Goal: Task Accomplishment & Management: Manage account settings

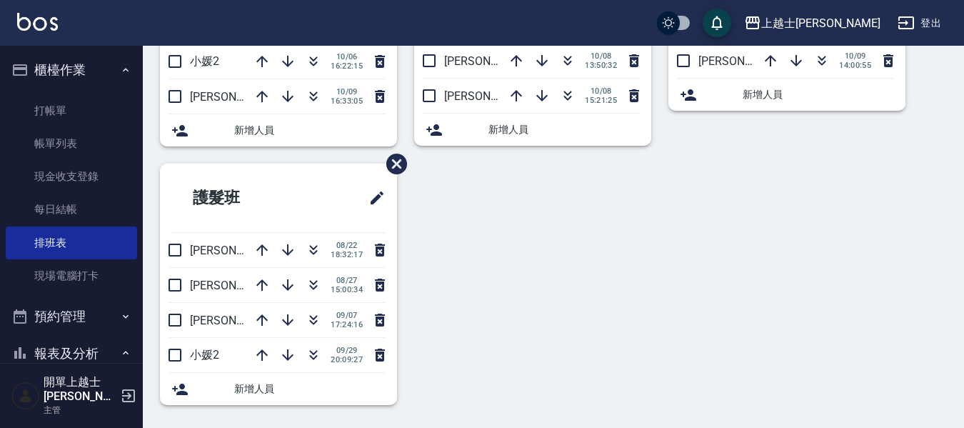
scroll to position [209, 0]
drag, startPoint x: 43, startPoint y: 104, endPoint x: 44, endPoint y: 92, distance: 11.5
click at [43, 104] on link "打帳單" at bounding box center [71, 110] width 131 height 33
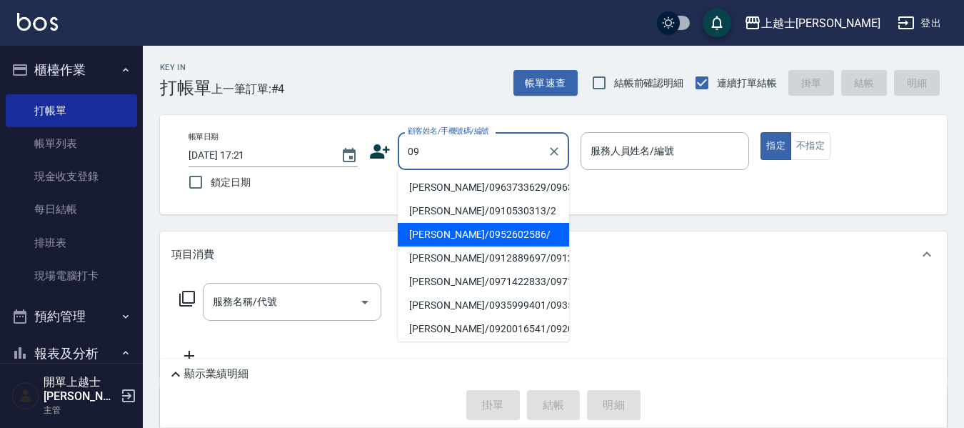
type input "[PERSON_NAME]/0910530313/2"
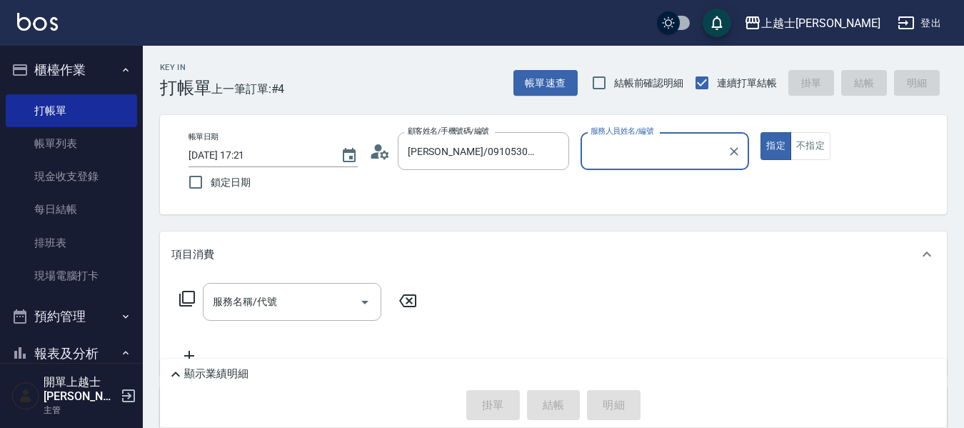
type input "小媛-2"
click at [761, 132] on button "指定" at bounding box center [776, 146] width 31 height 28
type button "true"
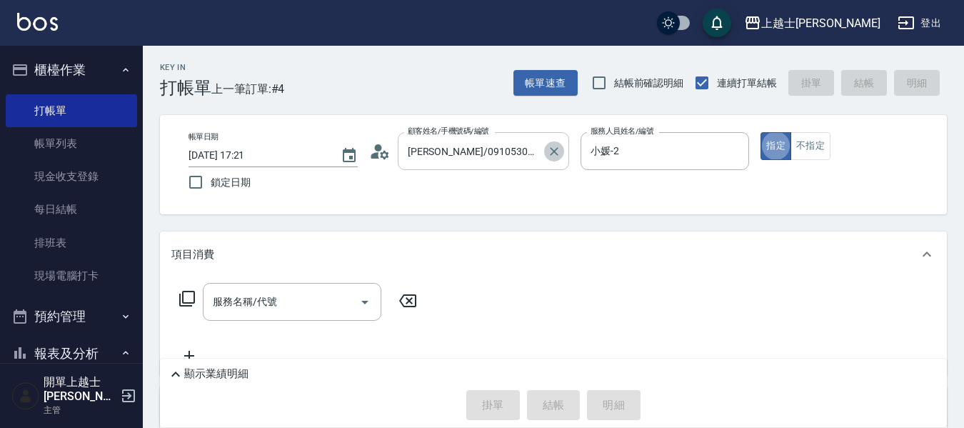
click at [556, 160] on button "Clear" at bounding box center [554, 151] width 20 height 20
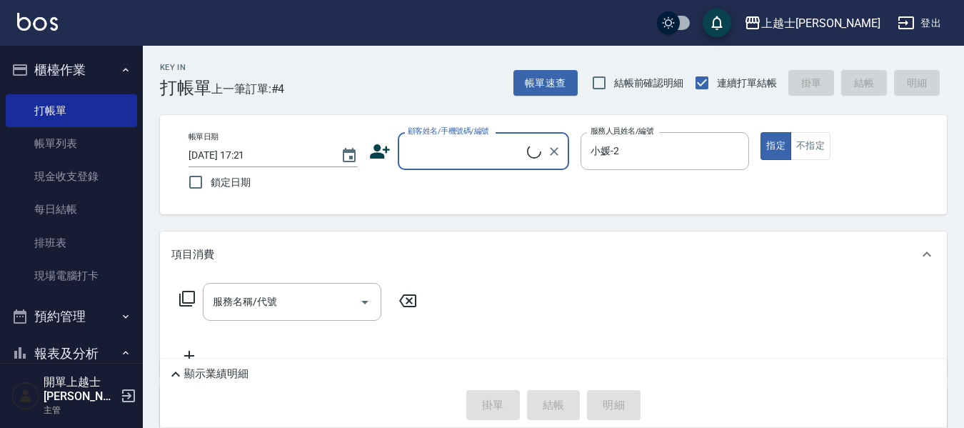
click at [486, 167] on div "顧客姓名/手機號碼/編號" at bounding box center [483, 151] width 171 height 38
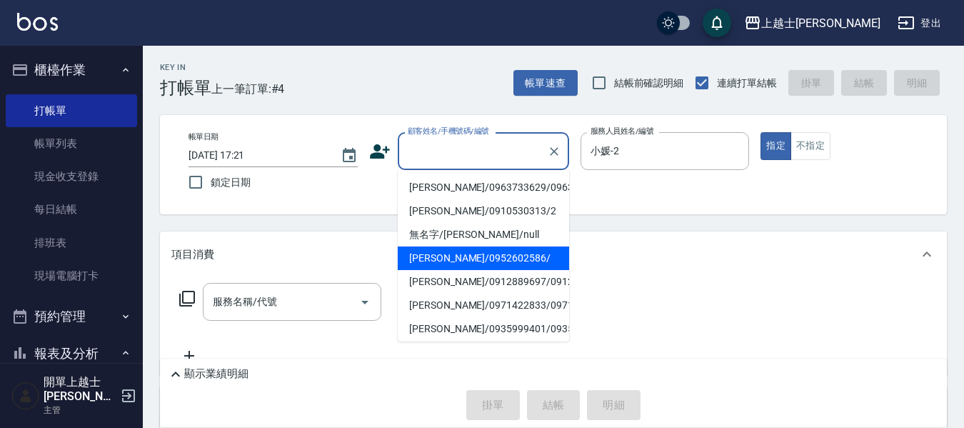
click at [435, 270] on li "[PERSON_NAME]/0952602586/" at bounding box center [483, 258] width 171 height 24
type input "[PERSON_NAME]/0952602586/"
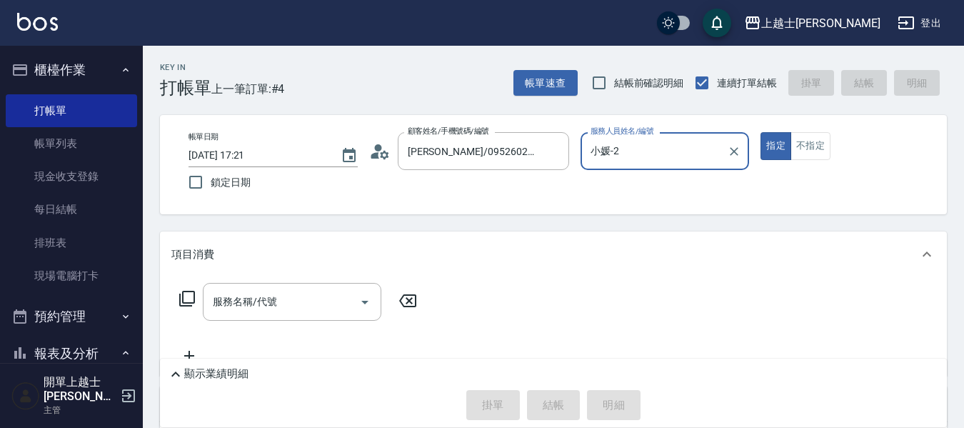
type input "[PERSON_NAME]-12"
click at [809, 138] on button "不指定" at bounding box center [811, 146] width 40 height 28
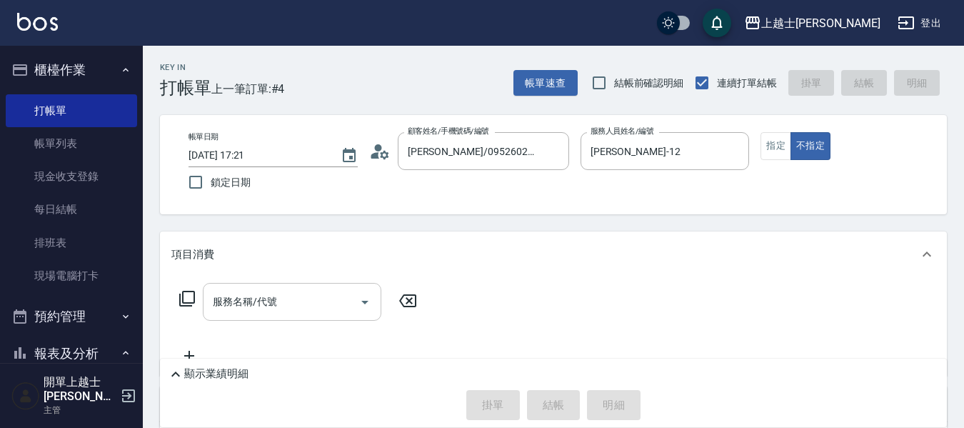
click at [307, 301] on input "服務名稱/代號" at bounding box center [281, 301] width 144 height 25
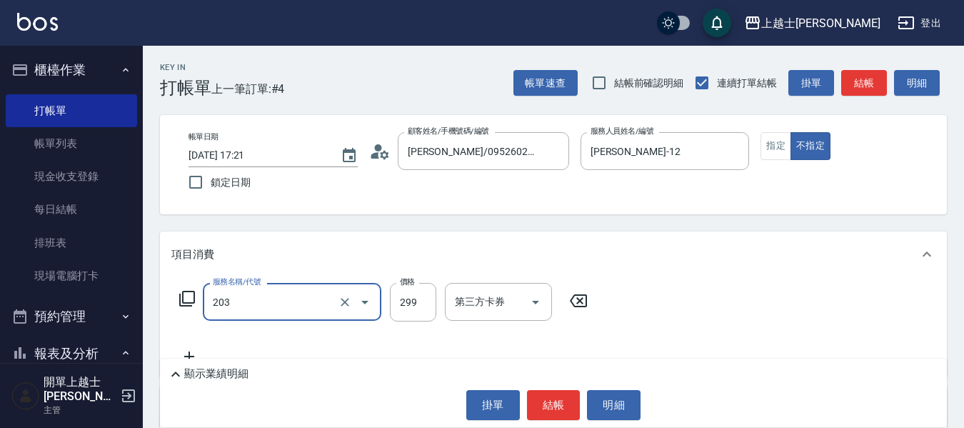
type input "B級洗+剪(203)"
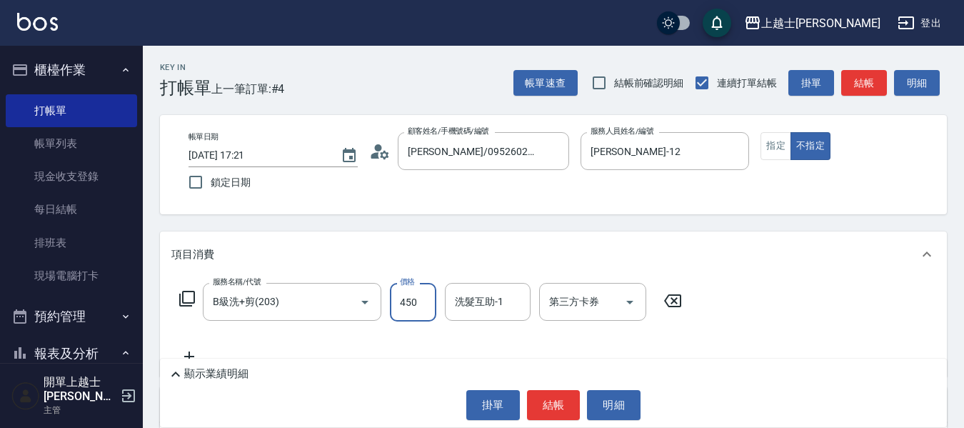
type input "450"
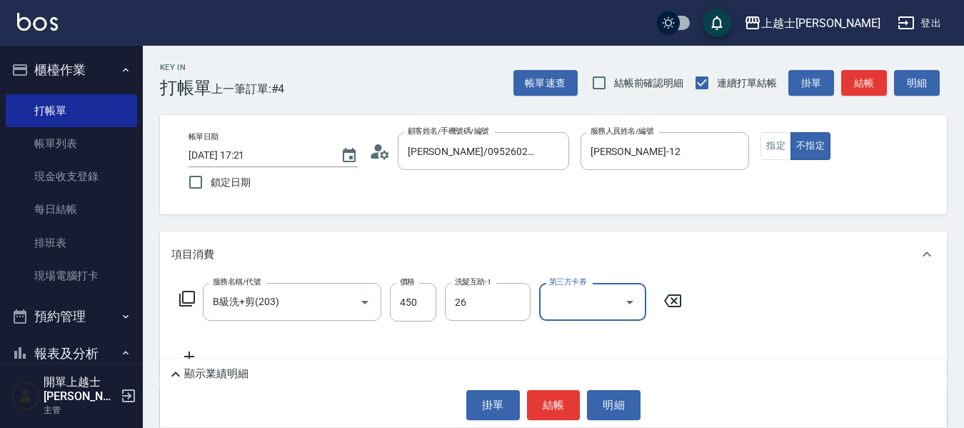
type input "小葉-26"
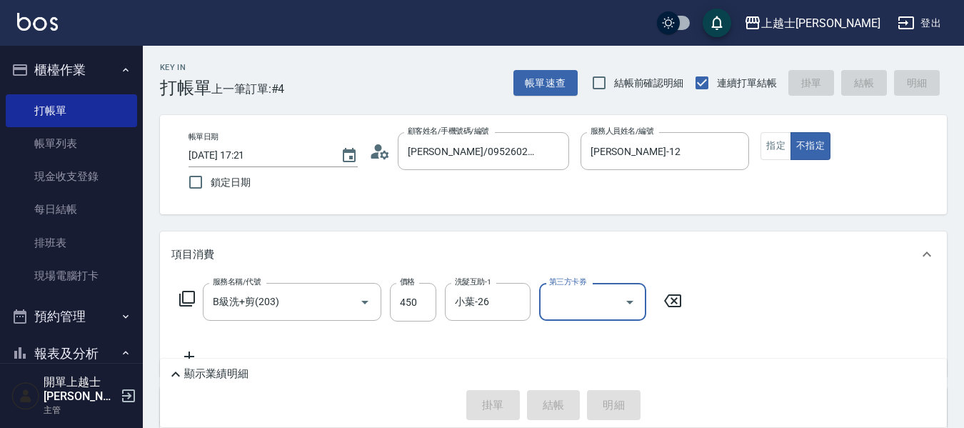
type input "[DATE] 17:22"
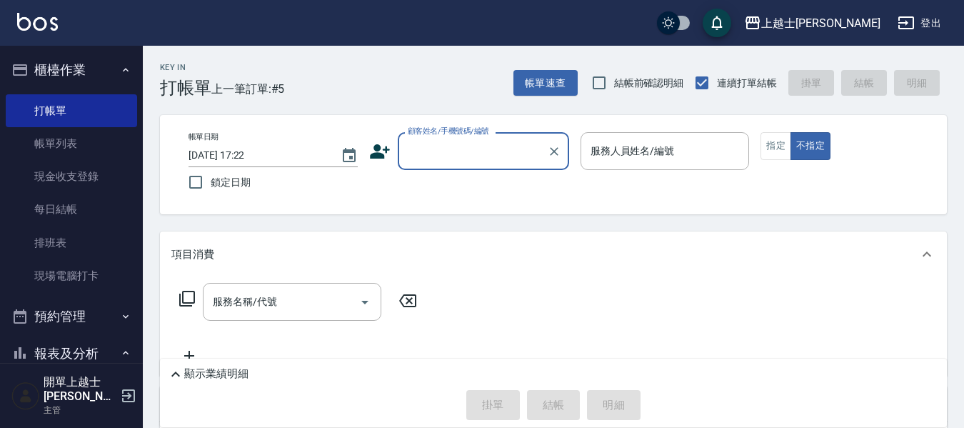
drag, startPoint x: 962, startPoint y: 172, endPoint x: 741, endPoint y: 241, distance: 231.1
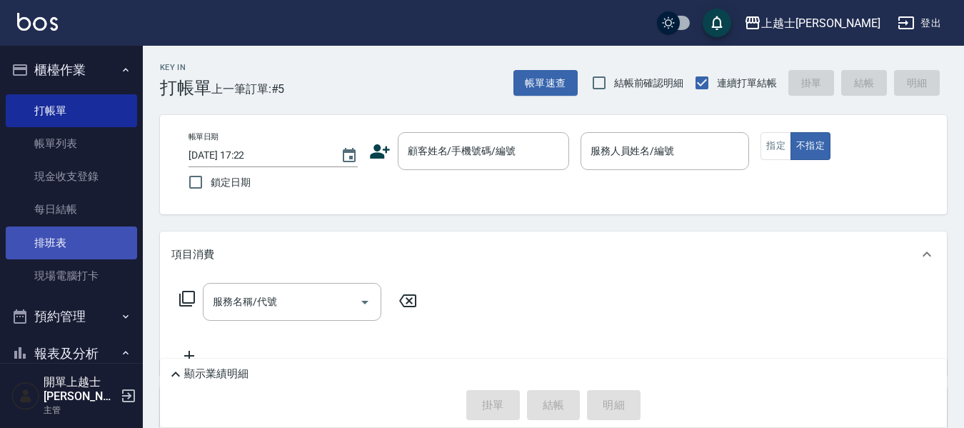
drag, startPoint x: 741, startPoint y: 241, endPoint x: 73, endPoint y: 253, distance: 668.0
click at [70, 253] on link "排班表" at bounding box center [71, 242] width 131 height 33
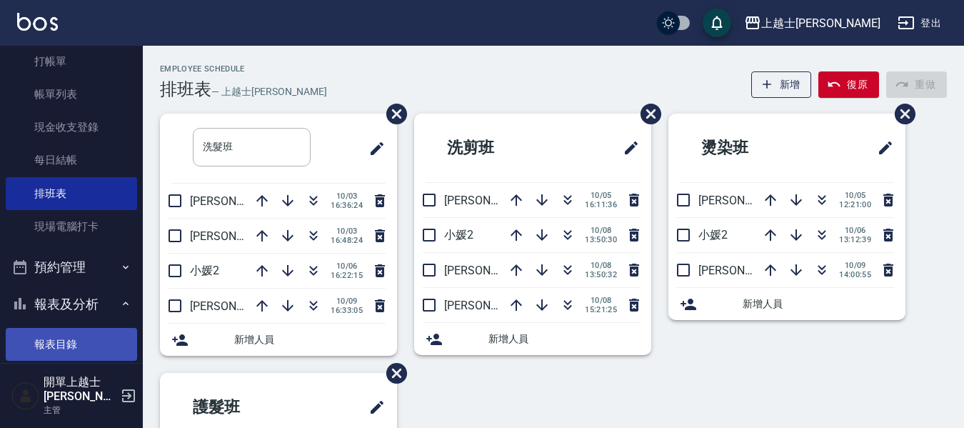
scroll to position [71, 0]
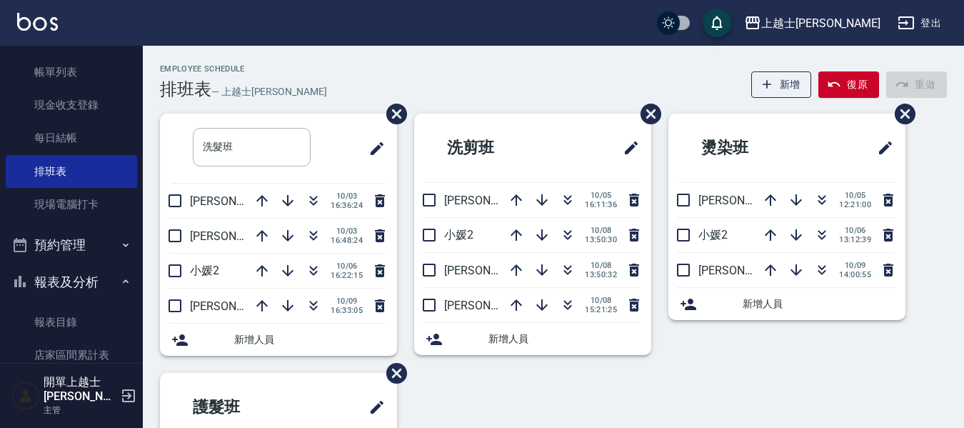
click at [61, 276] on button "報表及分析" at bounding box center [71, 282] width 131 height 37
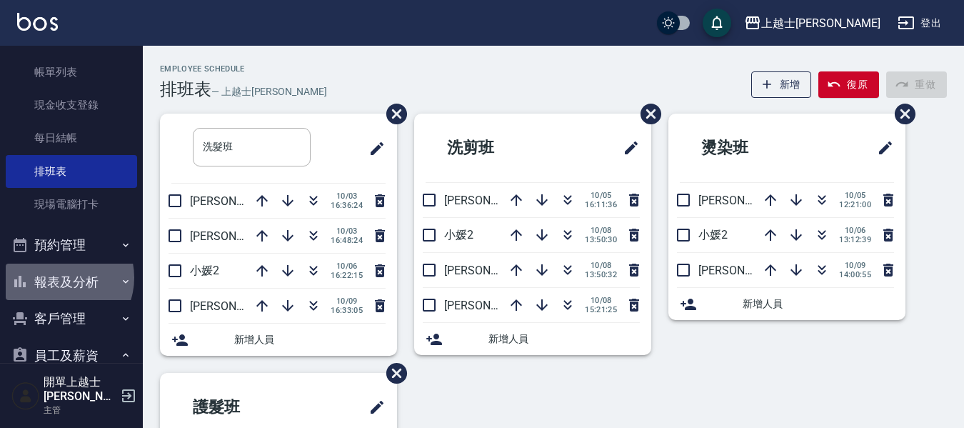
click at [61, 277] on button "報表及分析" at bounding box center [71, 282] width 131 height 37
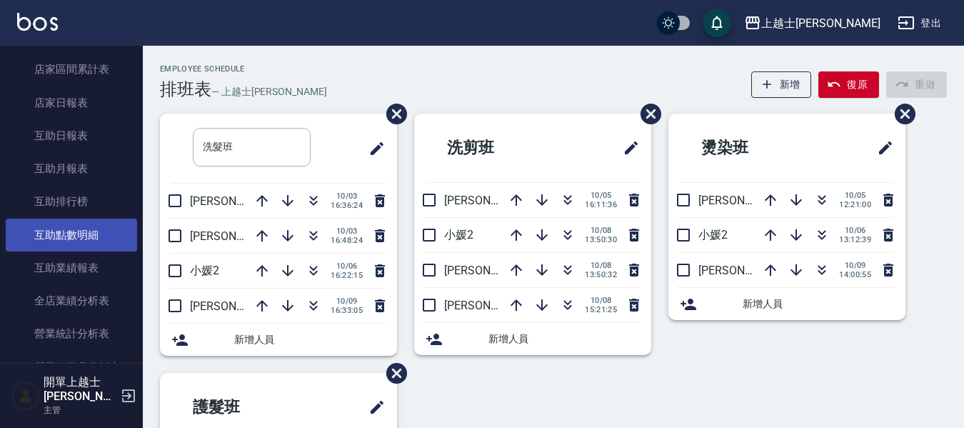
scroll to position [429, 0]
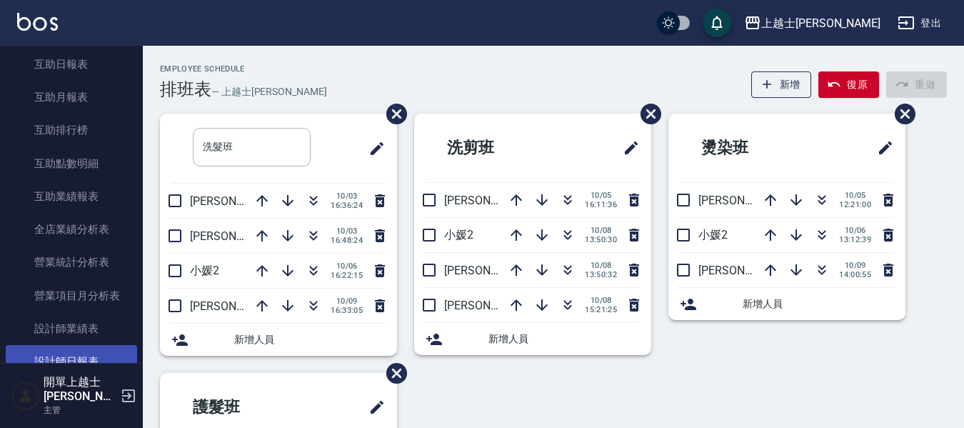
click at [91, 354] on link "設計師日報表" at bounding box center [71, 361] width 131 height 33
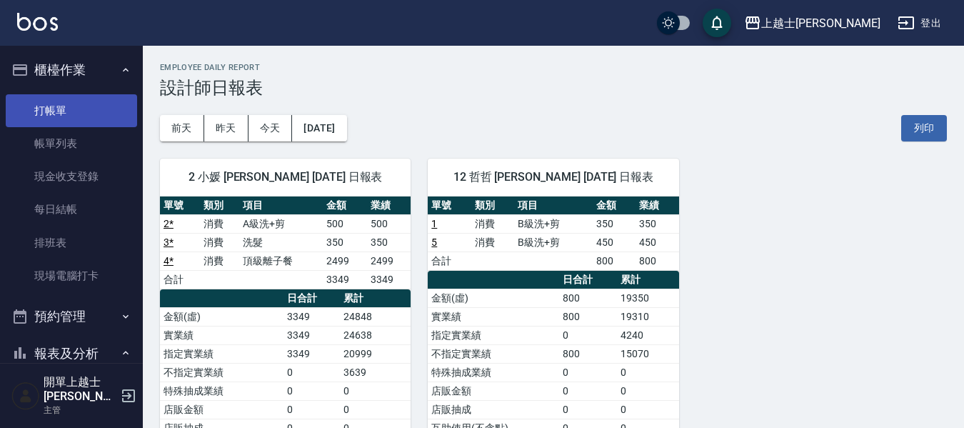
click at [44, 102] on link "打帳單" at bounding box center [71, 110] width 131 height 33
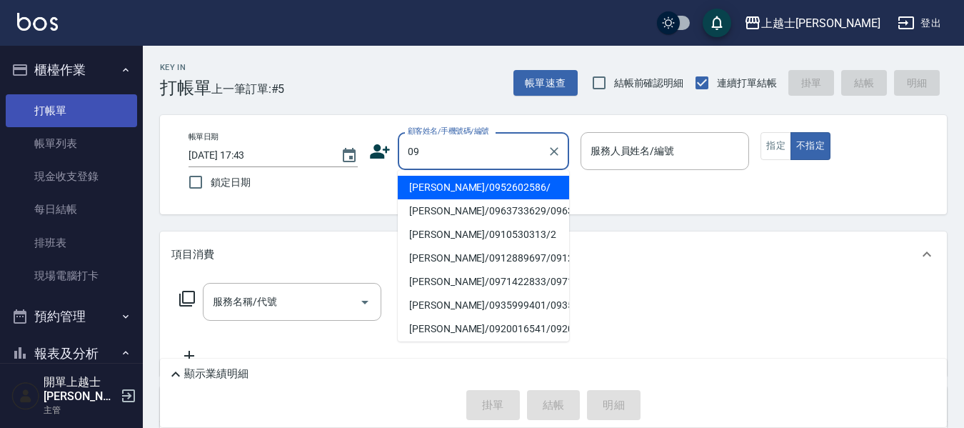
type input "[PERSON_NAME]/0952602586/"
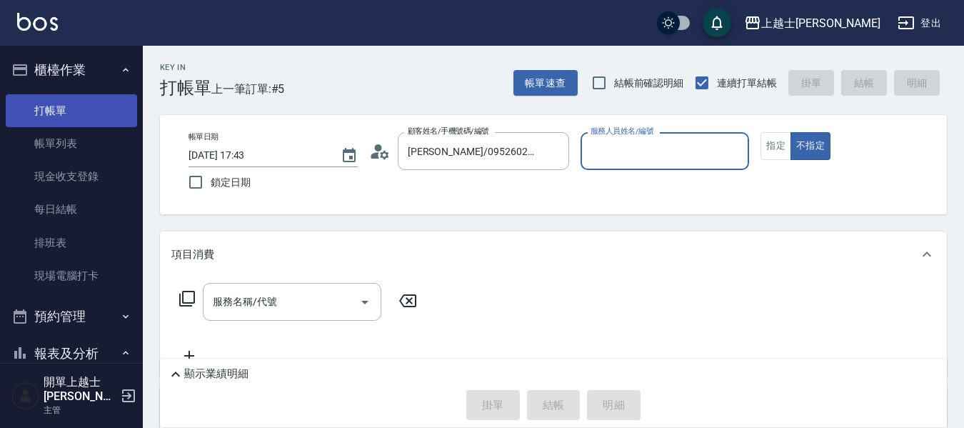
type input "[PERSON_NAME]-12"
click at [791, 132] on button "不指定" at bounding box center [811, 146] width 40 height 28
type button "false"
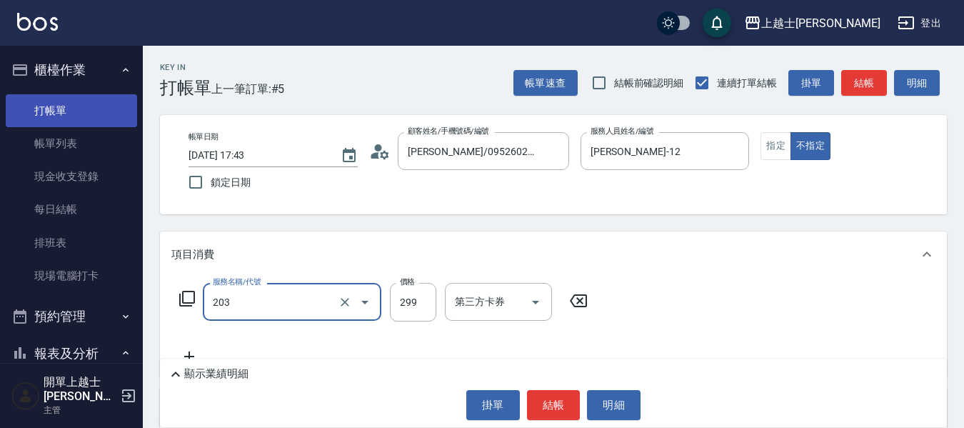
type input "B級洗+剪(203)"
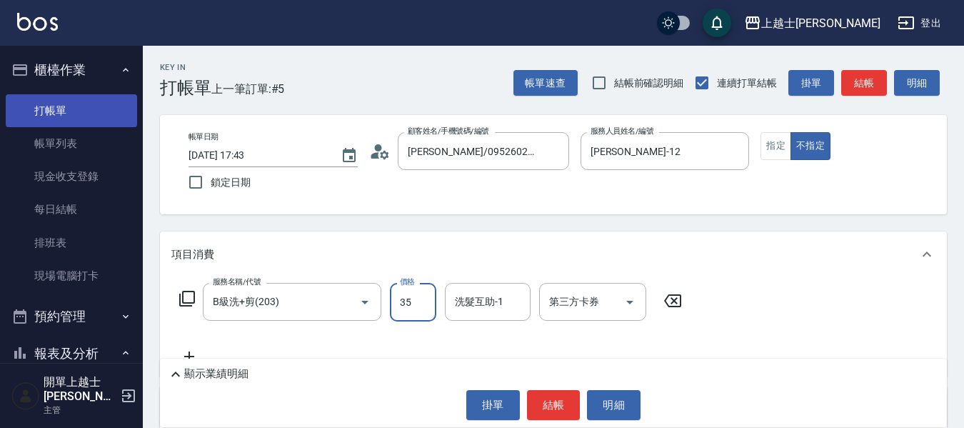
type input "350"
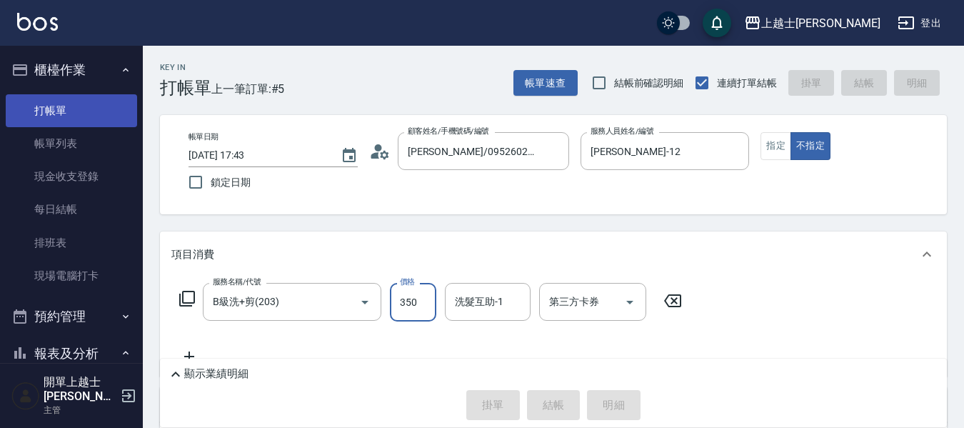
type input "[DATE] 18:11"
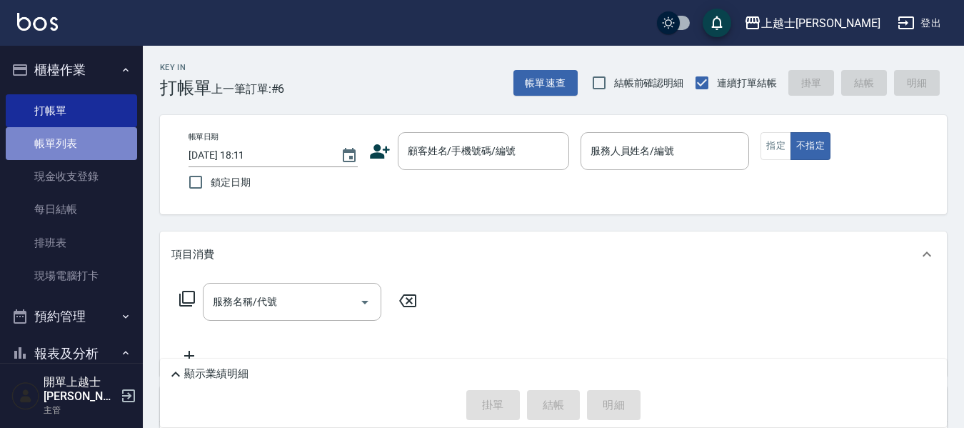
click at [86, 144] on link "帳單列表" at bounding box center [71, 143] width 131 height 33
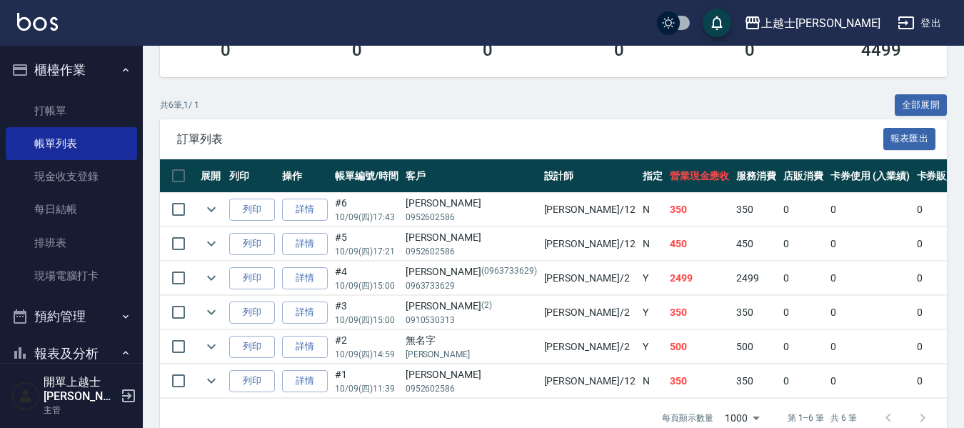
scroll to position [286, 0]
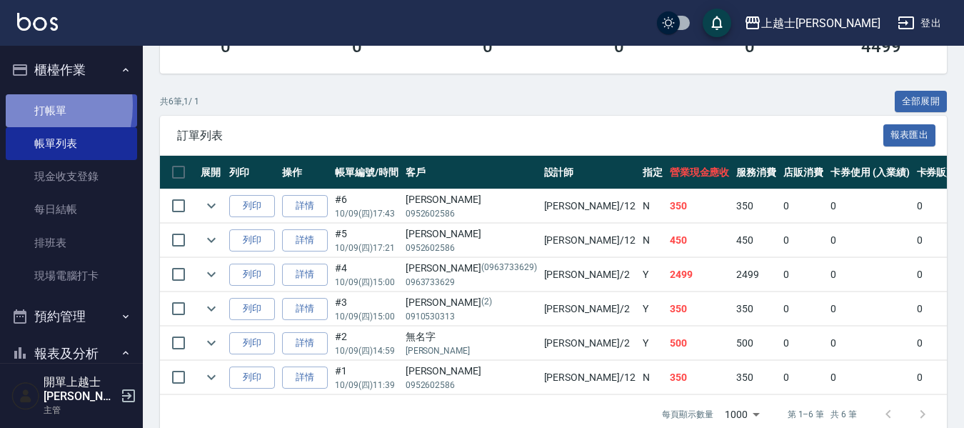
click at [27, 105] on link "打帳單" at bounding box center [71, 110] width 131 height 33
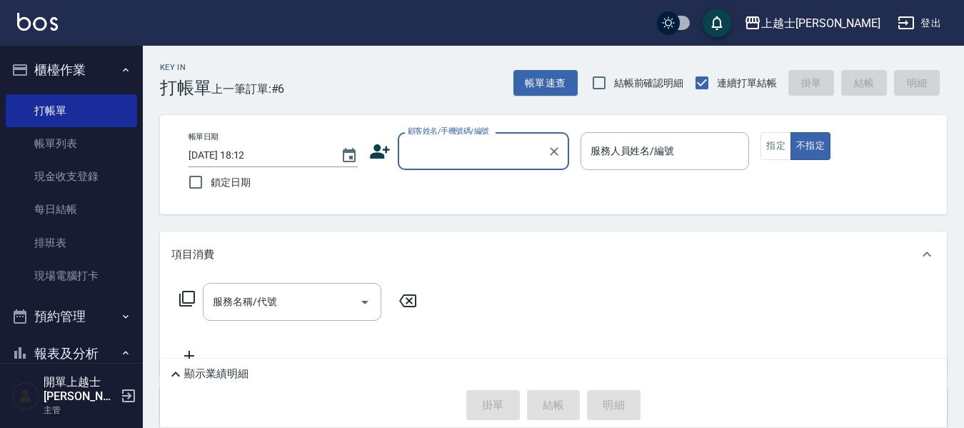
scroll to position [71, 0]
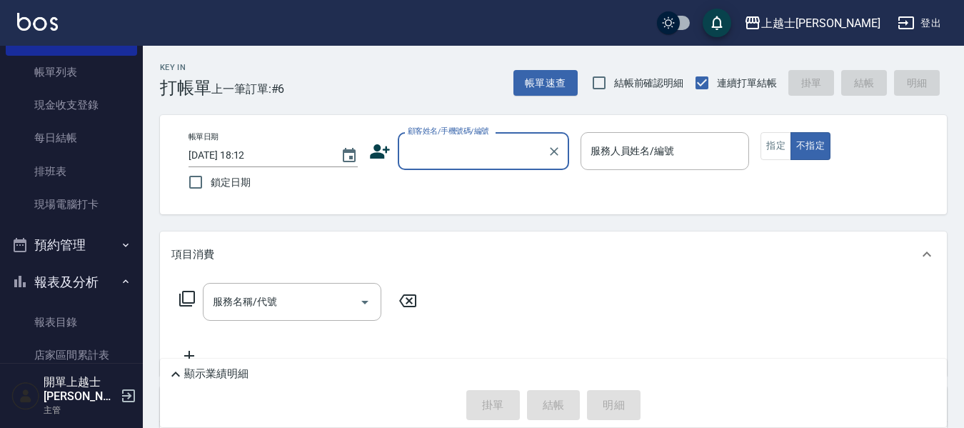
click at [41, 244] on button "預約管理" at bounding box center [71, 244] width 131 height 37
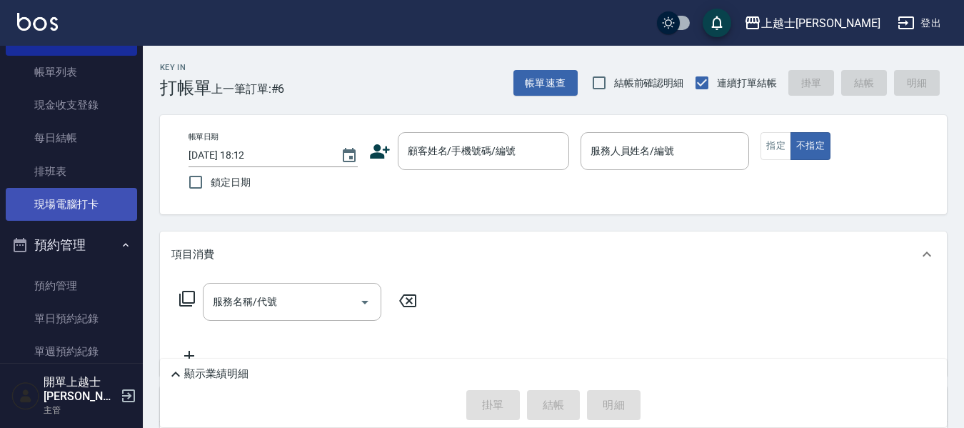
click at [66, 178] on link "排班表" at bounding box center [71, 171] width 131 height 33
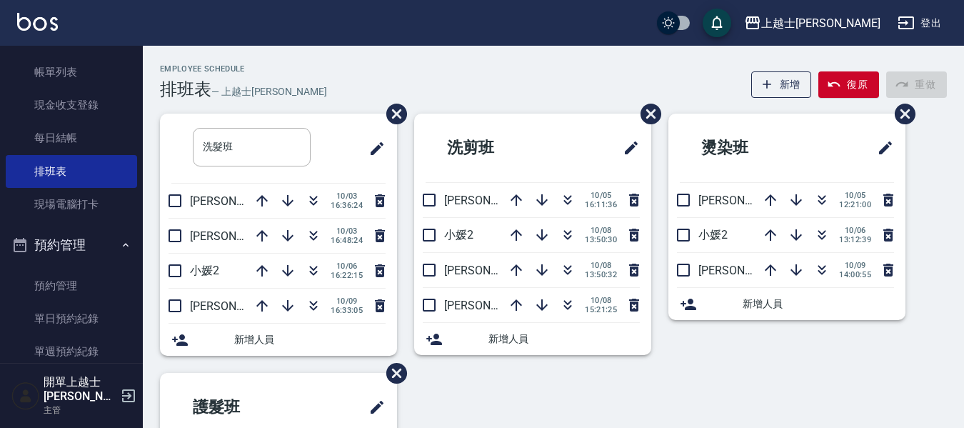
drag, startPoint x: 583, startPoint y: 59, endPoint x: 536, endPoint y: 3, distance: 73.1
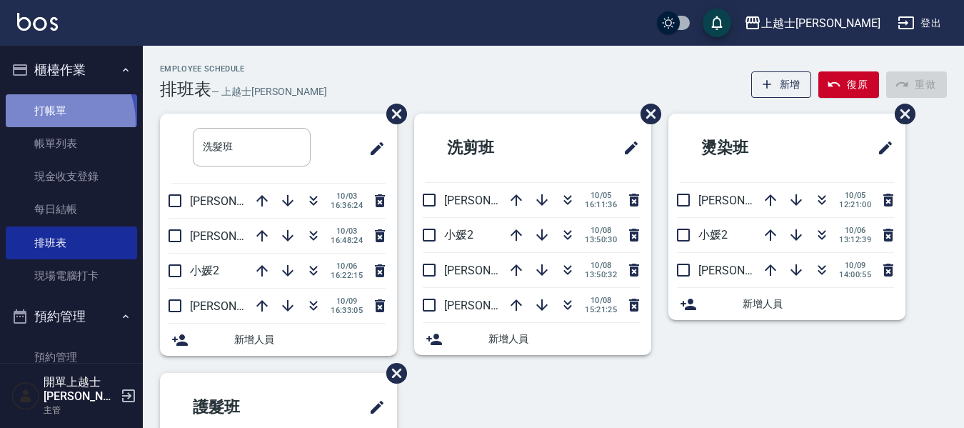
click at [55, 121] on link "打帳單" at bounding box center [71, 110] width 131 height 33
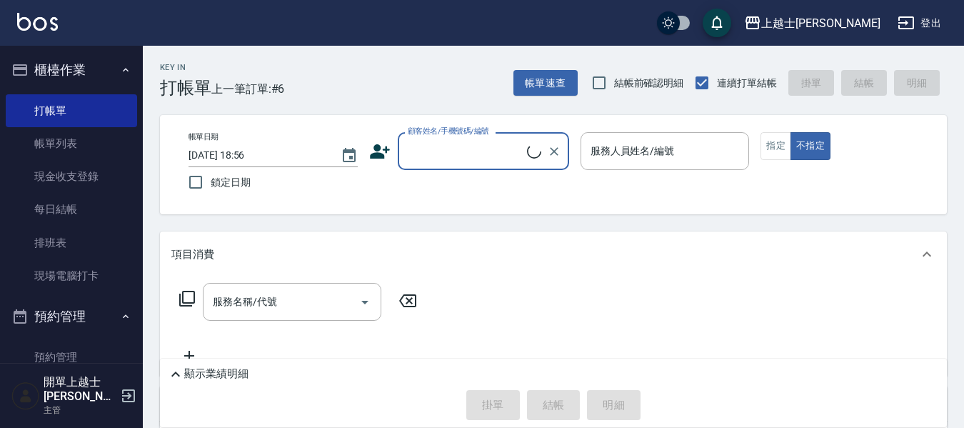
click at [467, 160] on input "顧客姓名/手機號碼/編號" at bounding box center [465, 151] width 123 height 25
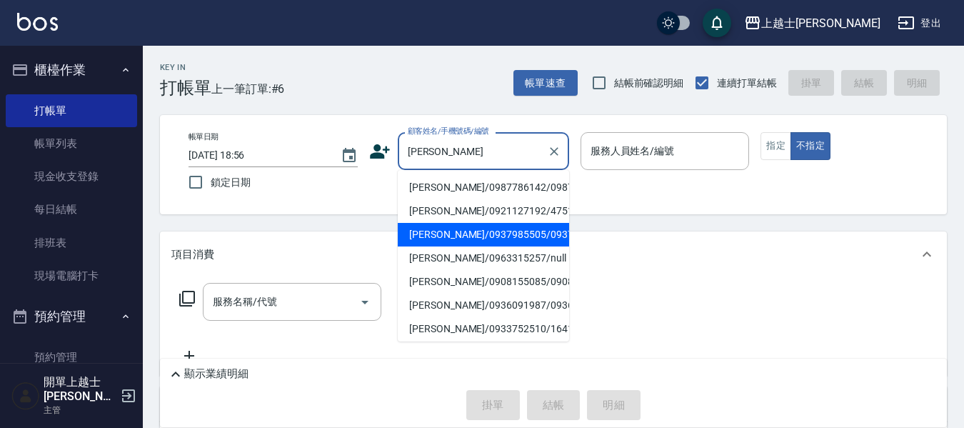
click at [484, 246] on li "[PERSON_NAME]/0937985505/0937985505" at bounding box center [483, 235] width 171 height 24
type input "[PERSON_NAME]/0937985505/0937985505"
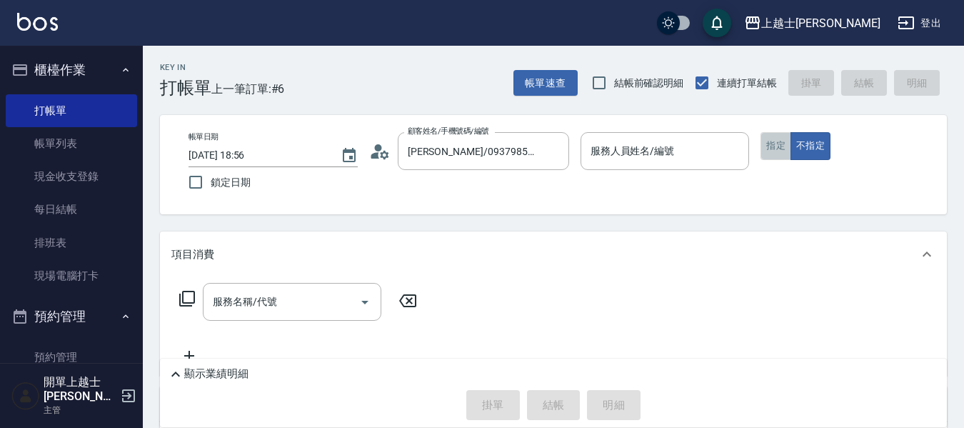
click at [769, 149] on button "指定" at bounding box center [776, 146] width 31 height 28
click at [679, 156] on input "服務人員姓名/編號" at bounding box center [665, 151] width 156 height 25
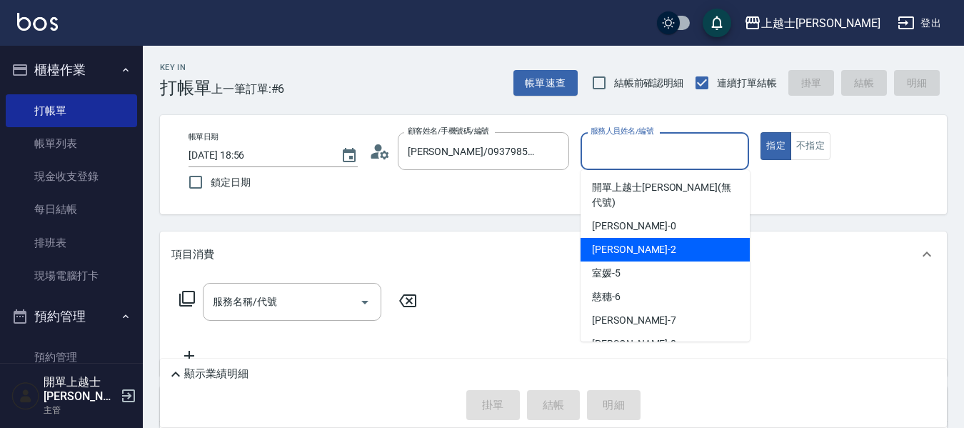
click at [651, 245] on div "小媛 -2" at bounding box center [665, 250] width 169 height 24
type input "小媛-2"
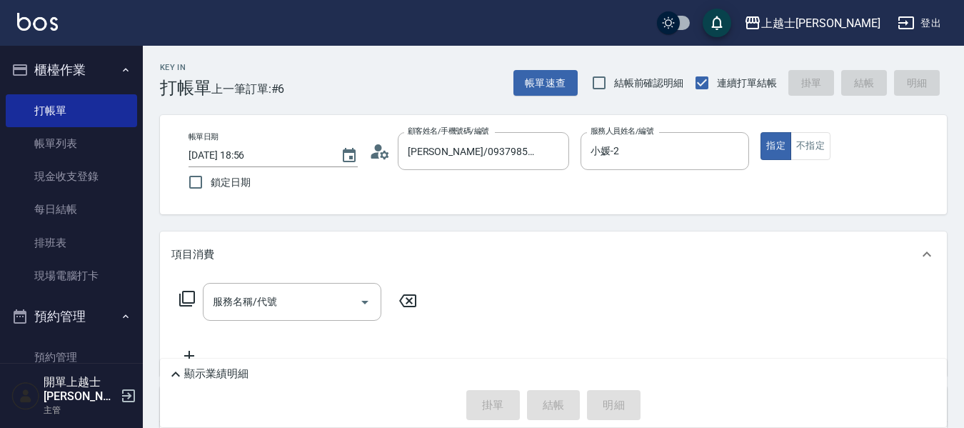
click at [186, 296] on icon at bounding box center [187, 298] width 17 height 17
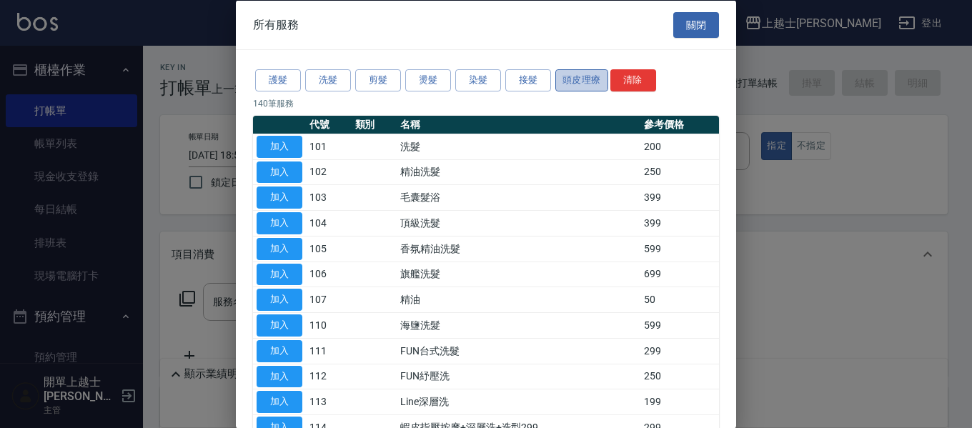
click at [578, 84] on button "頭皮理療" at bounding box center [581, 80] width 53 height 22
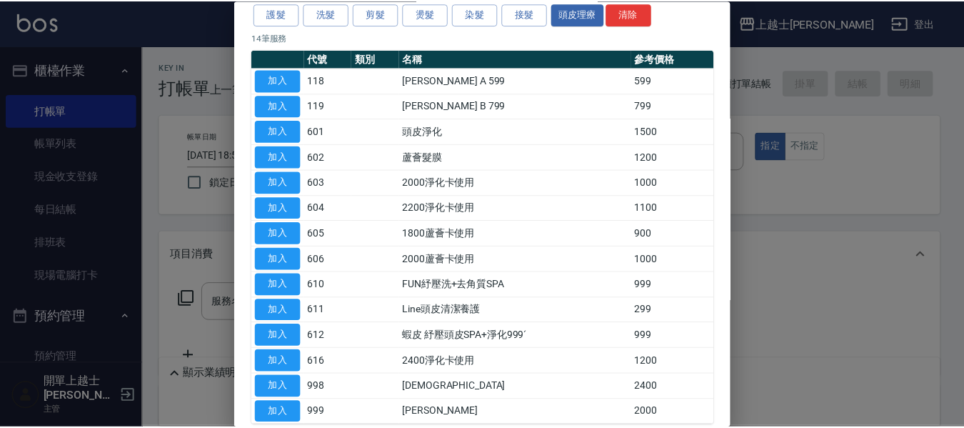
scroll to position [71, 0]
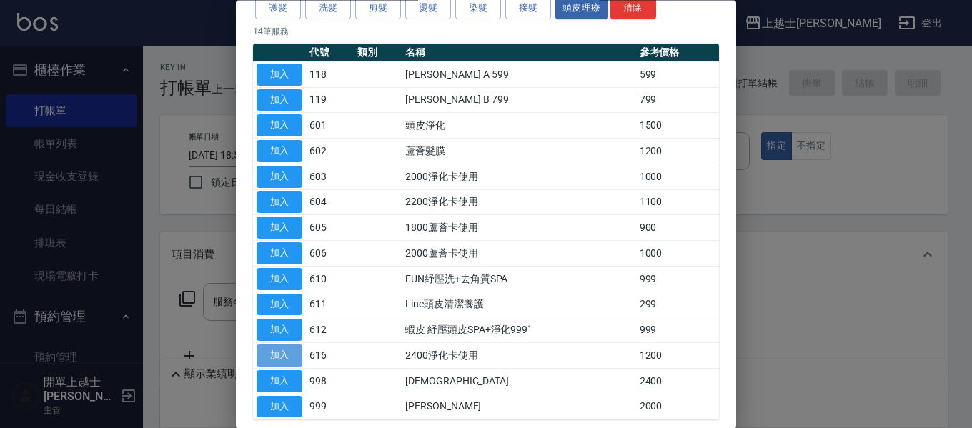
click at [290, 350] on button "加入" at bounding box center [279, 356] width 46 height 22
type input "2400淨化卡使用(616)"
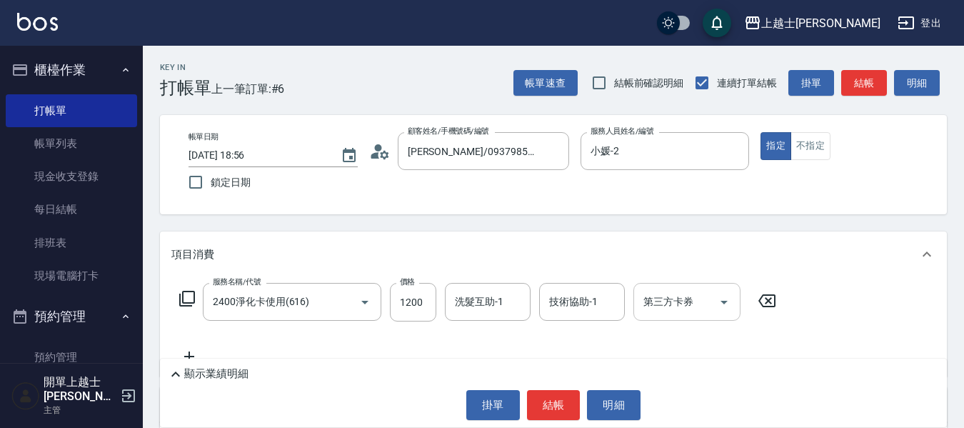
click at [657, 299] on input "第三方卡券" at bounding box center [676, 301] width 73 height 25
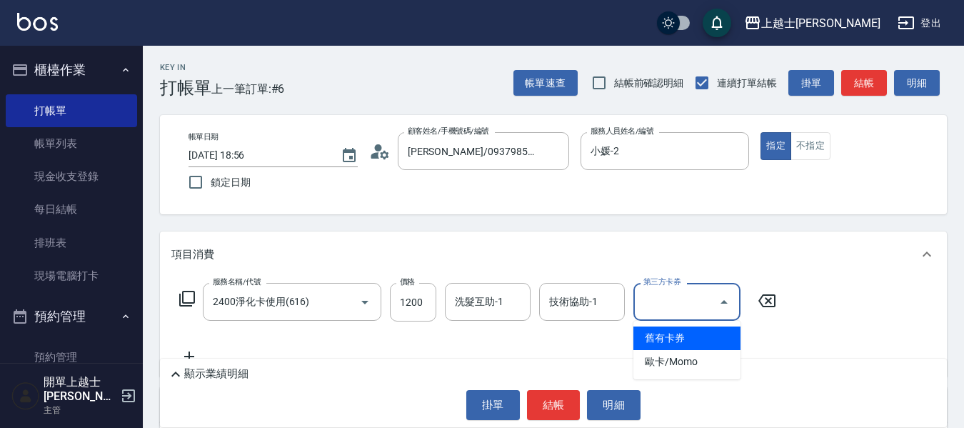
click at [665, 334] on span "舊有卡券" at bounding box center [687, 338] width 107 height 24
type input "舊有卡券"
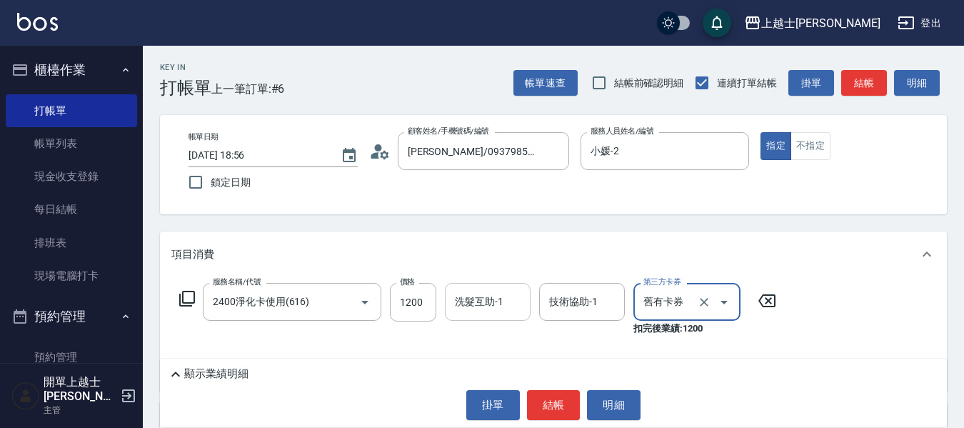
click at [496, 301] on input "洗髮互助-1" at bounding box center [487, 301] width 73 height 25
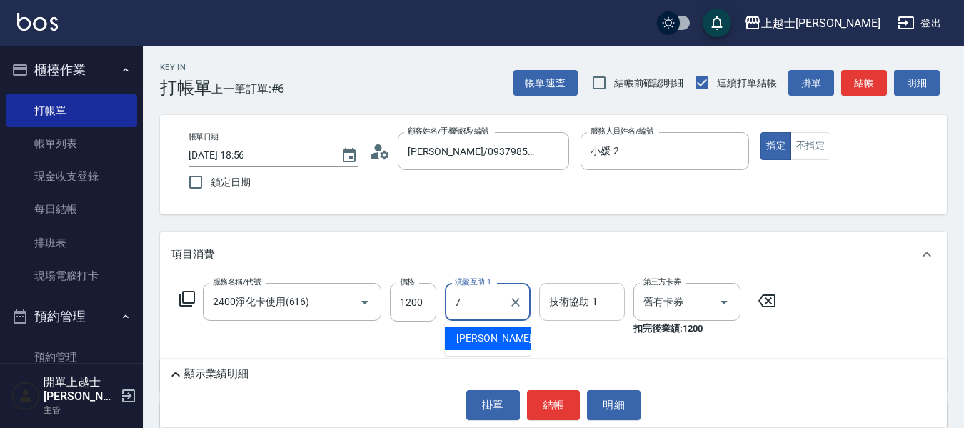
type input "7"
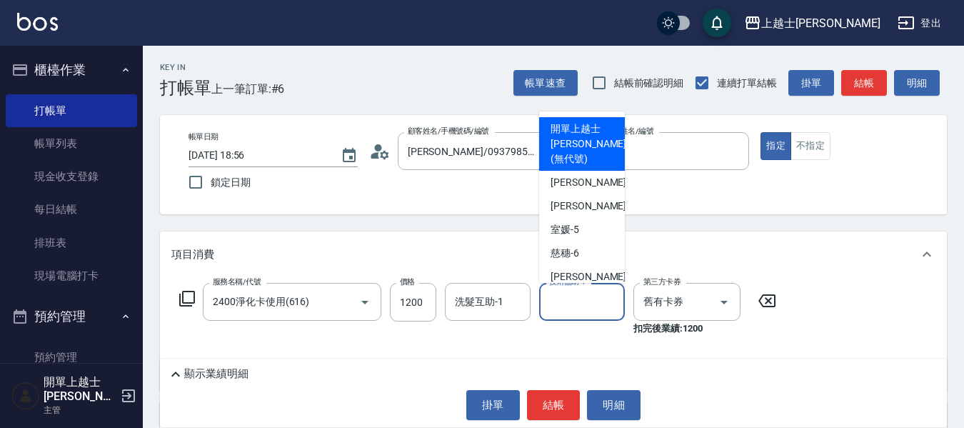
click at [548, 307] on input "技術協助-1" at bounding box center [582, 301] width 73 height 25
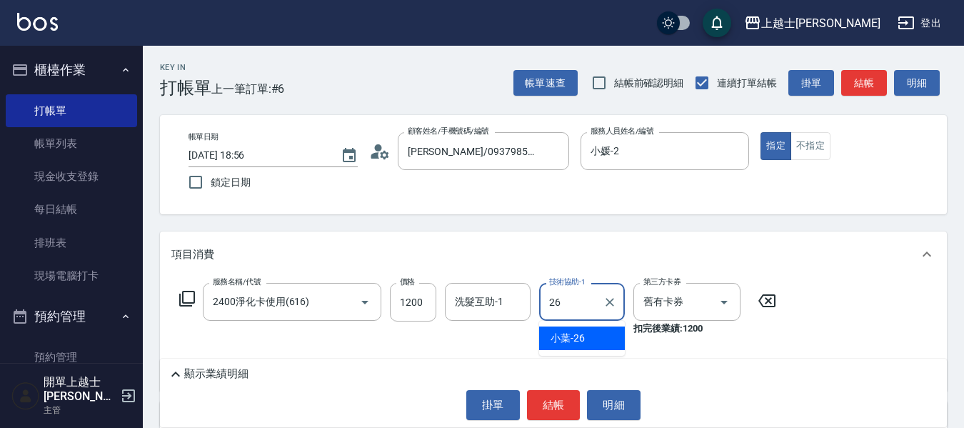
click at [573, 331] on span "小葉 -26" at bounding box center [568, 338] width 34 height 15
type input "小葉-26"
click at [556, 399] on button "結帳" at bounding box center [554, 405] width 54 height 30
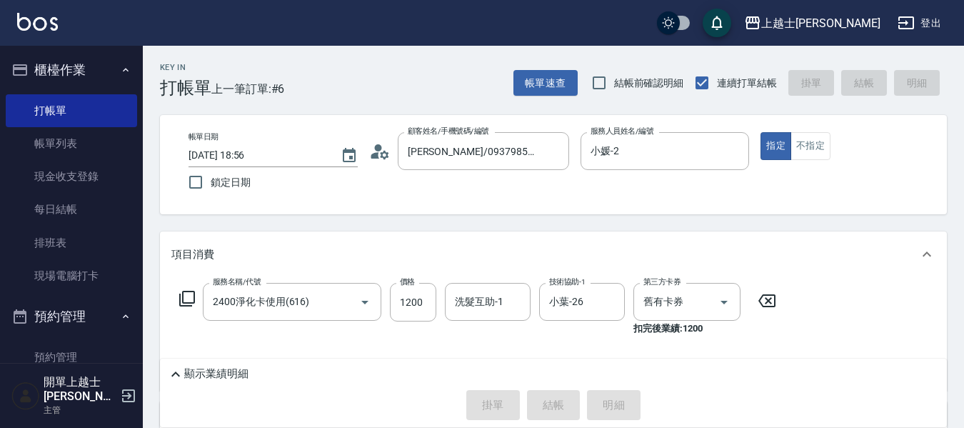
type input "[DATE] 18:57"
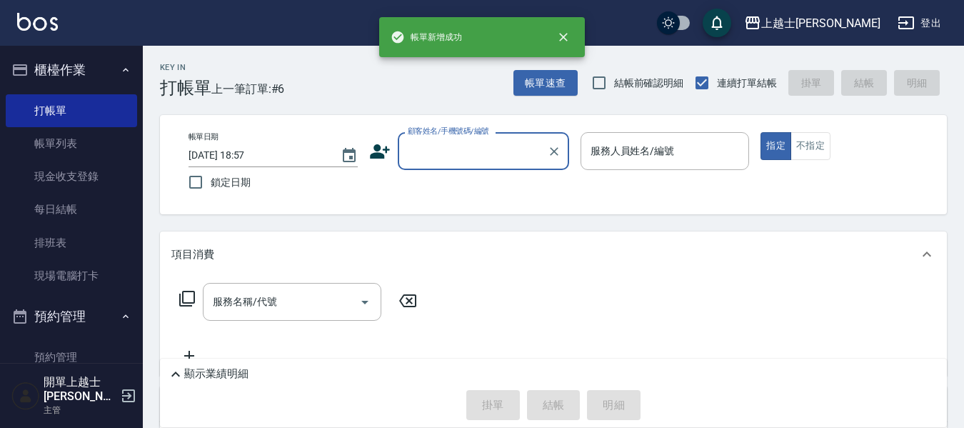
scroll to position [0, 0]
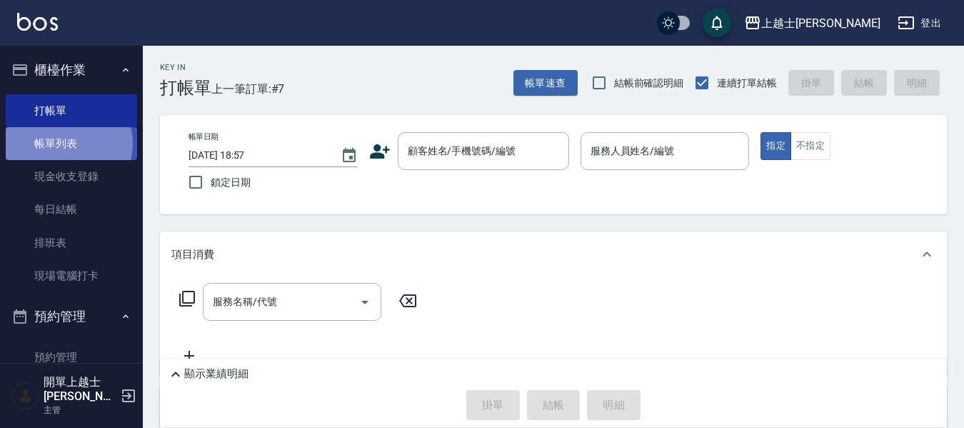
click at [64, 144] on link "帳單列表" at bounding box center [71, 143] width 131 height 33
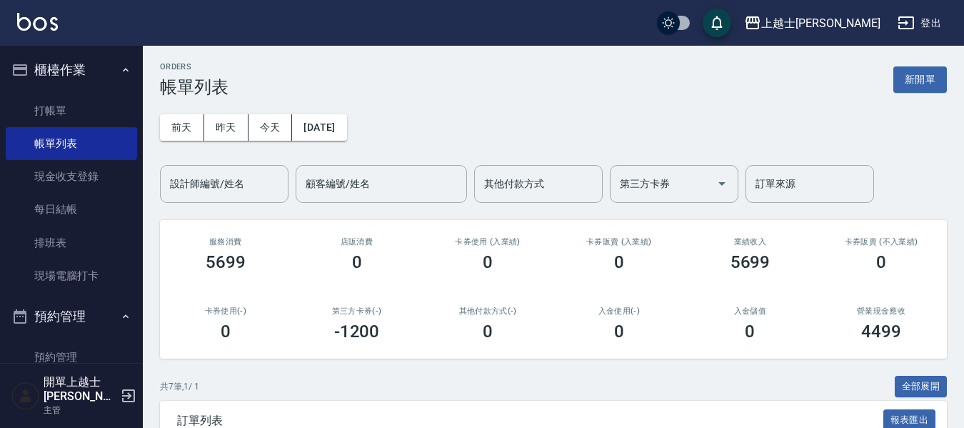
scroll to position [143, 0]
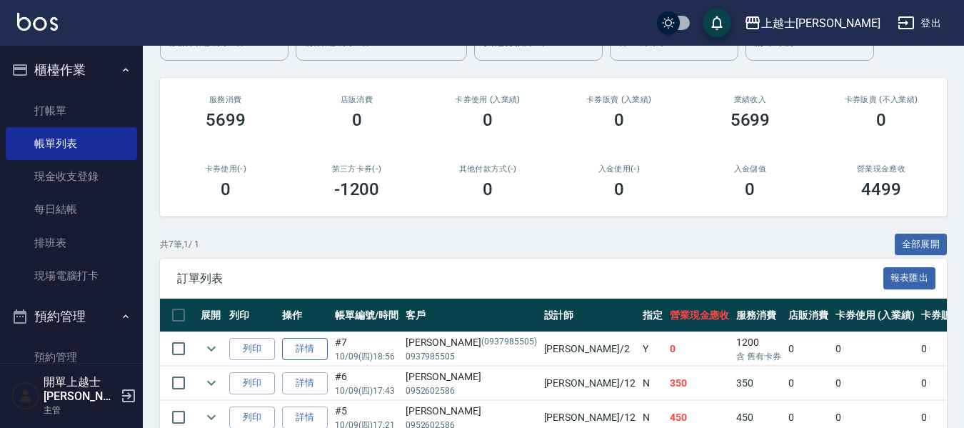
click at [300, 348] on link "詳情" at bounding box center [305, 349] width 46 height 22
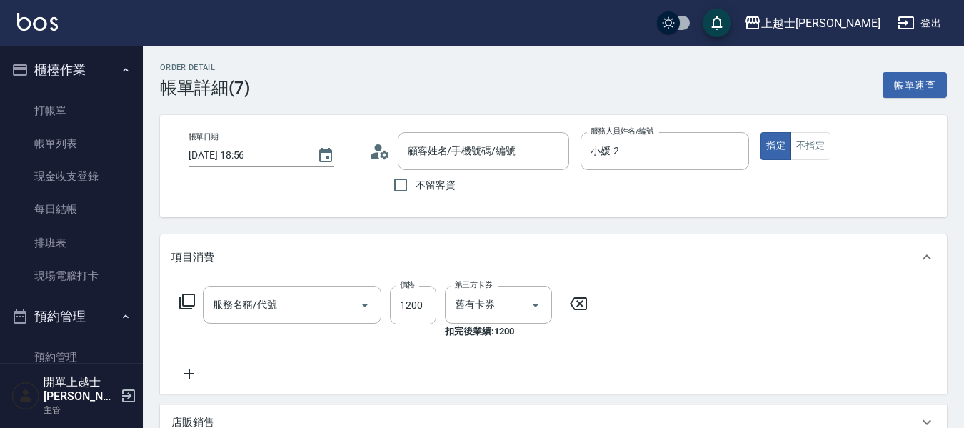
type input "[DATE] 18:56"
type input "小媛-2"
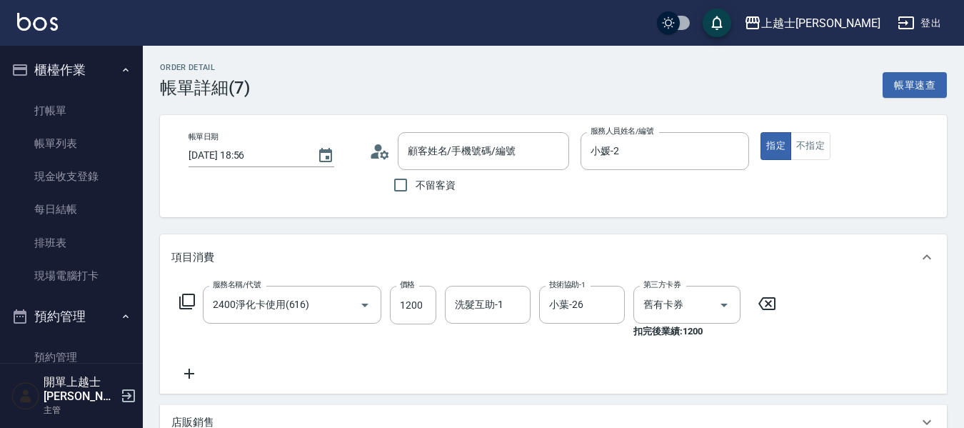
type input "2400淨化卡使用(616)"
type input "[PERSON_NAME]/0937985505/0937985505"
click at [490, 307] on div "洗髮互助-1 洗髮互助-1" at bounding box center [488, 305] width 86 height 38
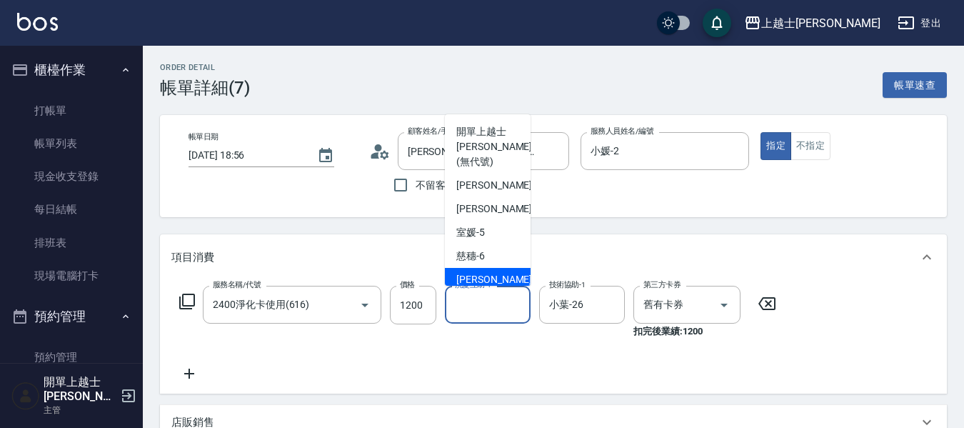
click at [485, 269] on div "[PERSON_NAME] -7" at bounding box center [488, 280] width 86 height 24
type input "[PERSON_NAME]-7"
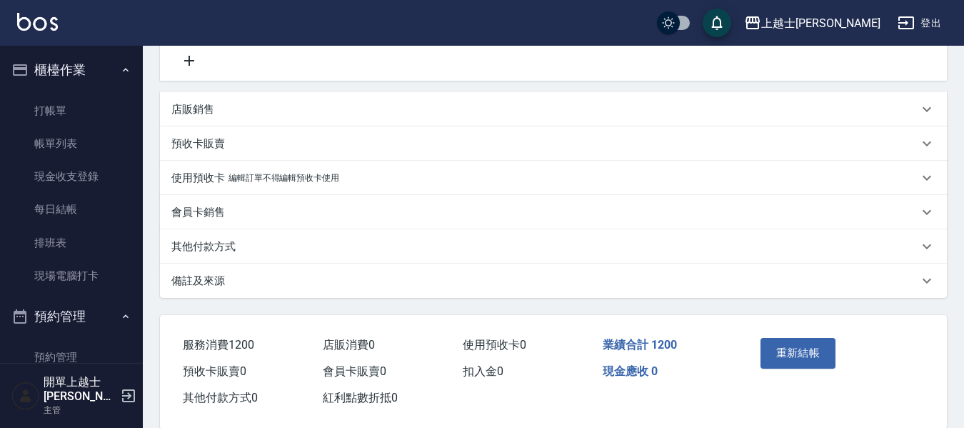
scroll to position [337, 0]
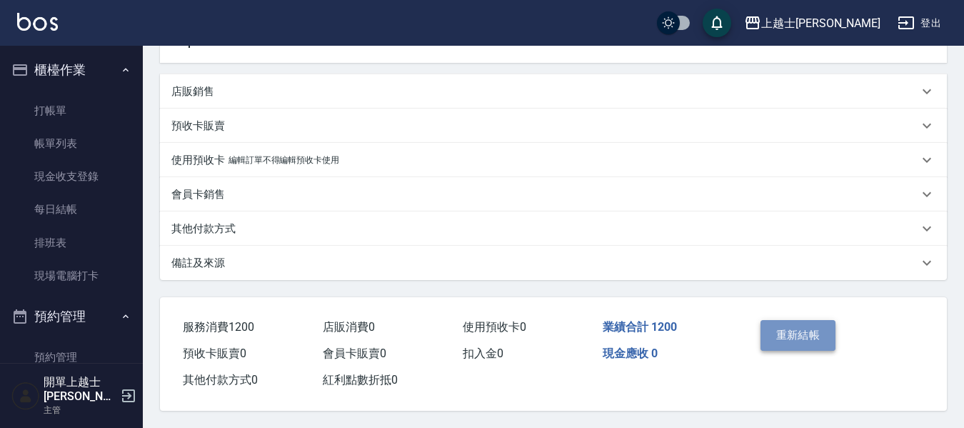
click at [807, 329] on button "重新結帳" at bounding box center [799, 335] width 76 height 30
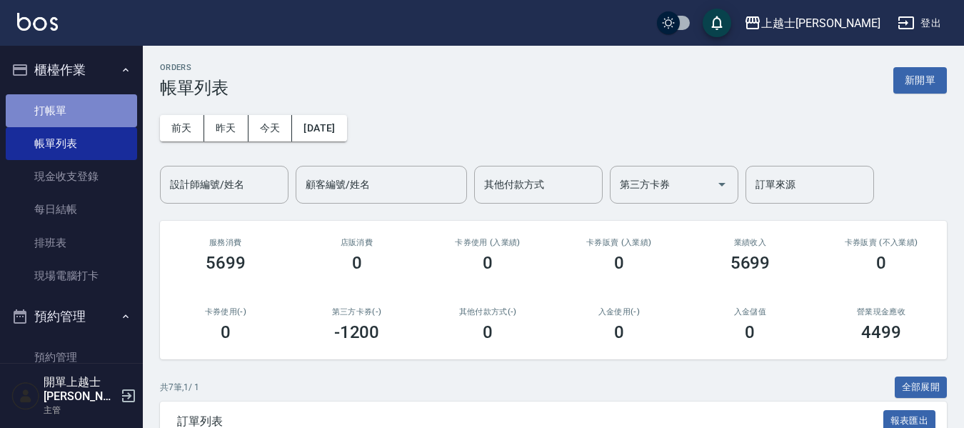
click at [103, 107] on link "打帳單" at bounding box center [71, 110] width 131 height 33
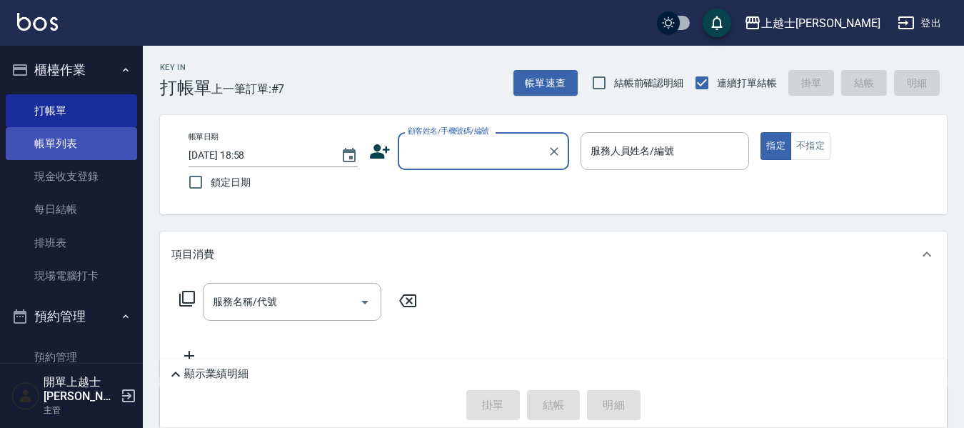
drag, startPoint x: 99, startPoint y: 139, endPoint x: 51, endPoint y: 145, distance: 48.9
click at [99, 139] on link "帳單列表" at bounding box center [71, 143] width 131 height 33
click at [62, 142] on link "帳單列表" at bounding box center [71, 143] width 131 height 33
click at [46, 148] on link "帳單列表" at bounding box center [71, 143] width 131 height 33
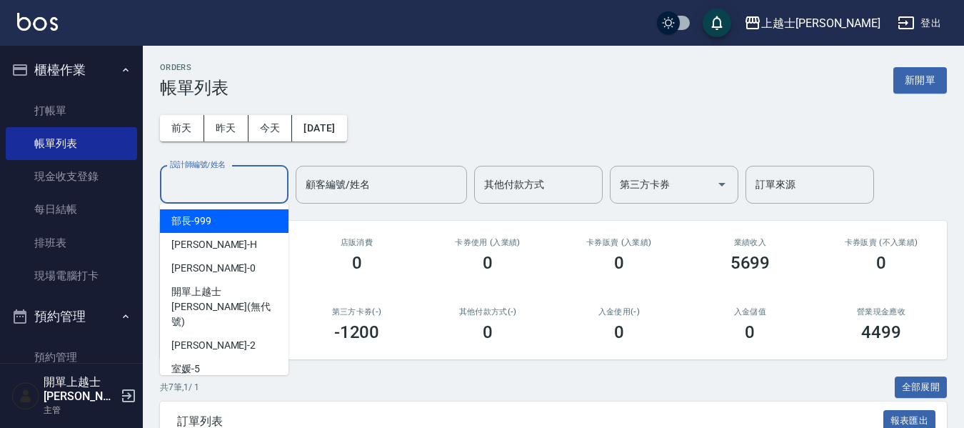
click at [222, 187] on input "設計師編號/姓名" at bounding box center [224, 184] width 116 height 25
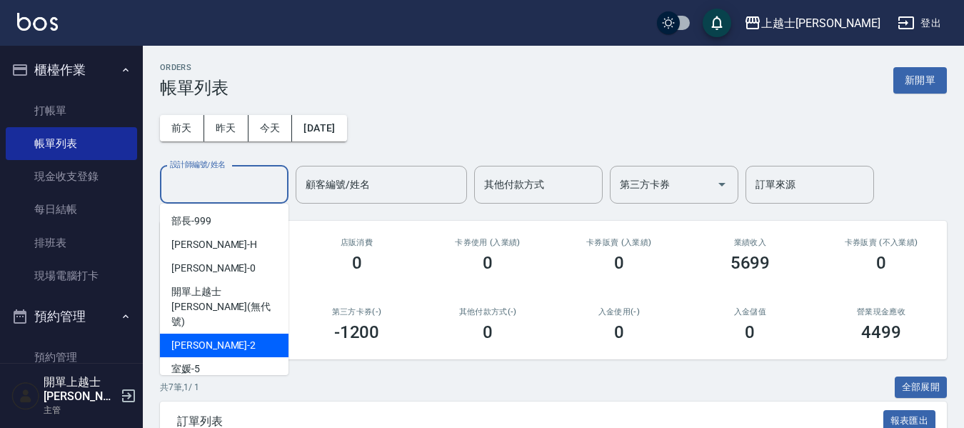
click at [225, 334] on div "小媛 -2" at bounding box center [224, 346] width 129 height 24
type input "小媛-2"
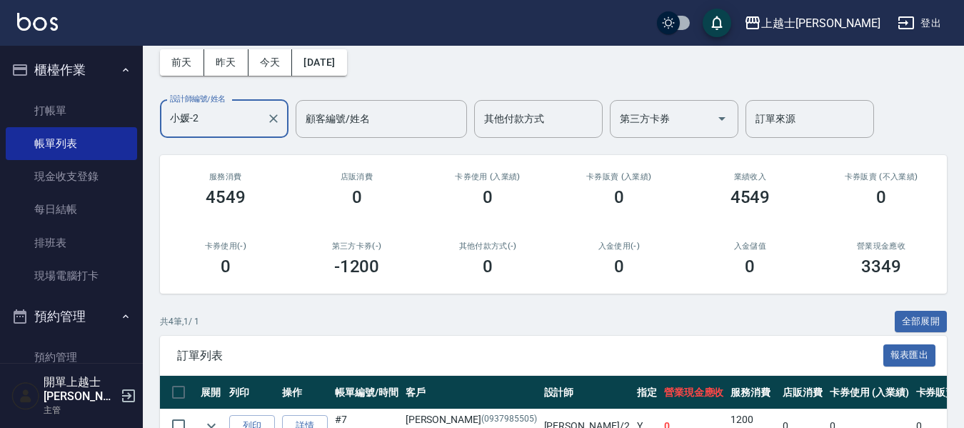
scroll to position [71, 0]
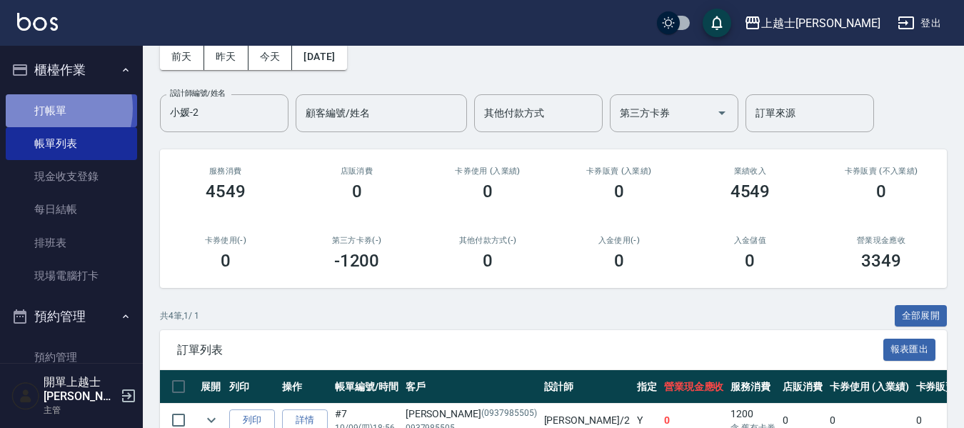
click at [54, 108] on link "打帳單" at bounding box center [71, 110] width 131 height 33
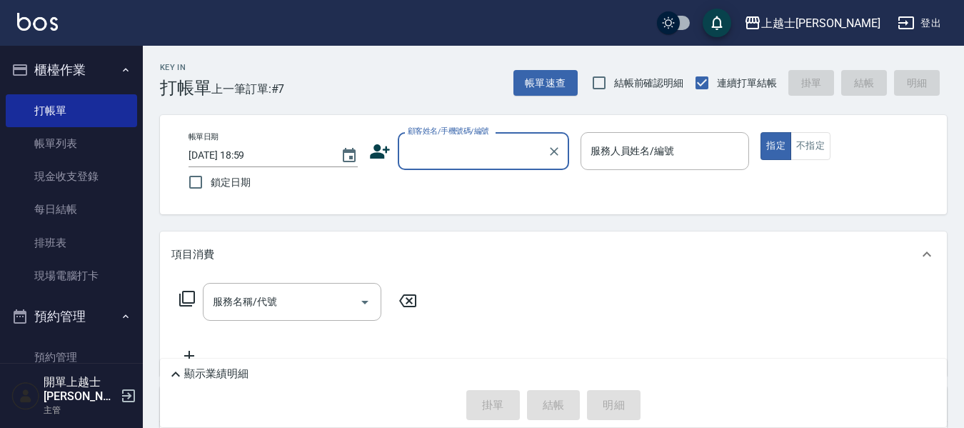
drag, startPoint x: 78, startPoint y: 137, endPoint x: 81, endPoint y: 10, distance: 127.2
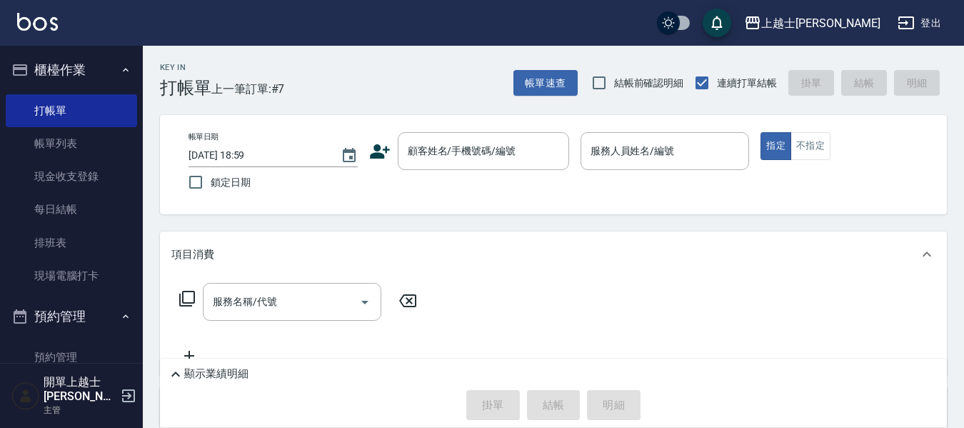
drag, startPoint x: 74, startPoint y: 156, endPoint x: 44, endPoint y: 30, distance: 129.3
click at [74, 156] on link "帳單列表" at bounding box center [71, 143] width 131 height 33
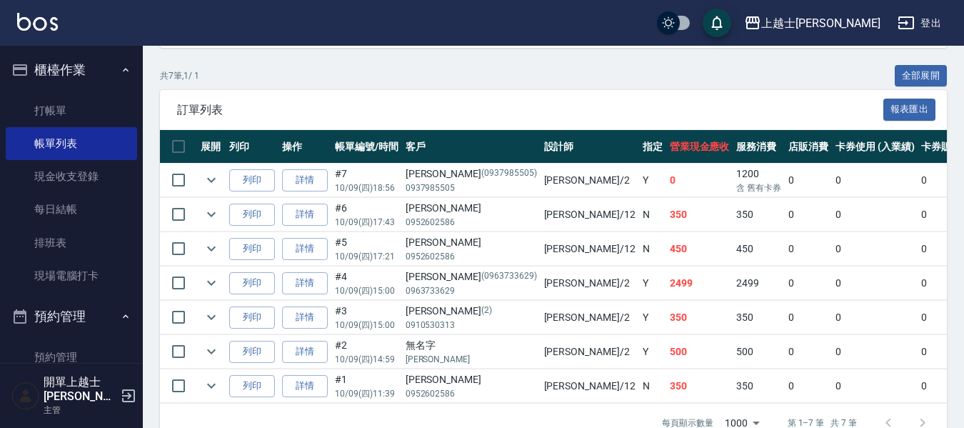
scroll to position [354, 0]
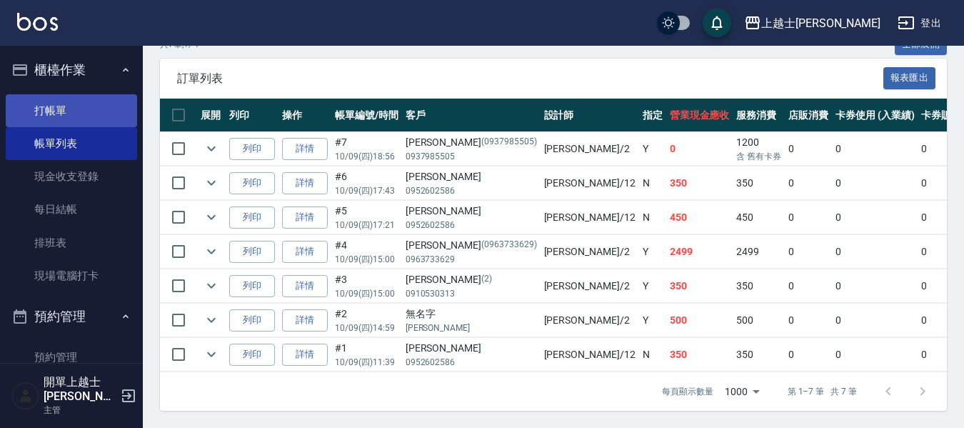
click at [110, 115] on link "打帳單" at bounding box center [71, 110] width 131 height 33
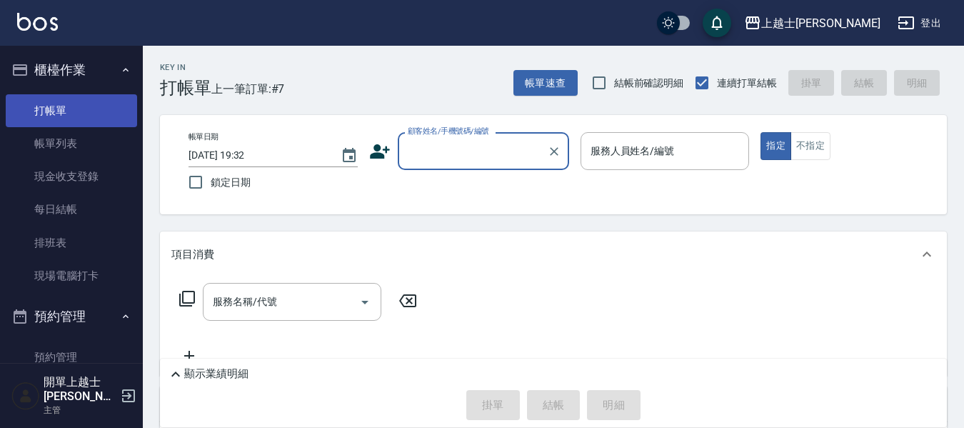
click at [110, 114] on link "打帳單" at bounding box center [71, 110] width 131 height 33
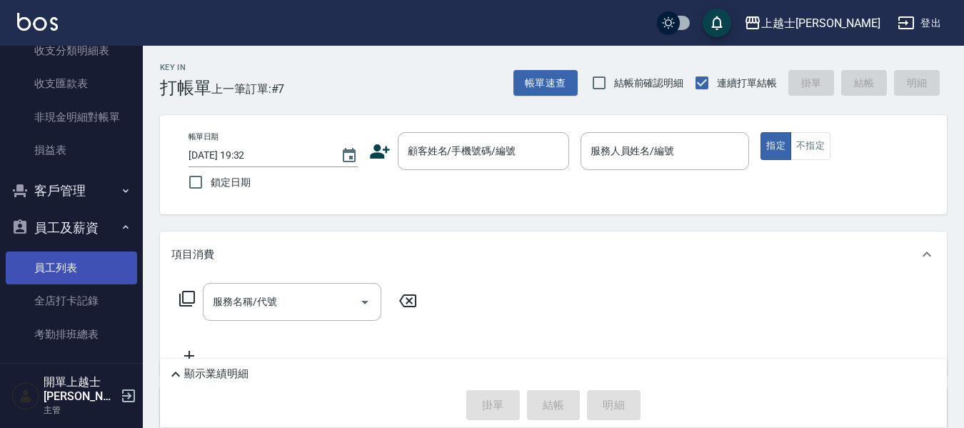
scroll to position [1351, 0]
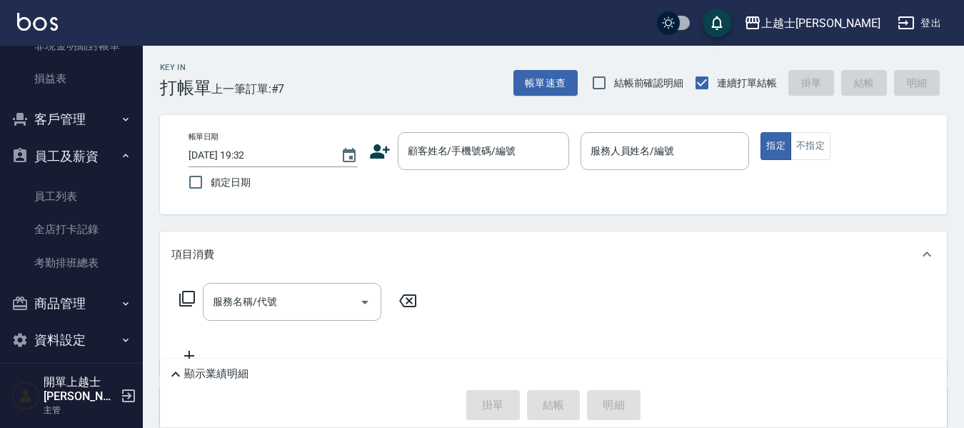
click at [89, 292] on button "商品管理" at bounding box center [71, 303] width 131 height 37
click at [63, 372] on link "商品列表" at bounding box center [71, 377] width 131 height 33
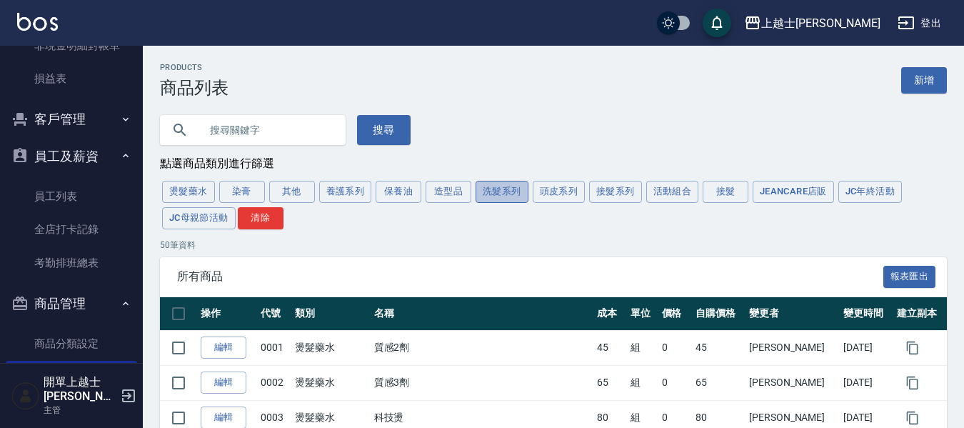
click at [508, 196] on button "洗髮系列" at bounding box center [502, 192] width 53 height 22
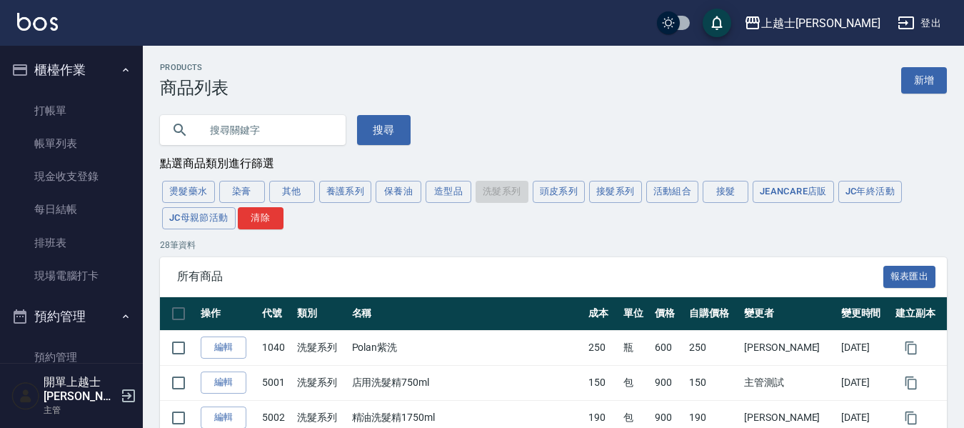
click at [81, 91] on ul "打帳單 帳單列表 現金收支登錄 每日結帳 排班表 現場電腦打卡" at bounding box center [71, 194] width 131 height 210
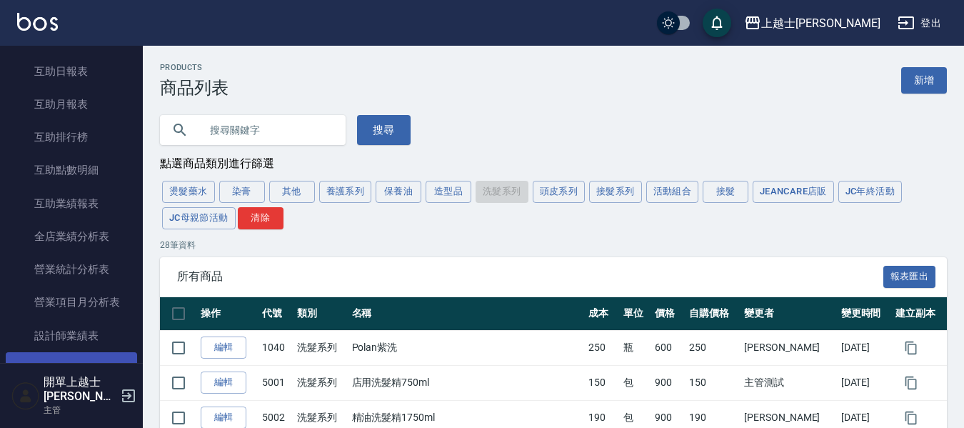
scroll to position [571, 0]
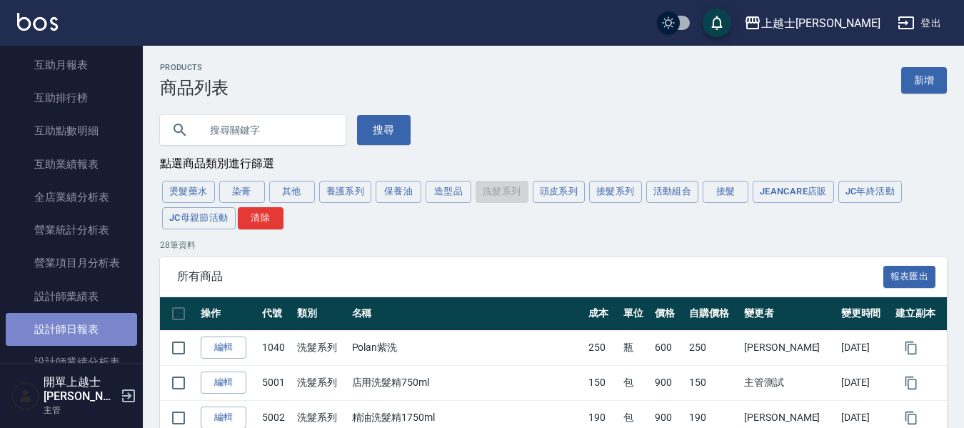
click at [89, 324] on link "設計師日報表" at bounding box center [71, 329] width 131 height 33
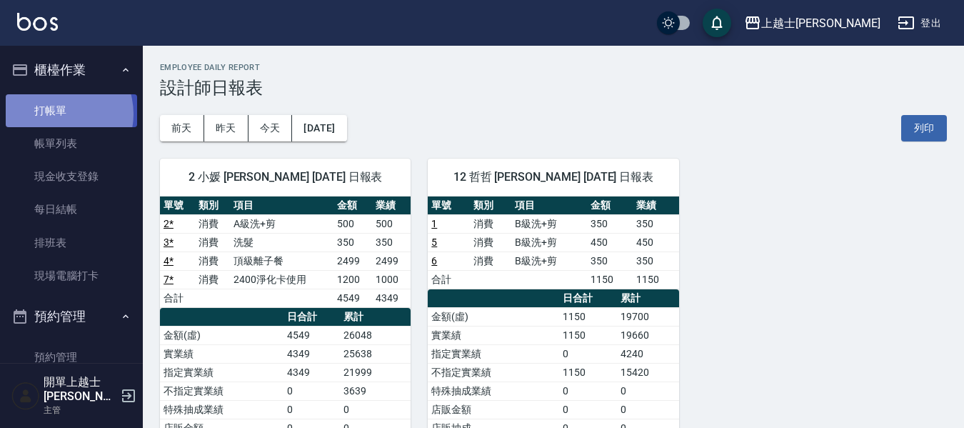
click at [56, 114] on link "打帳單" at bounding box center [71, 110] width 131 height 33
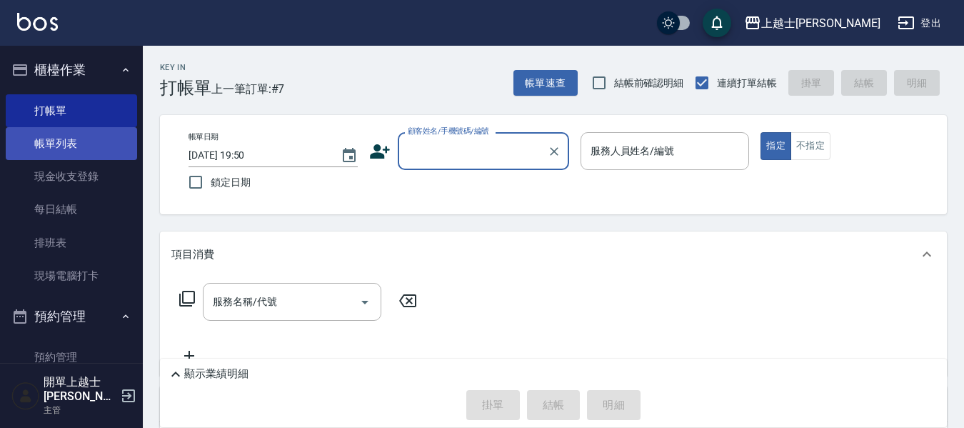
click at [86, 143] on link "帳單列表" at bounding box center [71, 143] width 131 height 33
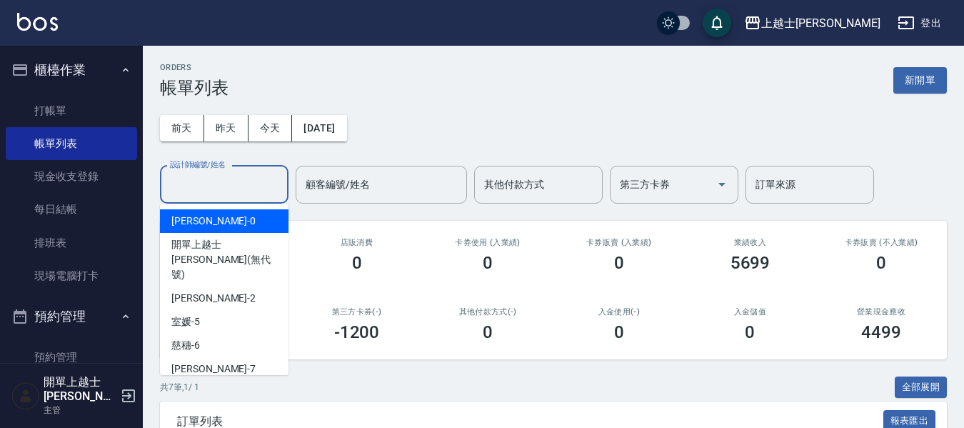
click at [197, 191] on input "設計師編號/姓名" at bounding box center [224, 184] width 116 height 25
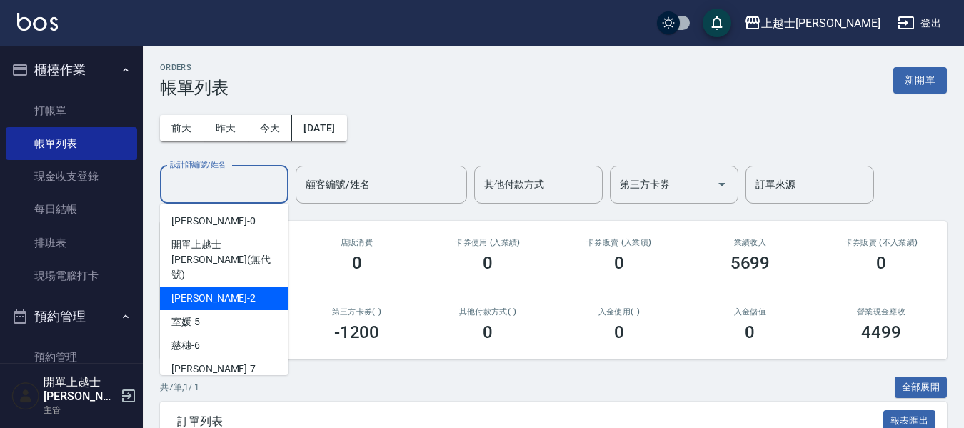
click at [201, 286] on div "小媛 -2" at bounding box center [224, 298] width 129 height 24
type input "小媛-2"
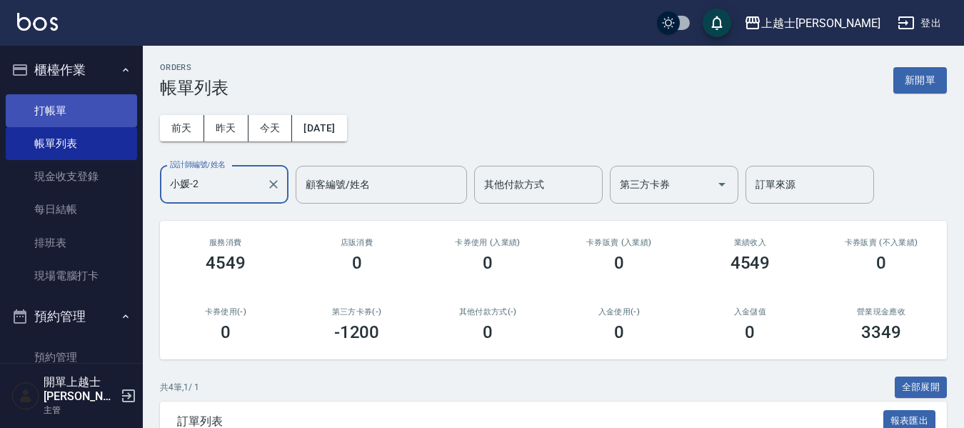
click at [94, 104] on link "打帳單" at bounding box center [71, 110] width 131 height 33
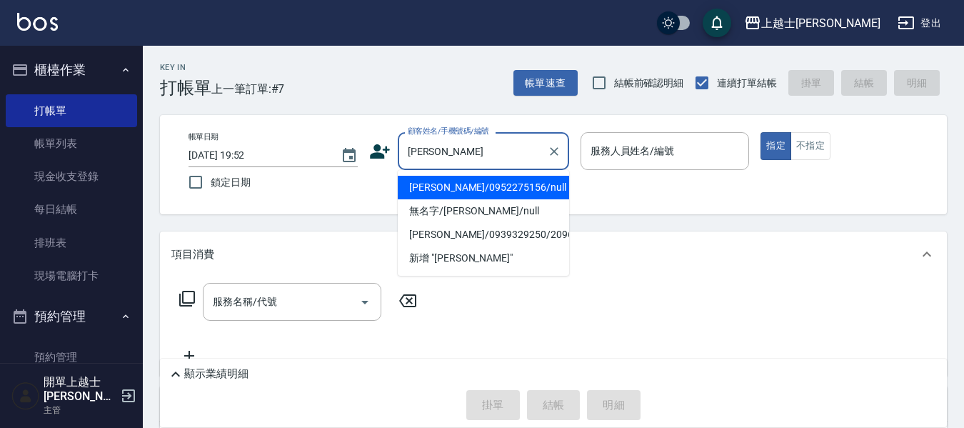
click at [483, 190] on li "[PERSON_NAME]/0952275156/null" at bounding box center [483, 188] width 171 height 24
type input "[PERSON_NAME]/0952275156/null"
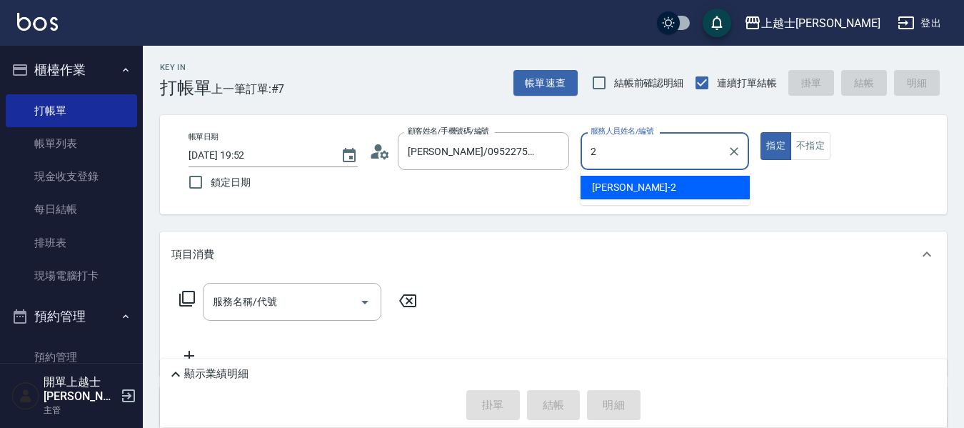
type input "小媛-2"
type button "true"
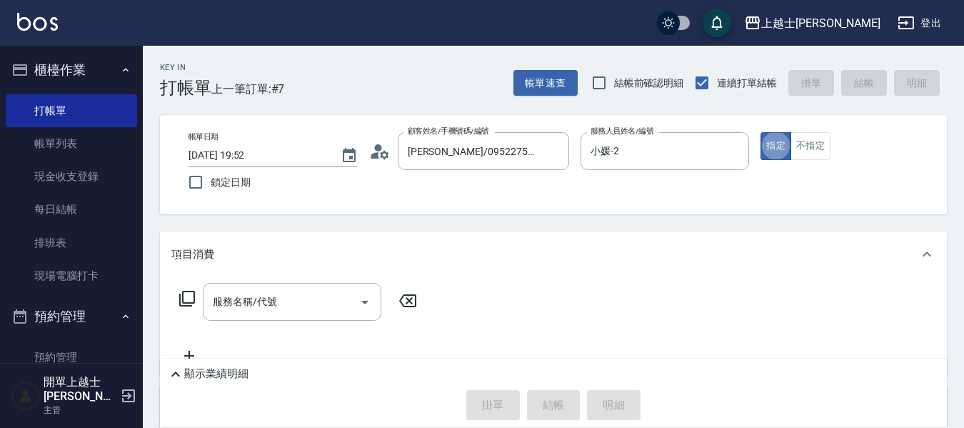
click at [182, 294] on icon at bounding box center [187, 299] width 16 height 16
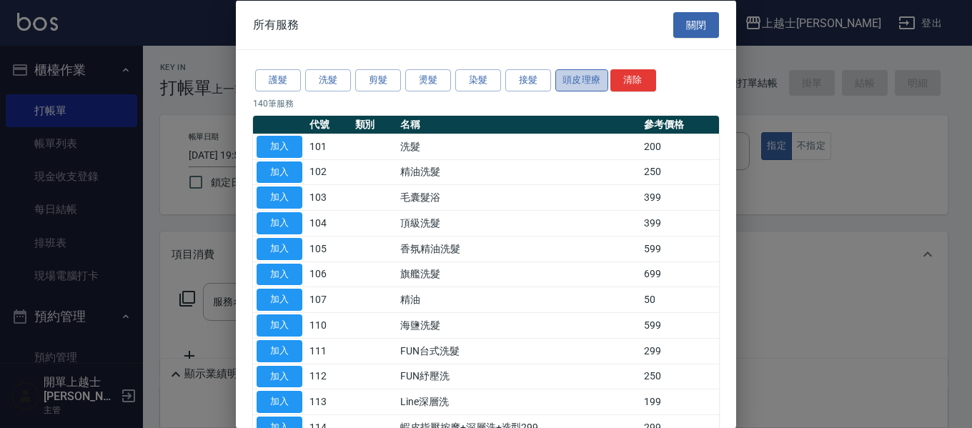
click at [568, 73] on button "頭皮理療" at bounding box center [581, 80] width 53 height 22
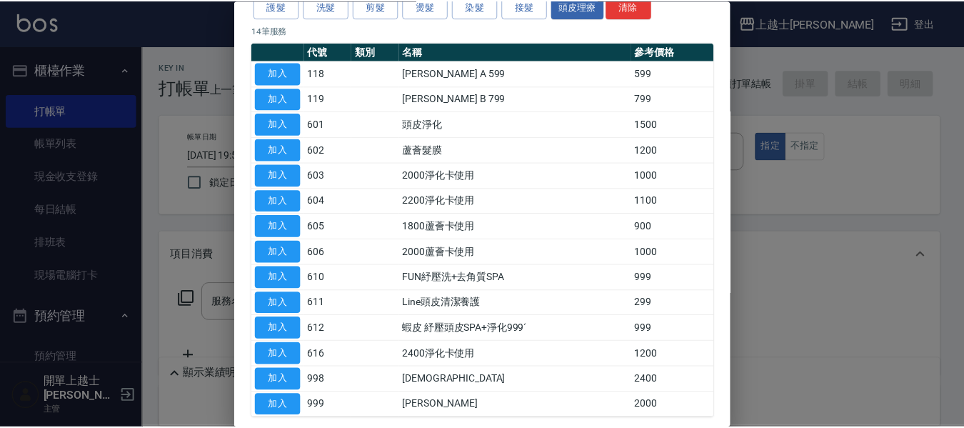
scroll to position [141, 0]
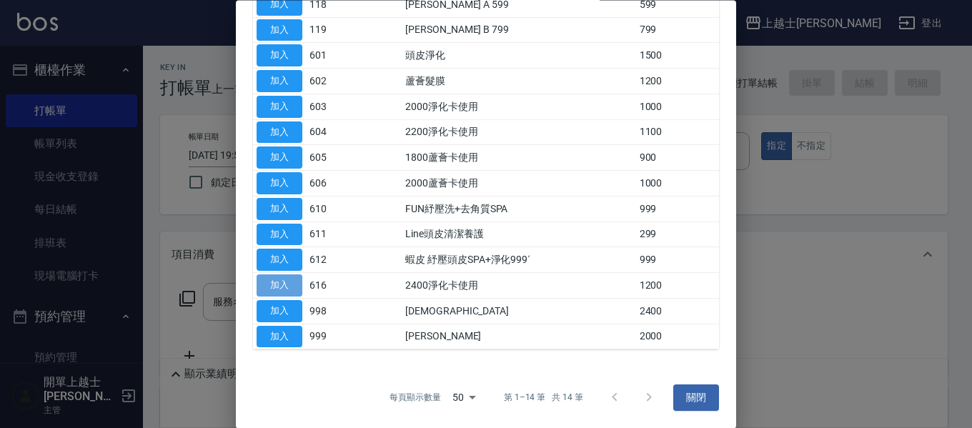
click at [274, 286] on button "加入" at bounding box center [279, 286] width 46 height 22
type input "2400淨化卡使用(616)"
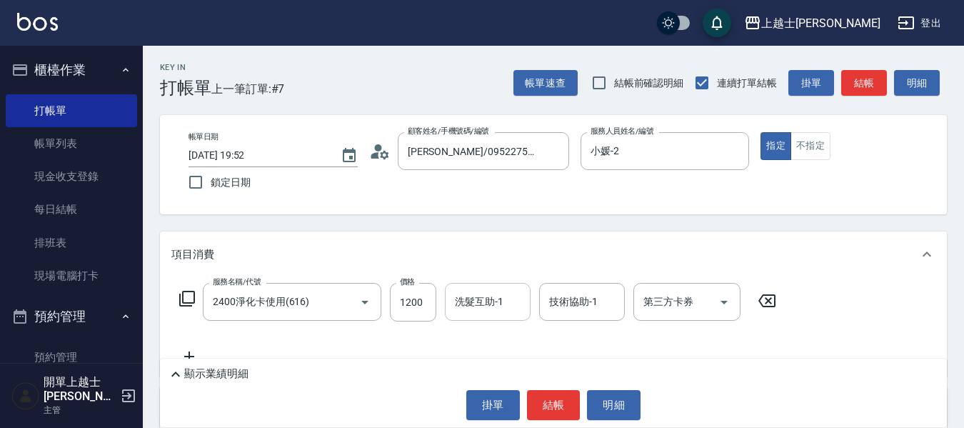
click at [467, 315] on div "洗髮互助-1" at bounding box center [488, 302] width 86 height 38
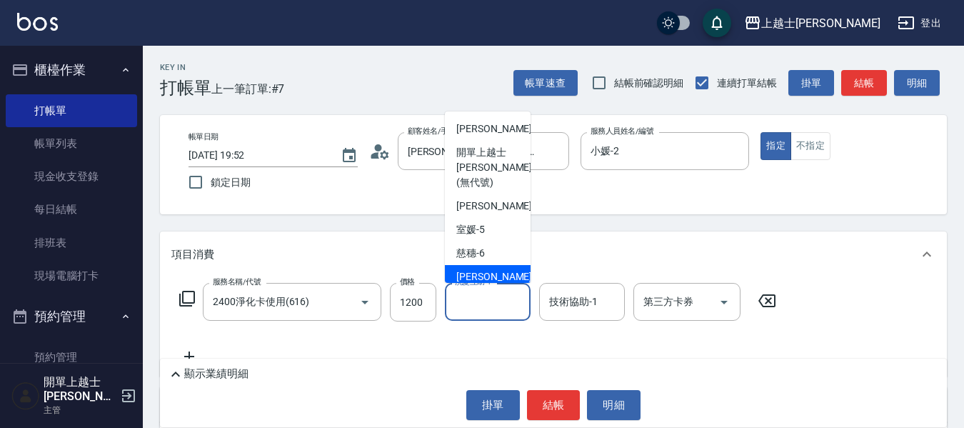
click at [505, 265] on div "[PERSON_NAME] -7" at bounding box center [488, 277] width 86 height 24
type input "[PERSON_NAME]-7"
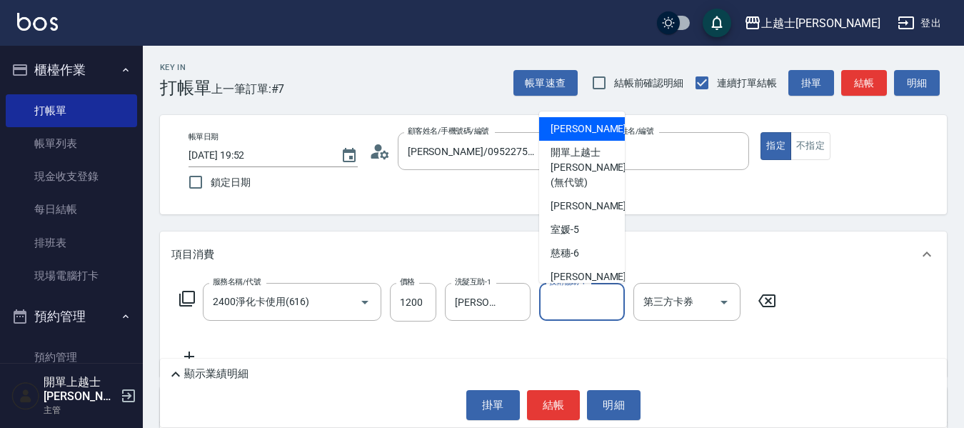
click at [585, 304] on input "技術協助-1" at bounding box center [582, 301] width 73 height 25
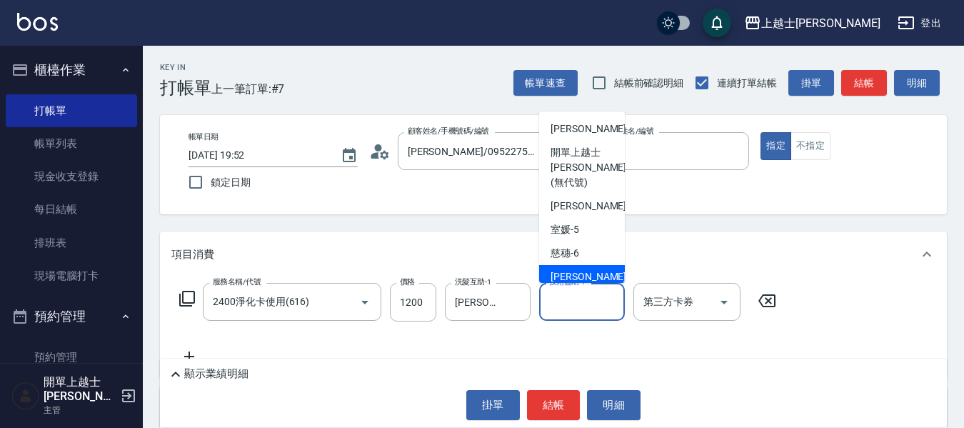
click at [591, 266] on div "[PERSON_NAME] -7" at bounding box center [582, 277] width 86 height 24
type input "[PERSON_NAME]-7"
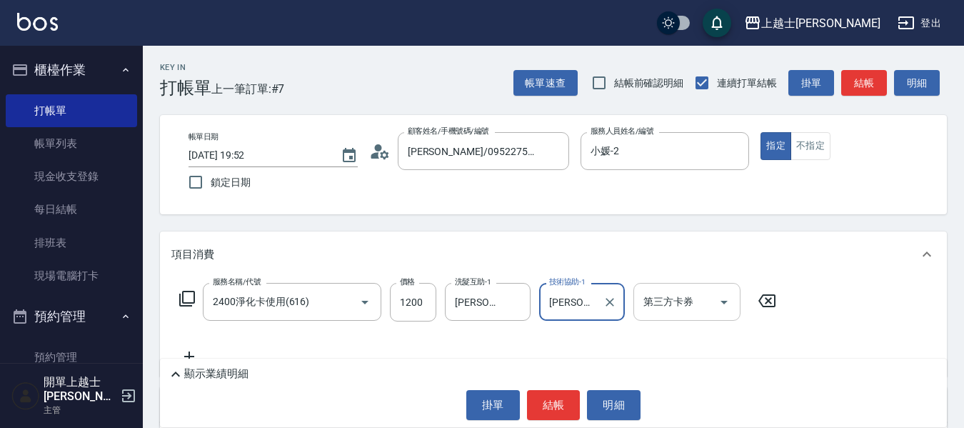
click at [691, 309] on input "第三方卡券" at bounding box center [676, 301] width 73 height 25
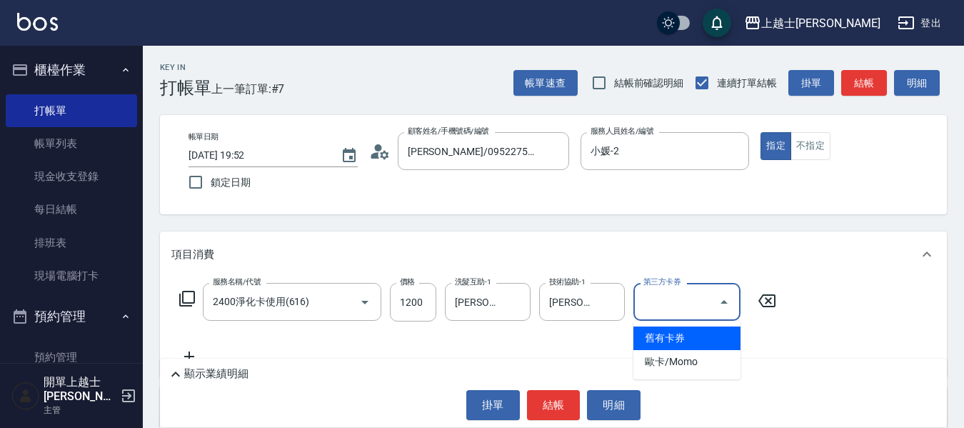
click at [682, 338] on span "舊有卡券" at bounding box center [687, 338] width 107 height 24
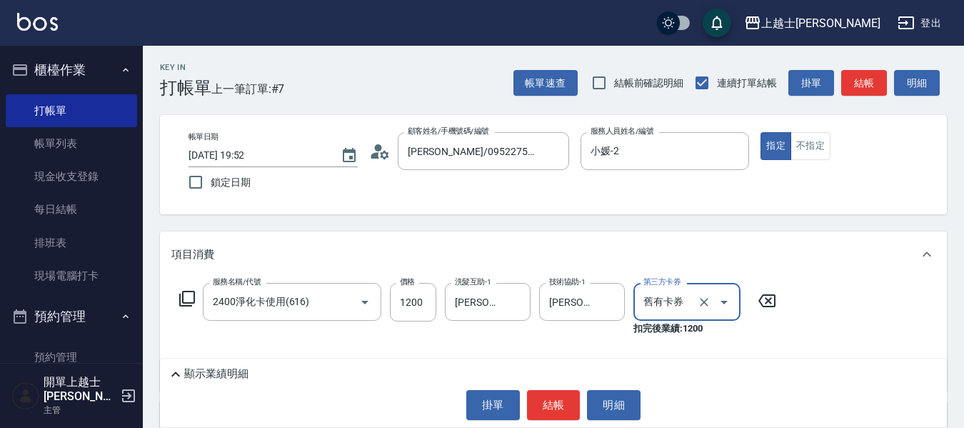
type input "舊有卡券"
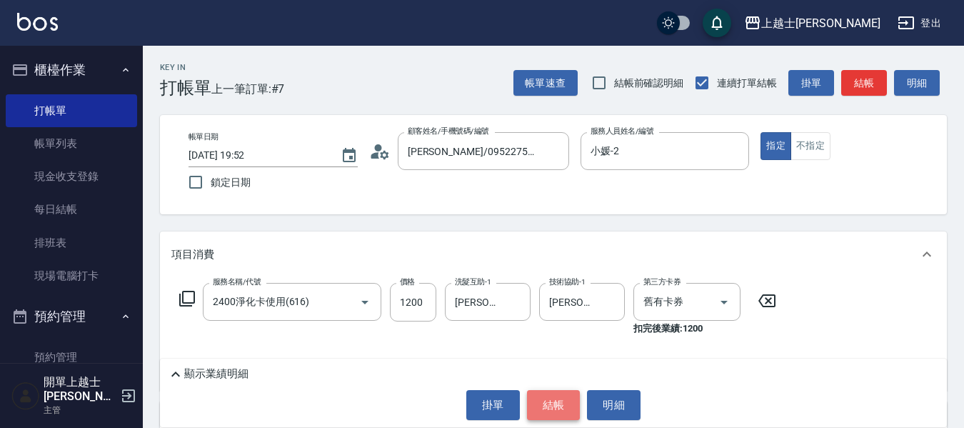
click at [559, 409] on button "結帳" at bounding box center [554, 405] width 54 height 30
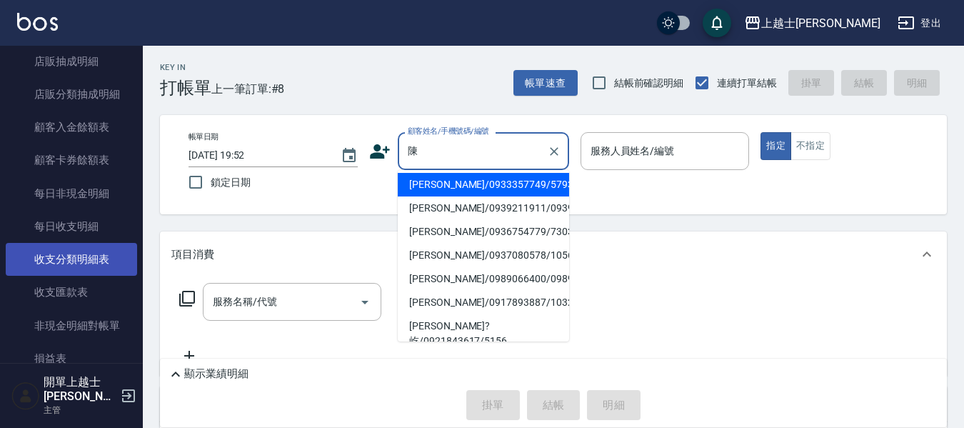
scroll to position [1214, 0]
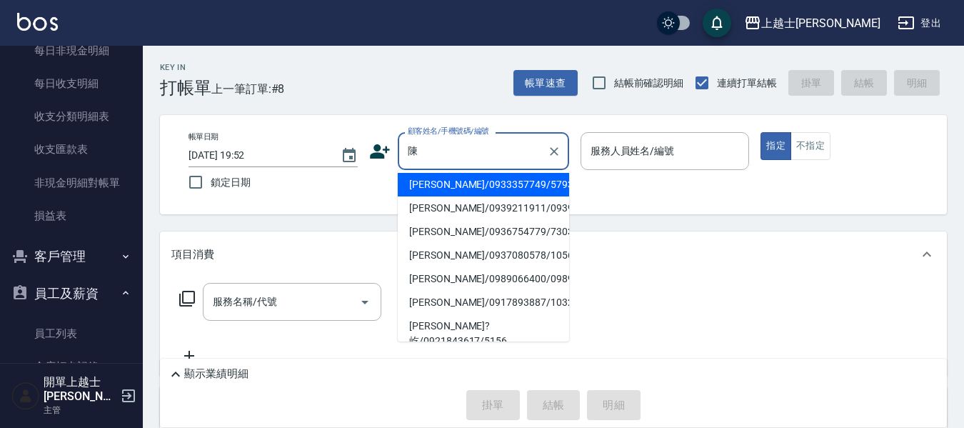
type input "陳"
click at [53, 257] on button "客戶管理" at bounding box center [71, 256] width 131 height 37
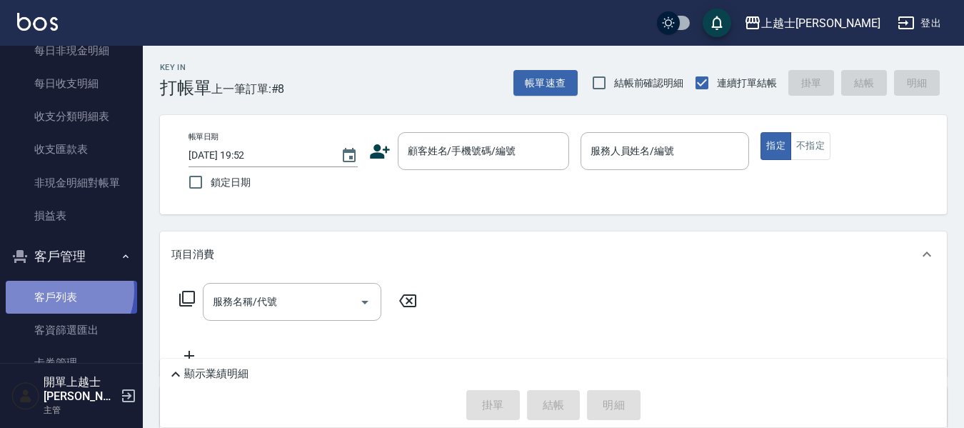
click at [60, 290] on link "客戶列表" at bounding box center [71, 297] width 131 height 33
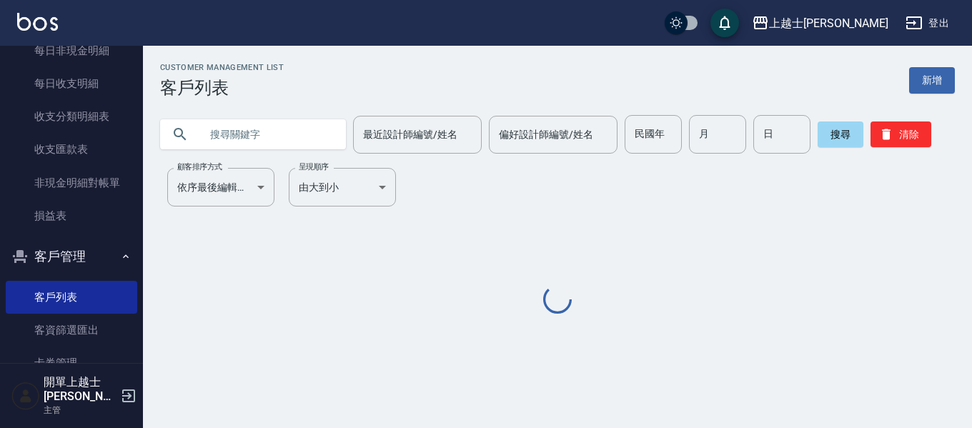
click at [236, 129] on input "text" at bounding box center [267, 134] width 134 height 39
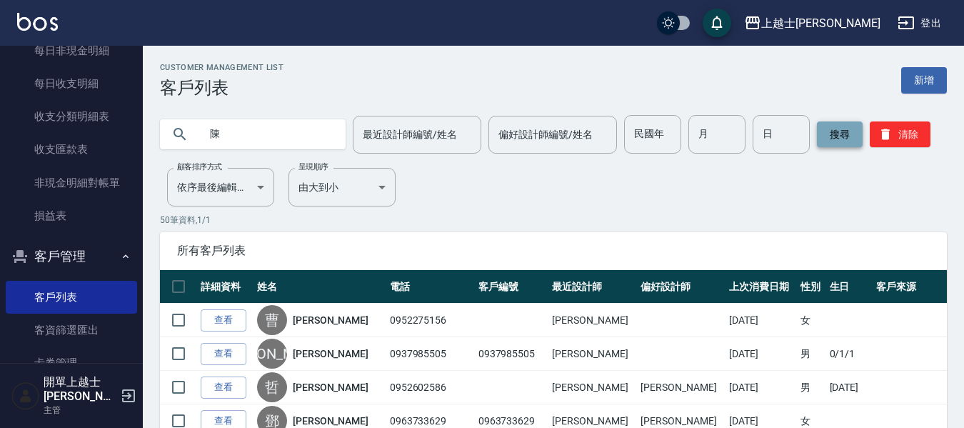
type input "陳"
click at [834, 140] on button "搜尋" at bounding box center [840, 134] width 46 height 26
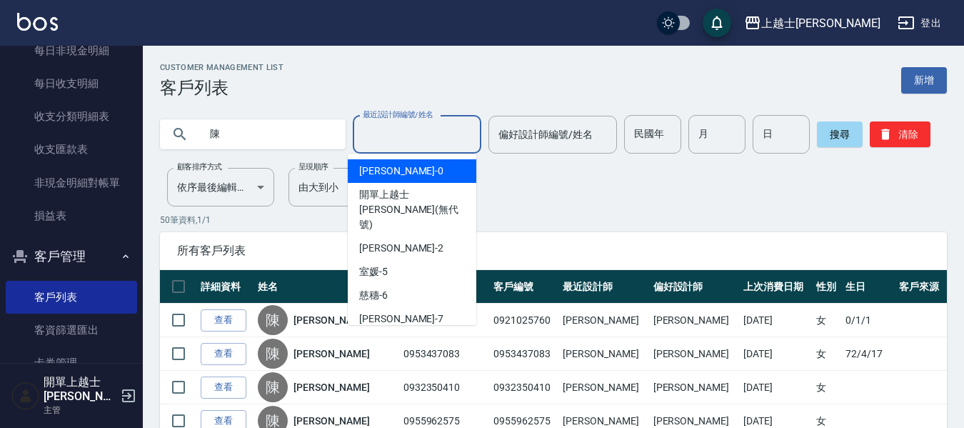
click at [414, 129] on input "最近設計師編號/姓名" at bounding box center [417, 134] width 116 height 25
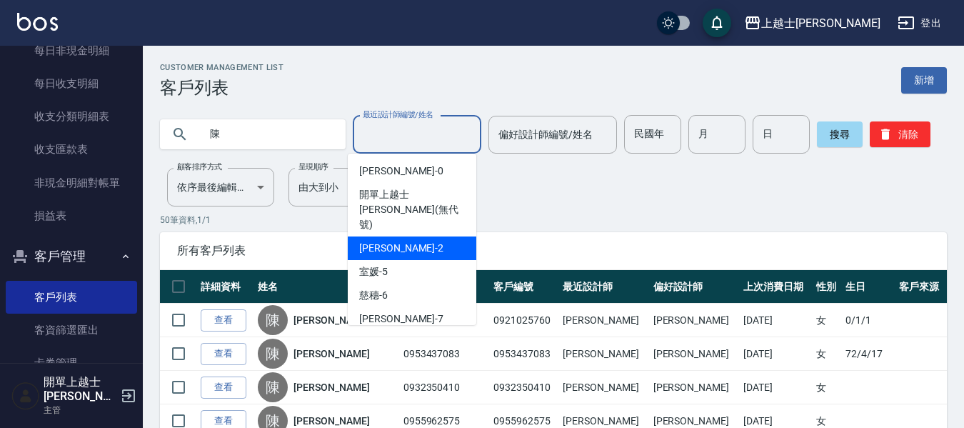
click at [377, 241] on span "小媛 -2" at bounding box center [401, 248] width 84 height 15
type input "小媛-2"
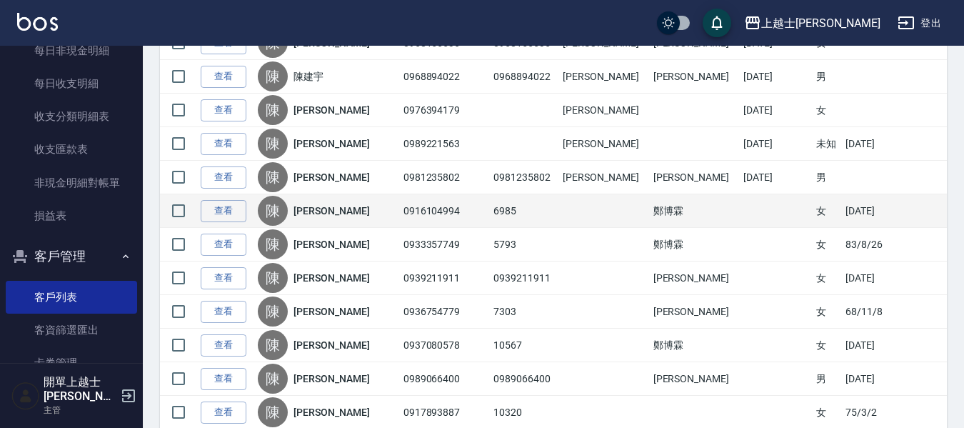
scroll to position [407, 0]
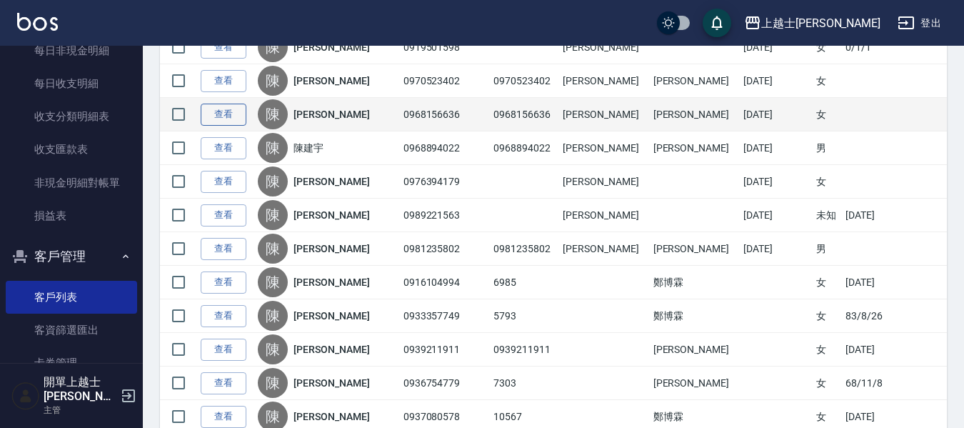
click at [236, 110] on link "查看" at bounding box center [224, 115] width 46 height 22
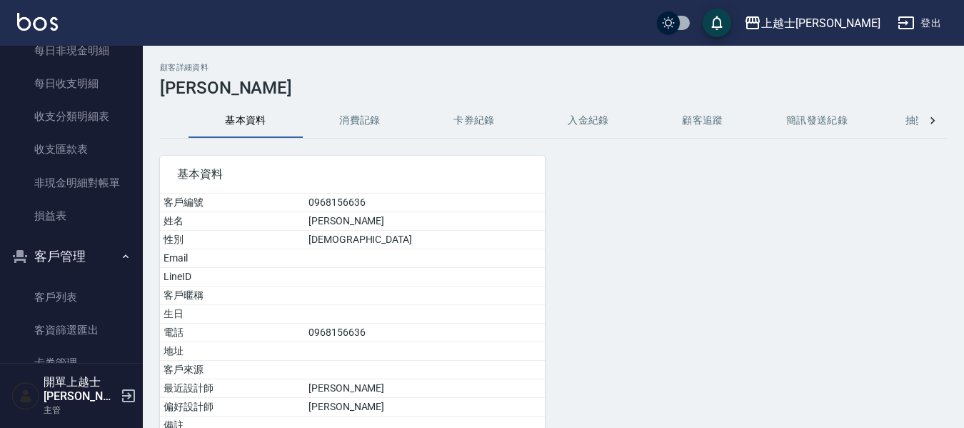
click at [363, 128] on button "消費記錄" at bounding box center [360, 121] width 114 height 34
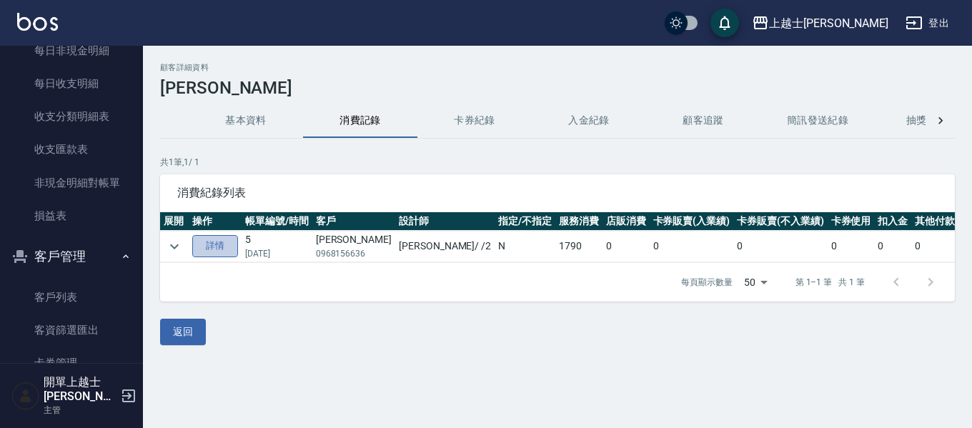
click at [229, 244] on link "詳情" at bounding box center [215, 246] width 46 height 22
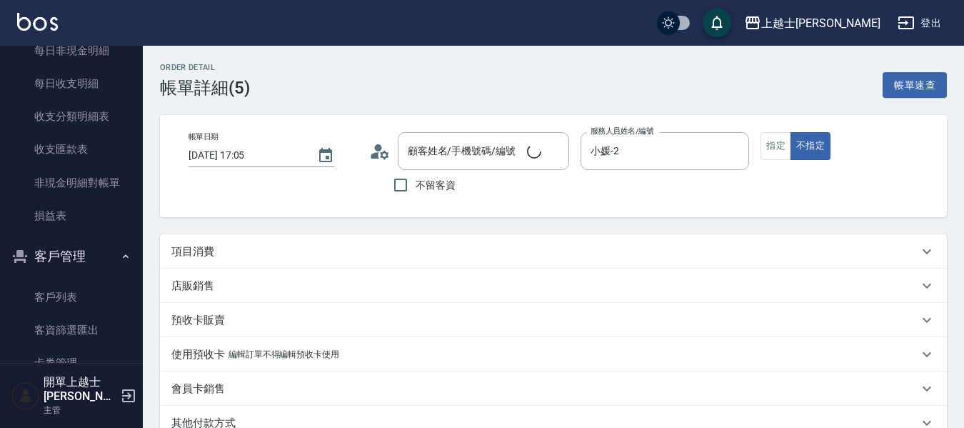
type input "[DATE] 17:05"
type input "小媛-2"
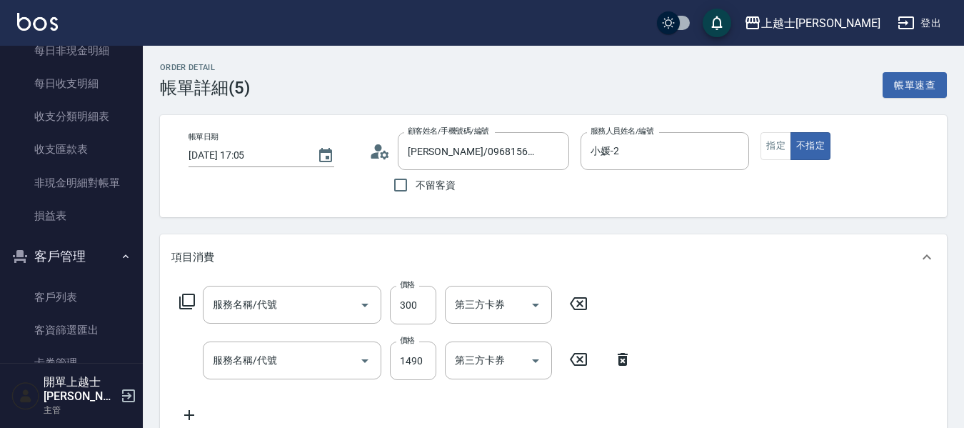
type input "[PERSON_NAME]/0968156636/0968156636"
type input "洗髮(101)"
type input "基本染髮(401)"
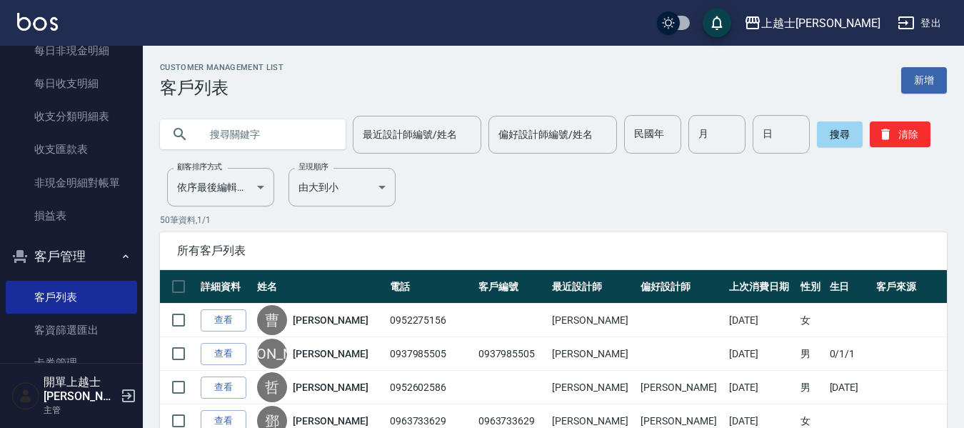
click at [235, 136] on input "text" at bounding box center [267, 134] width 134 height 39
type input "陳"
click at [569, 139] on input "偏好設計師編號/姓名" at bounding box center [553, 134] width 116 height 25
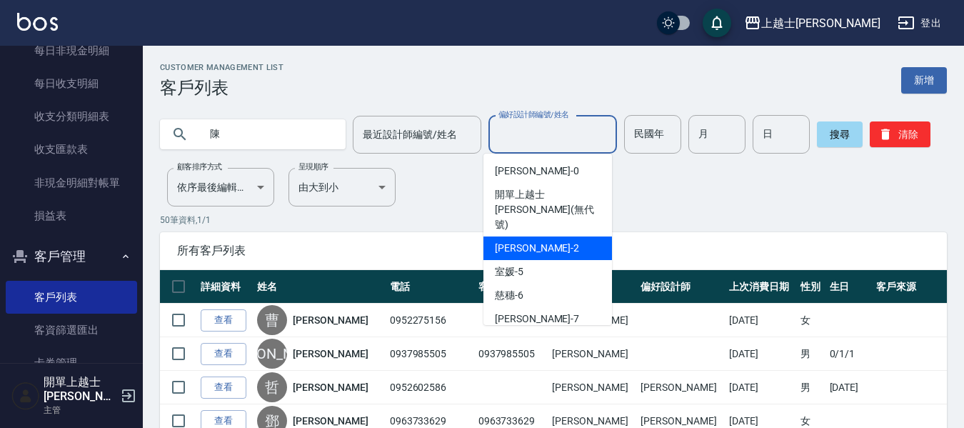
click at [536, 236] on div "小媛 -2" at bounding box center [548, 248] width 129 height 24
type input "小媛-2"
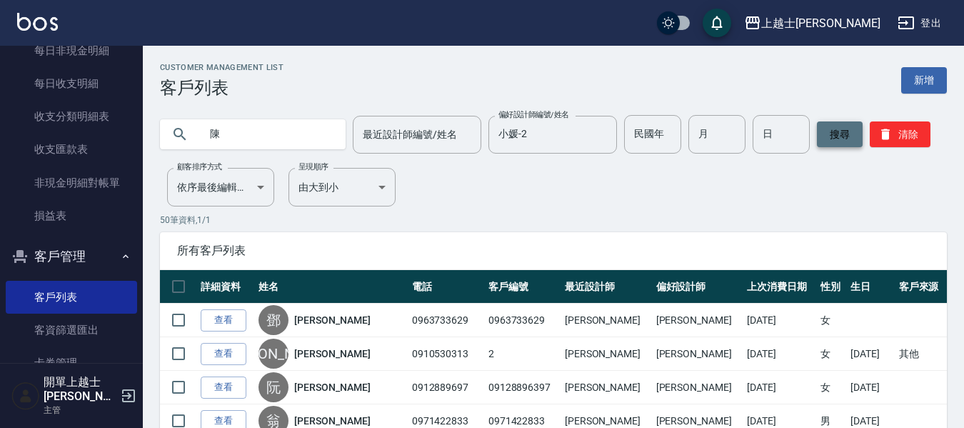
click at [834, 128] on button "搜尋" at bounding box center [840, 134] width 46 height 26
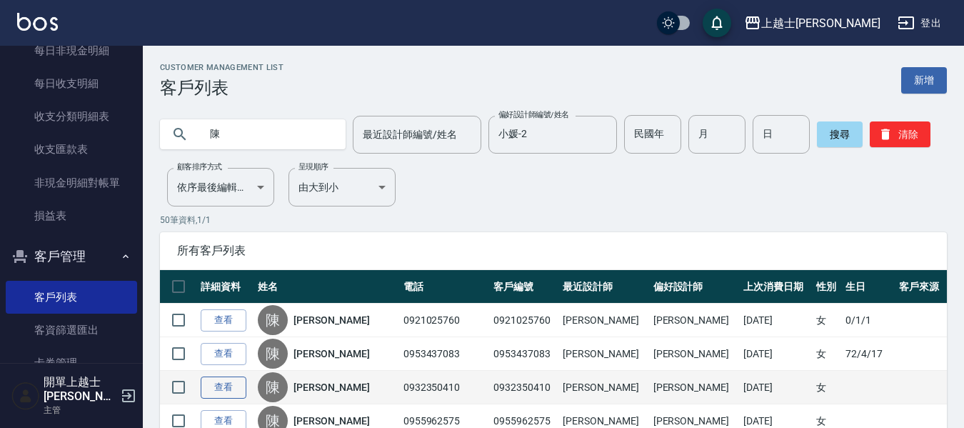
click at [211, 386] on link "查看" at bounding box center [224, 387] width 46 height 22
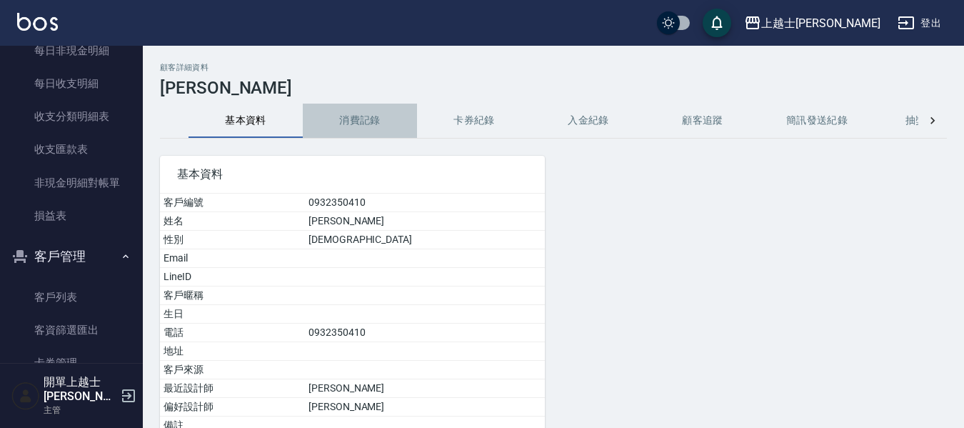
click at [373, 125] on button "消費記錄" at bounding box center [360, 121] width 114 height 34
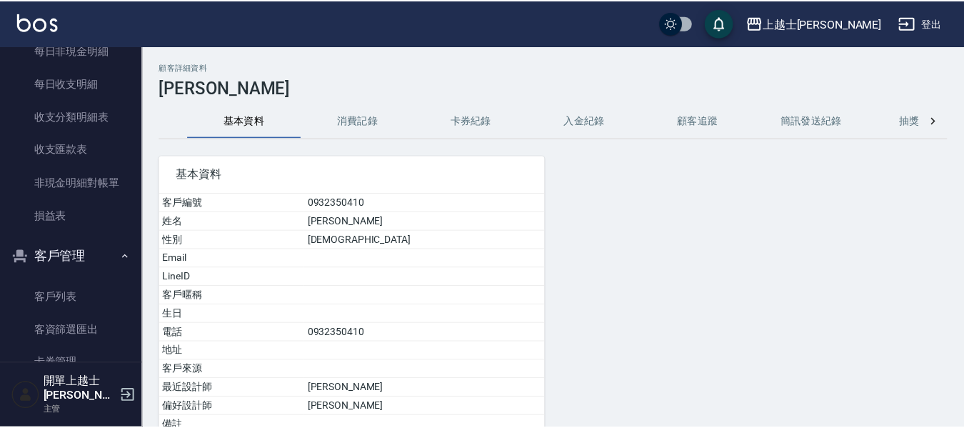
scroll to position [135, 0]
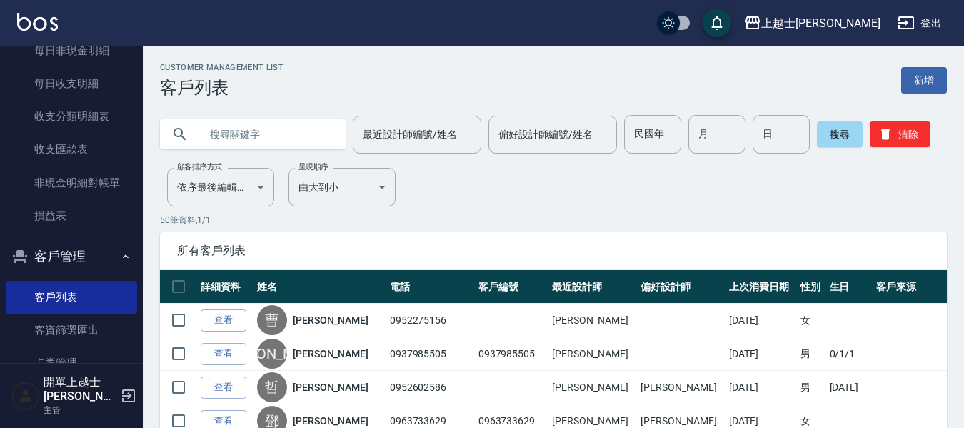
click at [266, 124] on input "text" at bounding box center [267, 134] width 134 height 39
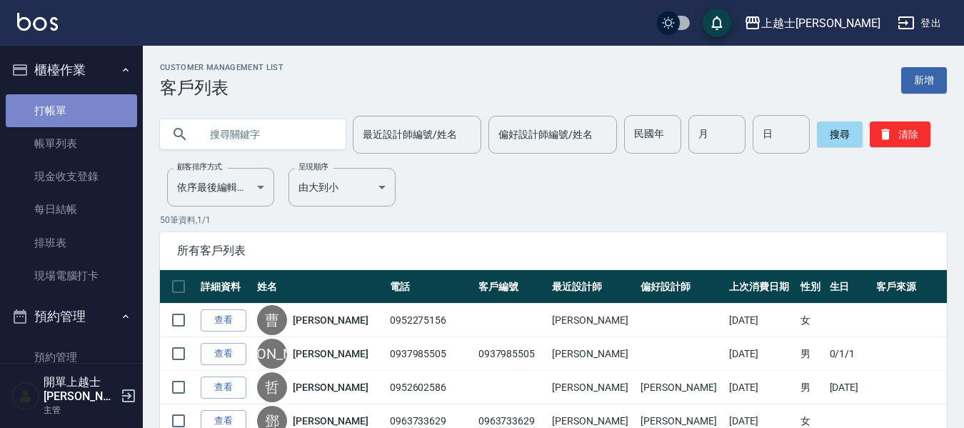
click at [76, 119] on link "打帳單" at bounding box center [71, 110] width 131 height 33
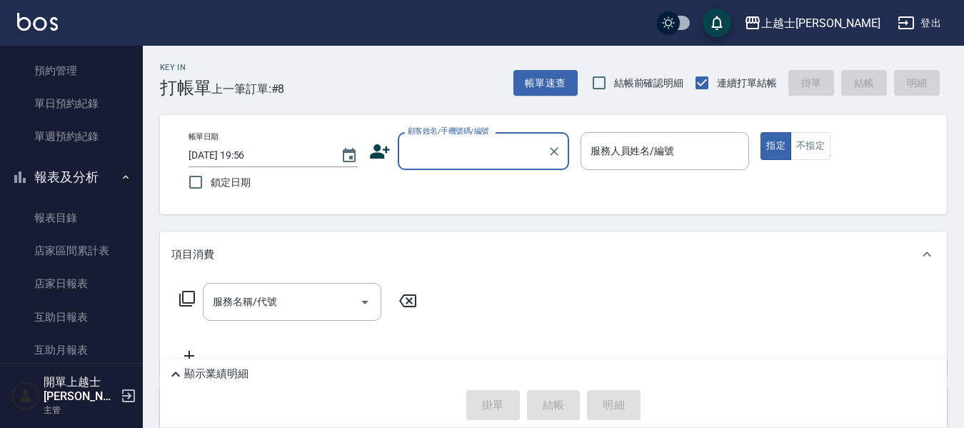
scroll to position [286, 0]
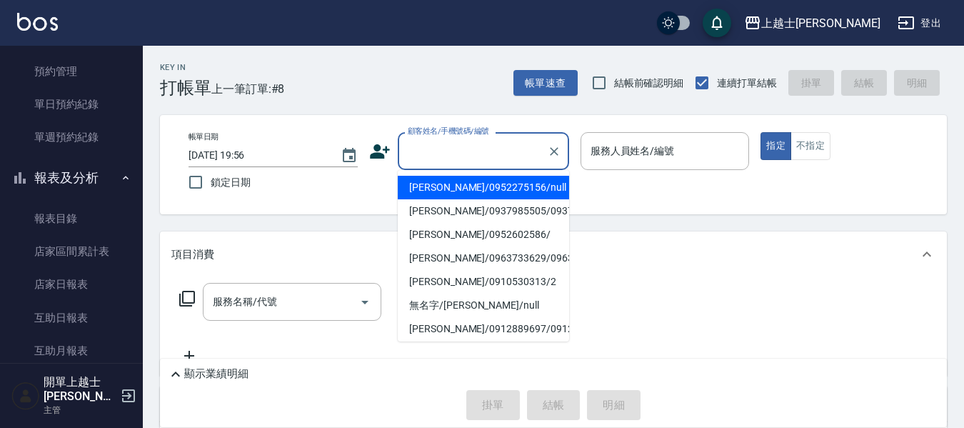
click at [450, 160] on input "顧客姓名/手機號碼/編號" at bounding box center [472, 151] width 137 height 25
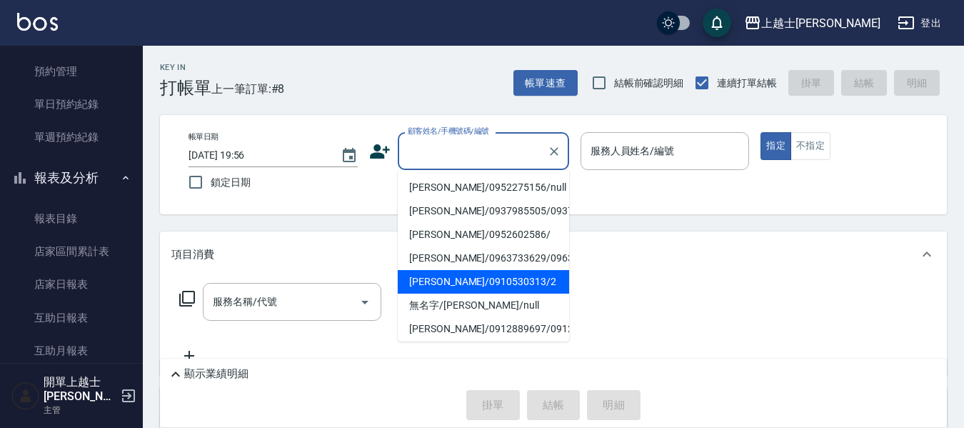
click at [456, 294] on li "[PERSON_NAME]/0910530313/2" at bounding box center [483, 282] width 171 height 24
type input "[PERSON_NAME]/0910530313/2"
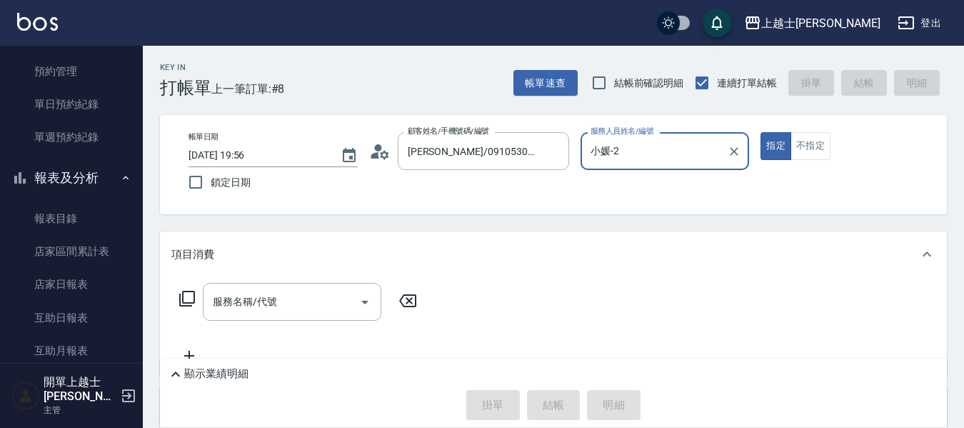
type input "小媛-2"
click at [217, 299] on div "服務名稱/代號 服務名稱/代號" at bounding box center [292, 302] width 179 height 38
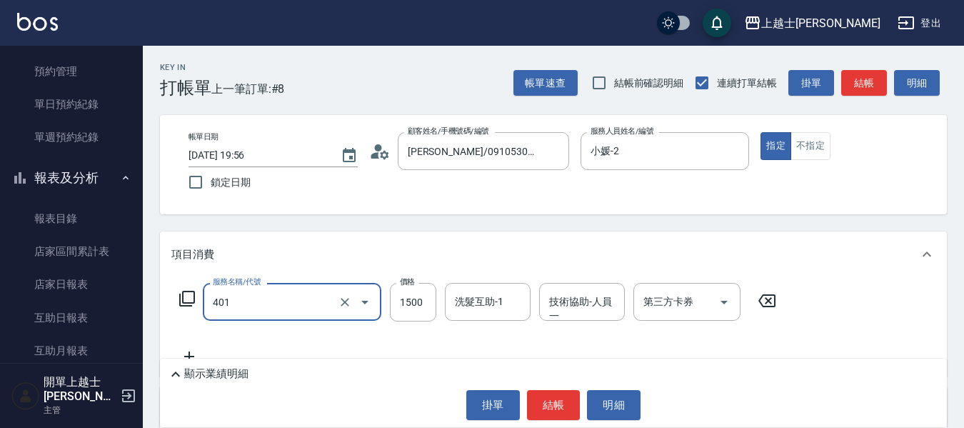
type input "基本染髮(401)"
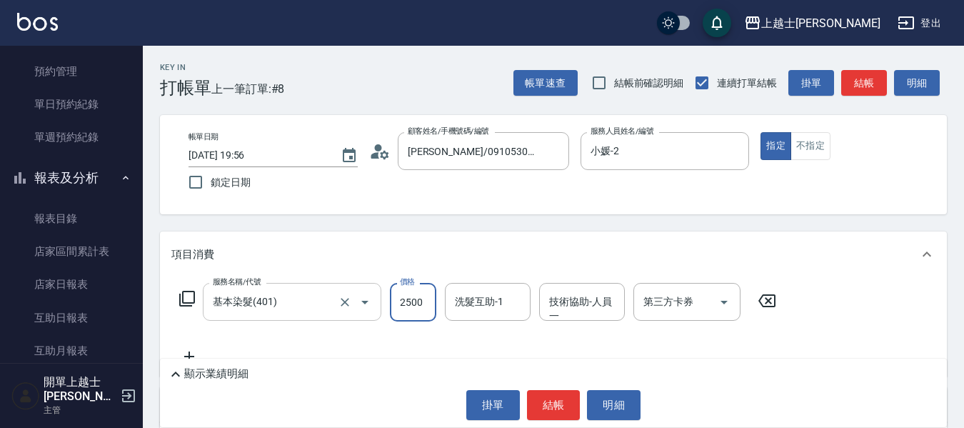
type input "2500"
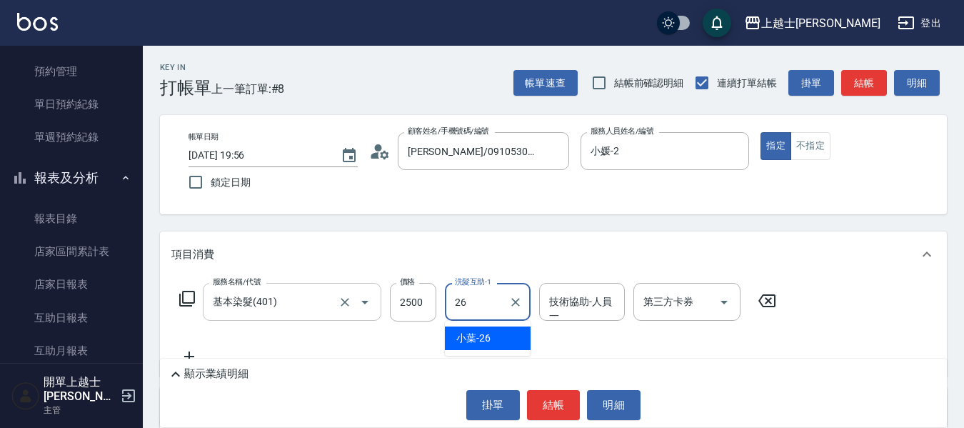
type input "2"
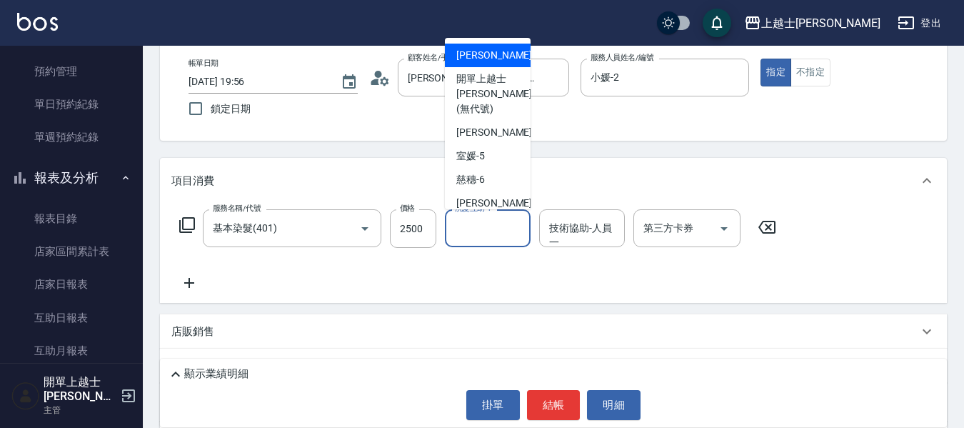
scroll to position [143, 0]
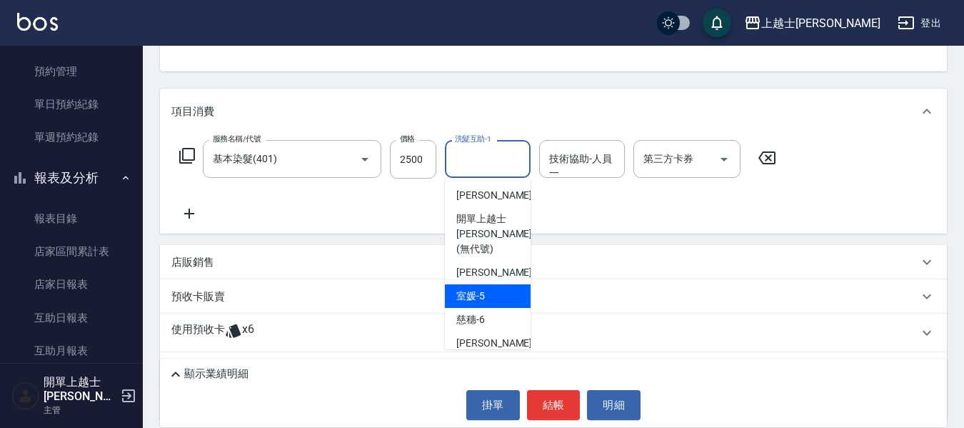
click at [832, 186] on div "服務名稱/代號 基本染髮(401) 服務名稱/代號 價格 2500 價格 洗髮互助-1 洗髮互助-1 技術協助-人員一 技術協助-人員一 第三方卡券 第三方卡券" at bounding box center [553, 183] width 787 height 99
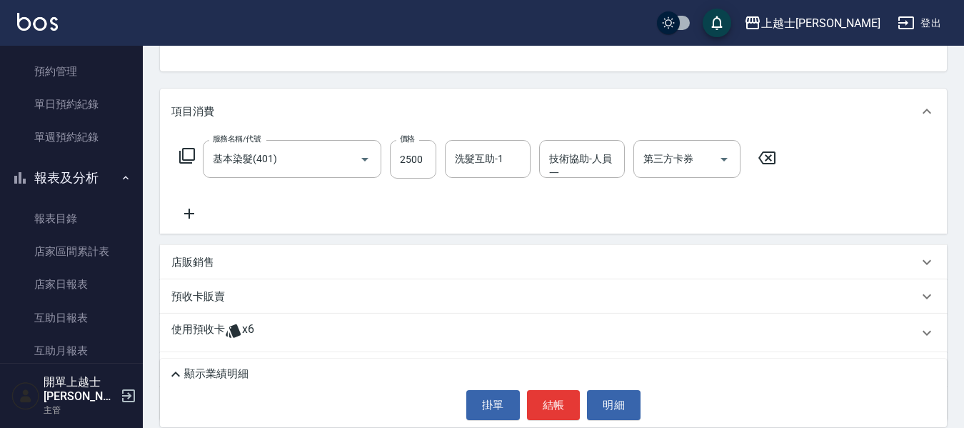
click at [179, 260] on p "店販銷售" at bounding box center [192, 262] width 43 height 15
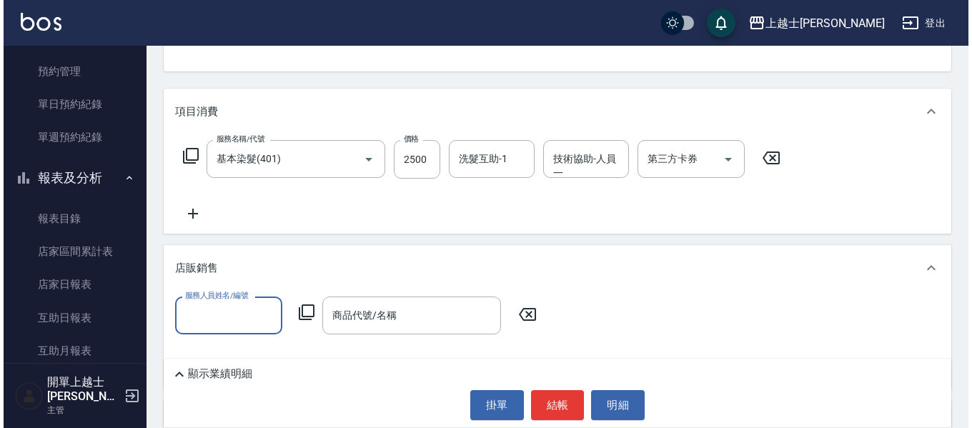
scroll to position [0, 0]
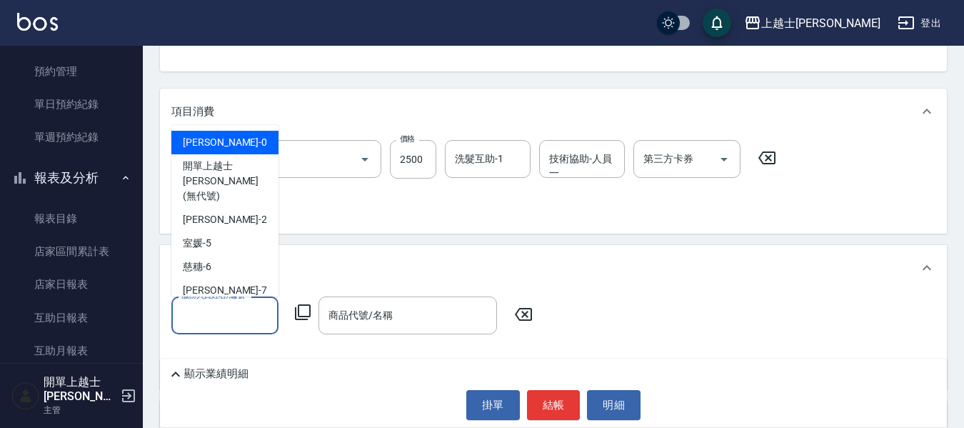
click at [210, 314] on input "服務人員姓名/編號" at bounding box center [225, 315] width 94 height 25
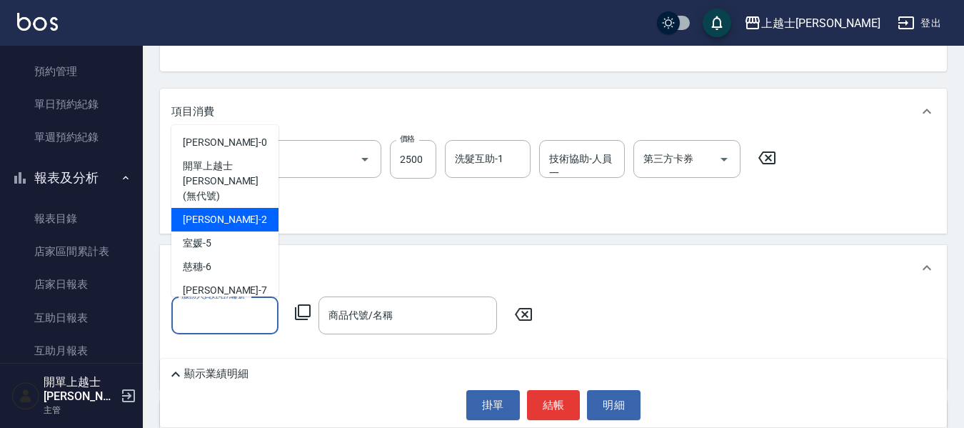
click at [229, 208] on div "小媛 -2" at bounding box center [224, 220] width 107 height 24
type input "小媛-2"
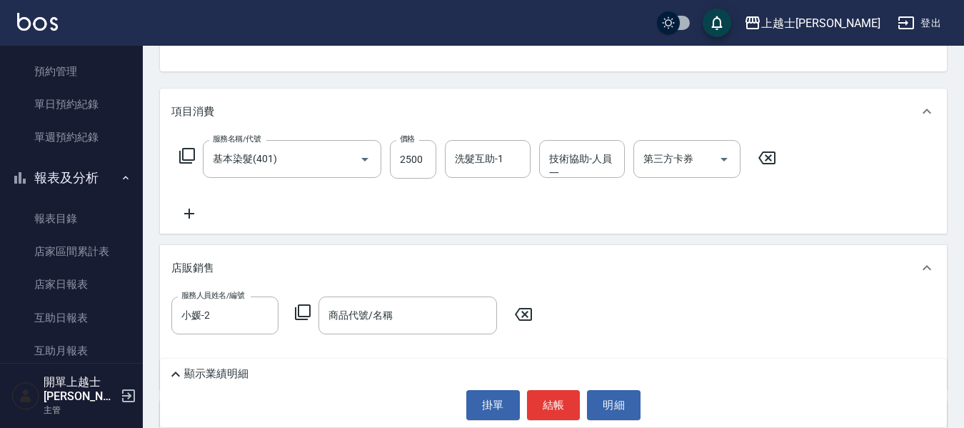
click at [307, 308] on icon at bounding box center [302, 312] width 17 height 17
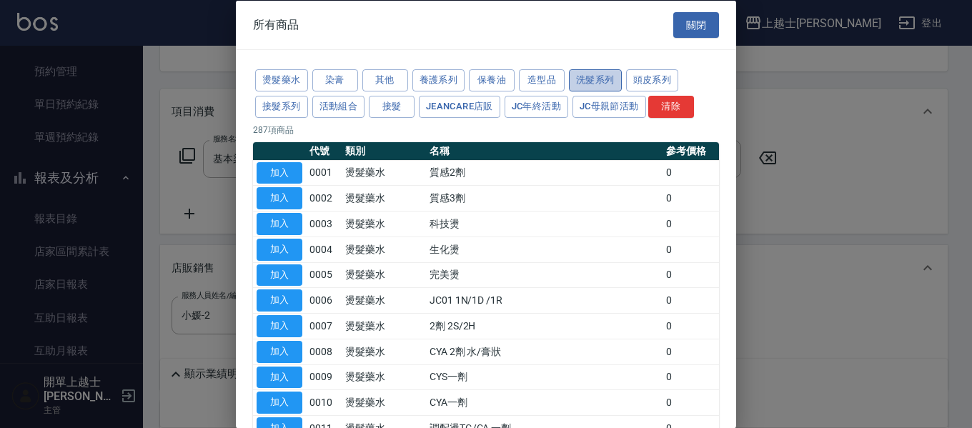
click at [597, 75] on button "洗髮系列" at bounding box center [595, 80] width 53 height 22
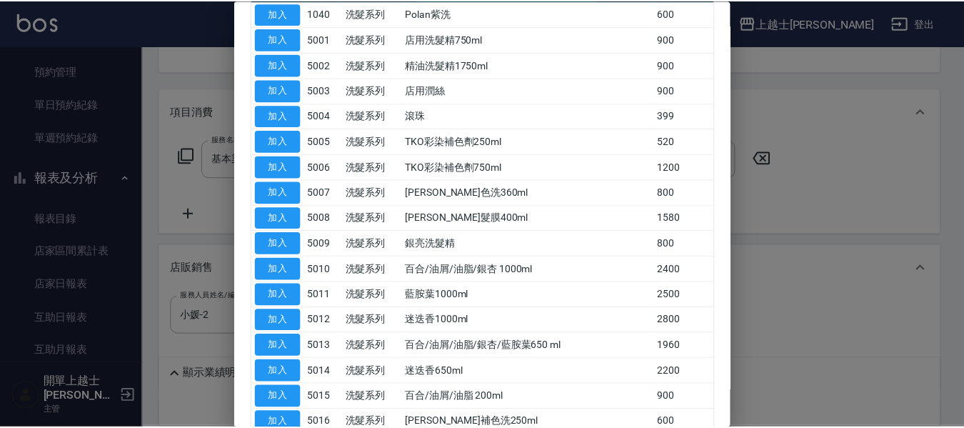
scroll to position [286, 0]
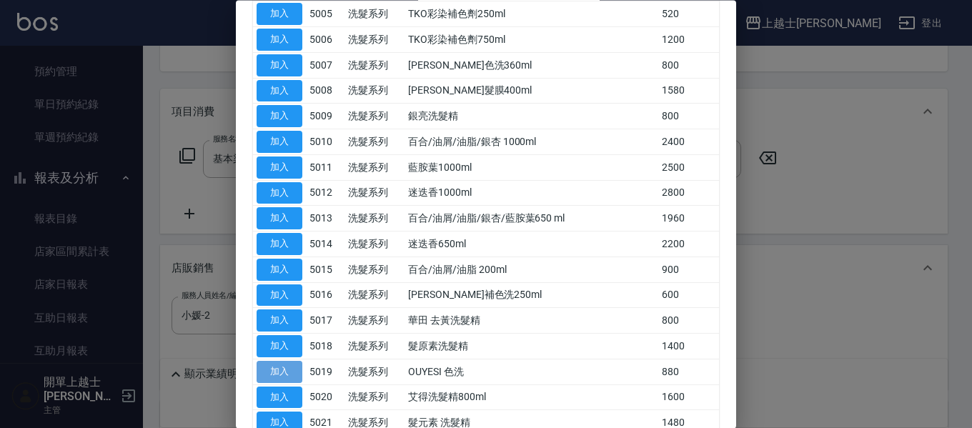
click at [283, 371] on button "加入" at bounding box center [279, 372] width 46 height 22
type input "OUYESI 色洗"
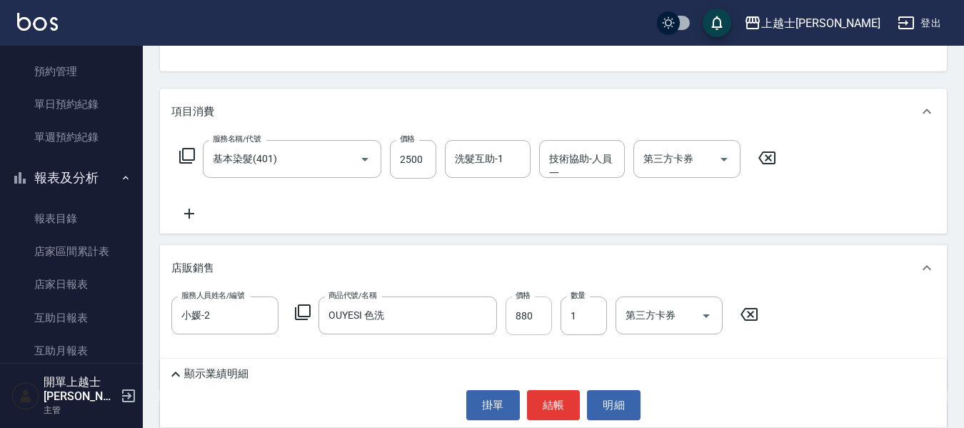
click at [541, 314] on input "880" at bounding box center [529, 315] width 46 height 39
type input "800"
click at [562, 409] on button "結帳" at bounding box center [554, 405] width 54 height 30
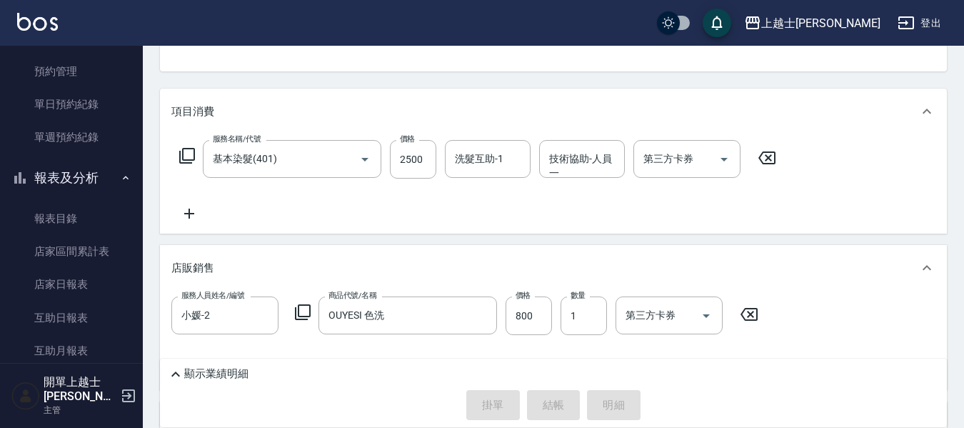
type input "[DATE] 19:57"
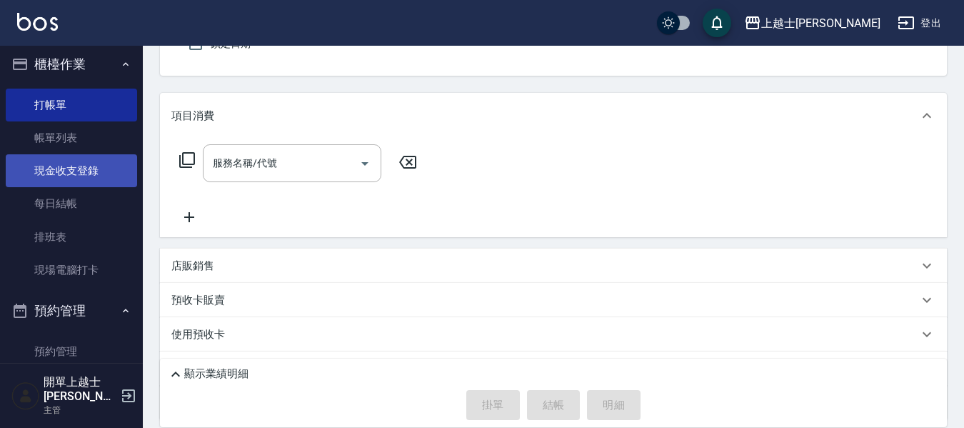
scroll to position [0, 0]
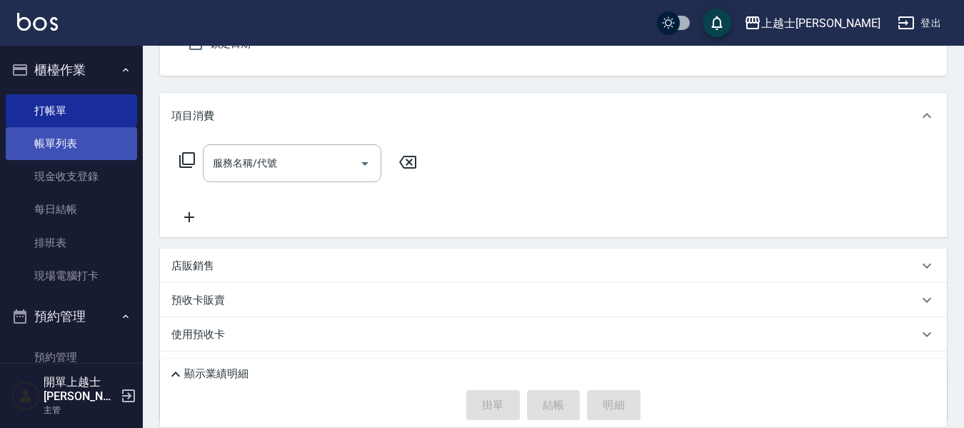
drag, startPoint x: 61, startPoint y: 148, endPoint x: 91, endPoint y: 148, distance: 29.3
click at [61, 148] on link "帳單列表" at bounding box center [71, 143] width 131 height 33
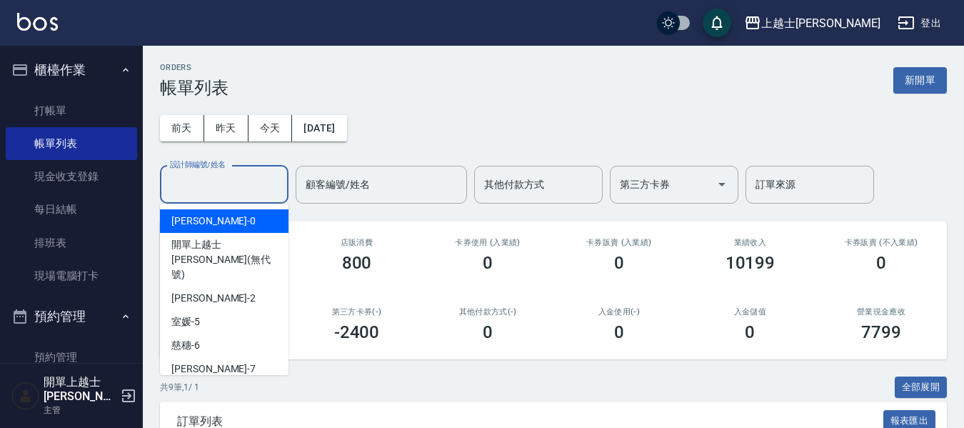
click at [215, 189] on input "設計師編號/姓名" at bounding box center [224, 184] width 116 height 25
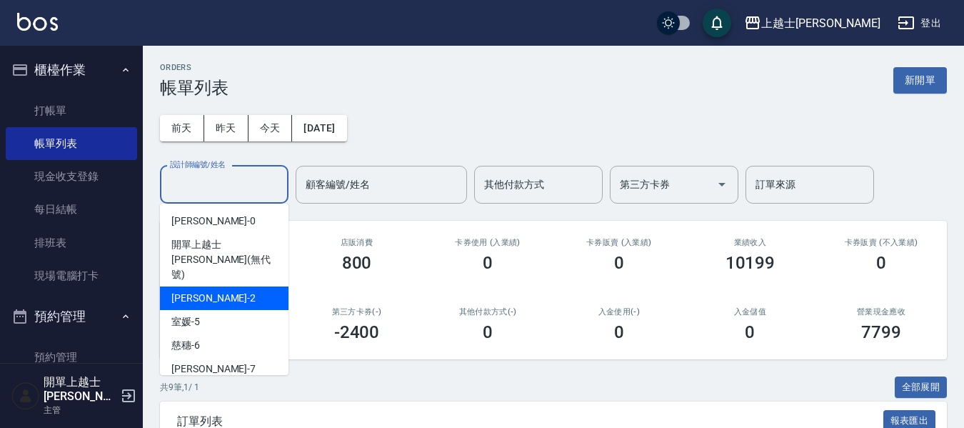
click at [195, 291] on span "小媛 -2" at bounding box center [213, 298] width 84 height 15
type input "小媛-2"
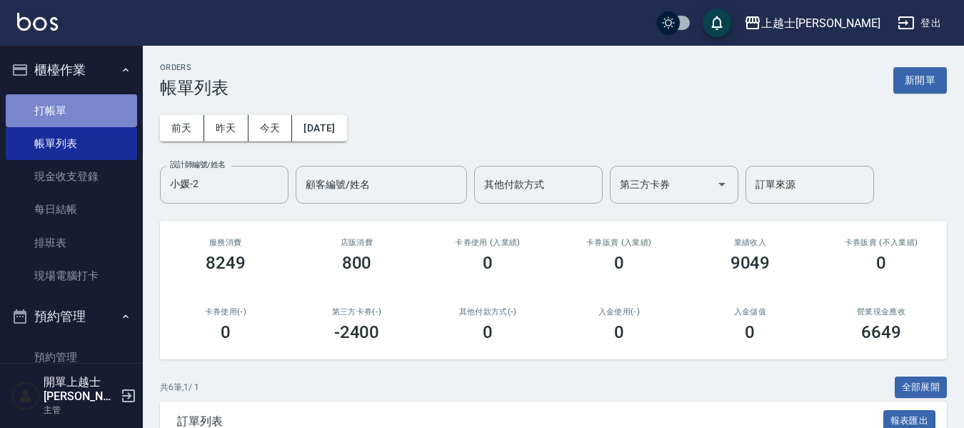
click at [79, 105] on link "打帳單" at bounding box center [71, 110] width 131 height 33
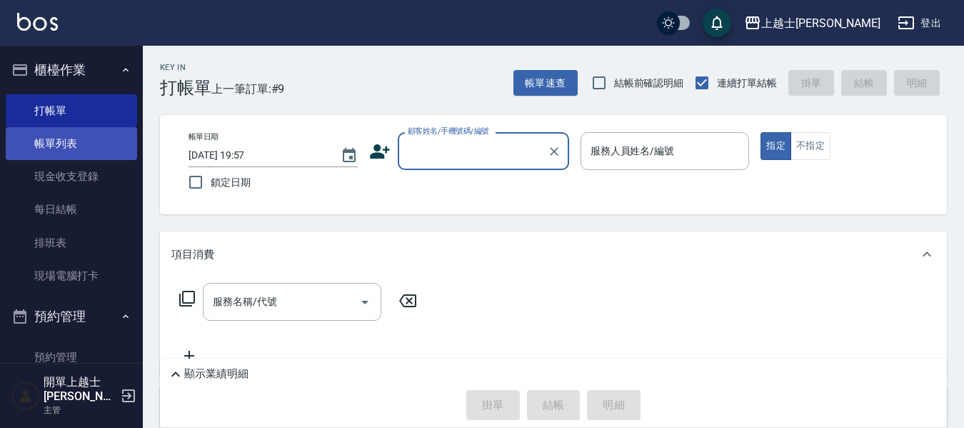
click at [101, 146] on link "帳單列表" at bounding box center [71, 143] width 131 height 33
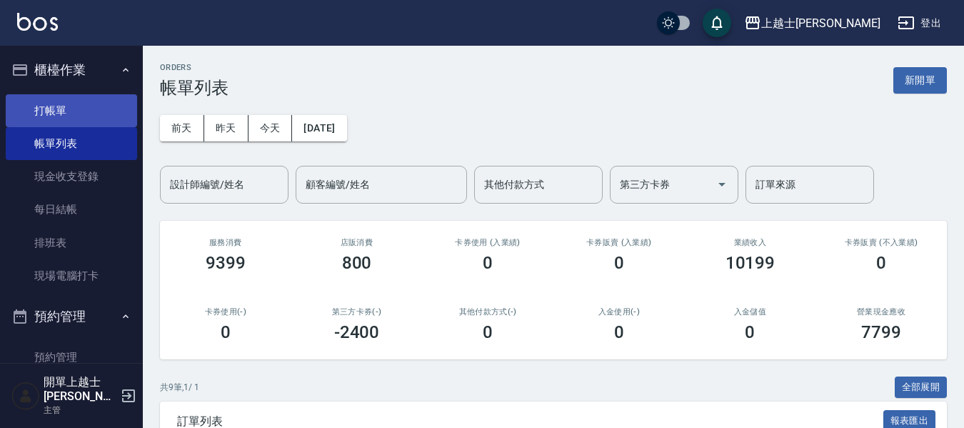
click at [67, 116] on link "打帳單" at bounding box center [71, 110] width 131 height 33
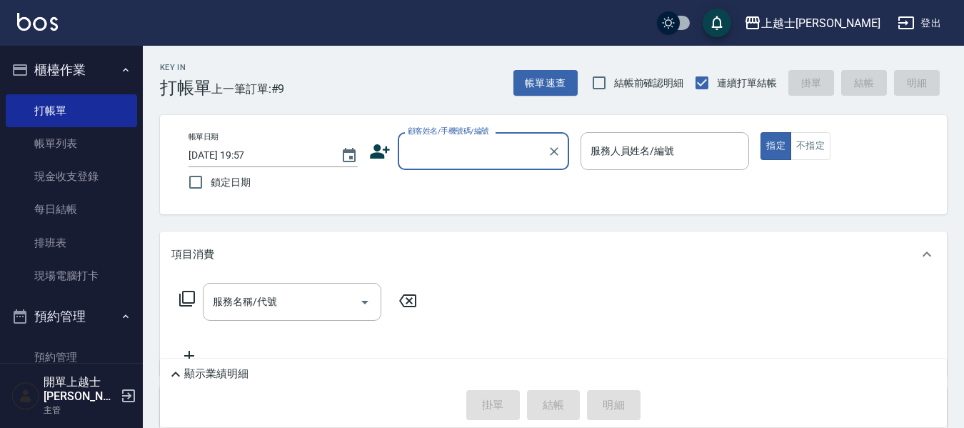
click at [481, 152] on div "顧客姓名/手機號碼/編號 顧客姓名/手機號碼/編號" at bounding box center [483, 151] width 171 height 38
click at [481, 151] on input "顧客姓名/手機號碼/編號" at bounding box center [472, 151] width 137 height 25
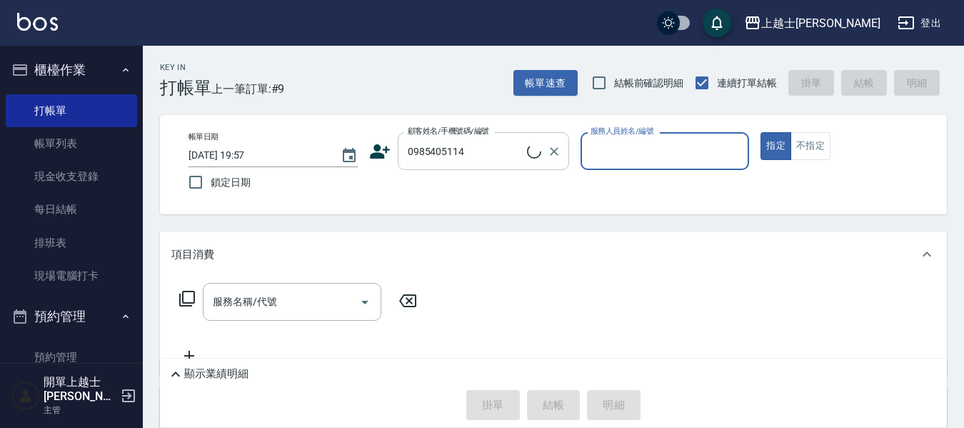
type input "[PERSON_NAME]/0985405114/null"
click at [761, 132] on button "指定" at bounding box center [776, 146] width 31 height 28
type button "true"
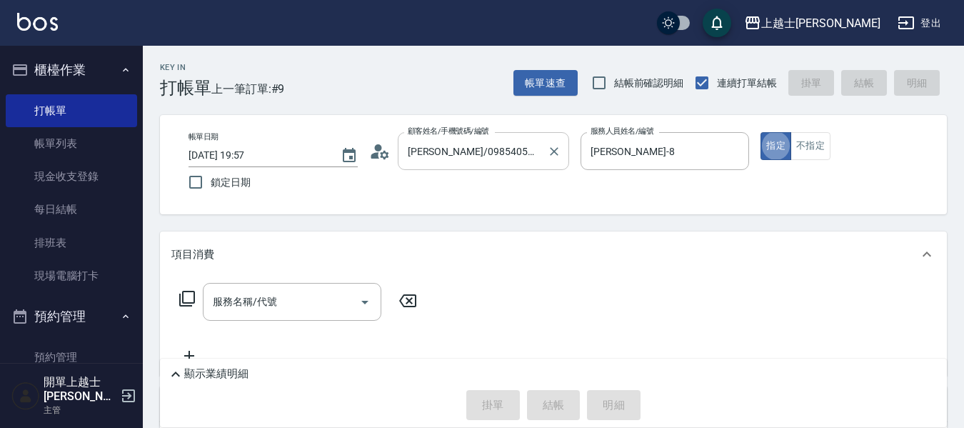
type input "[PERSON_NAME]-8"
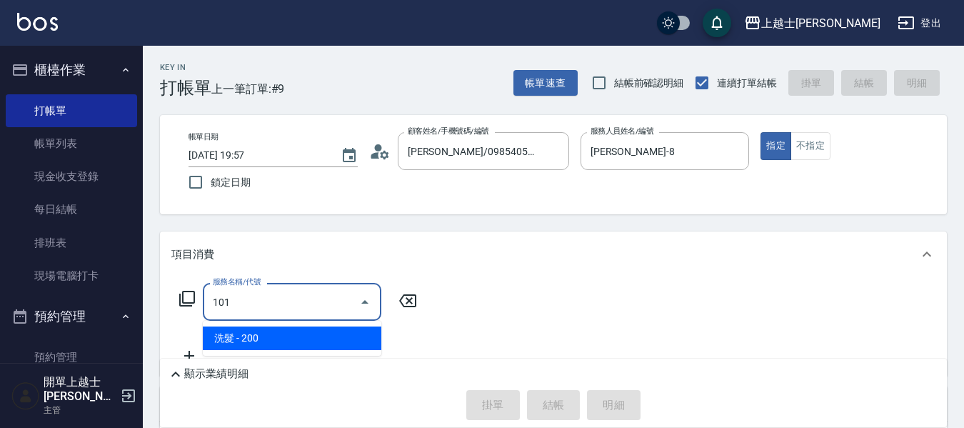
type input "洗髮(101)"
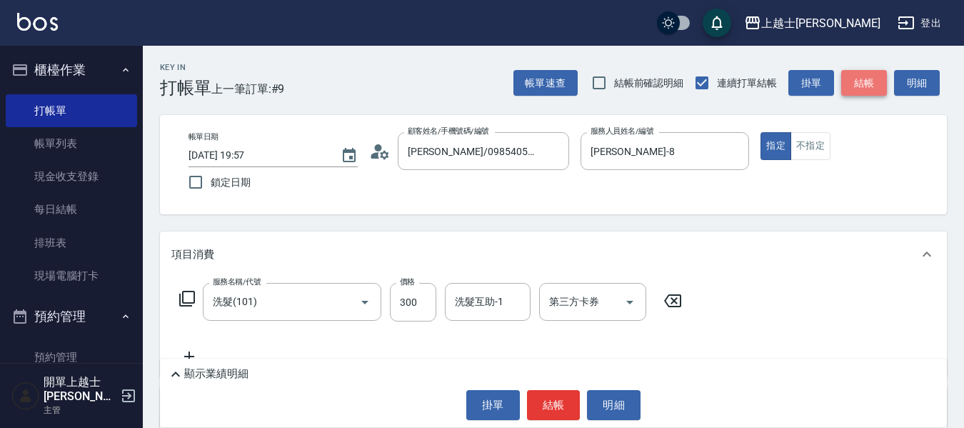
click at [861, 81] on button "結帳" at bounding box center [865, 83] width 46 height 26
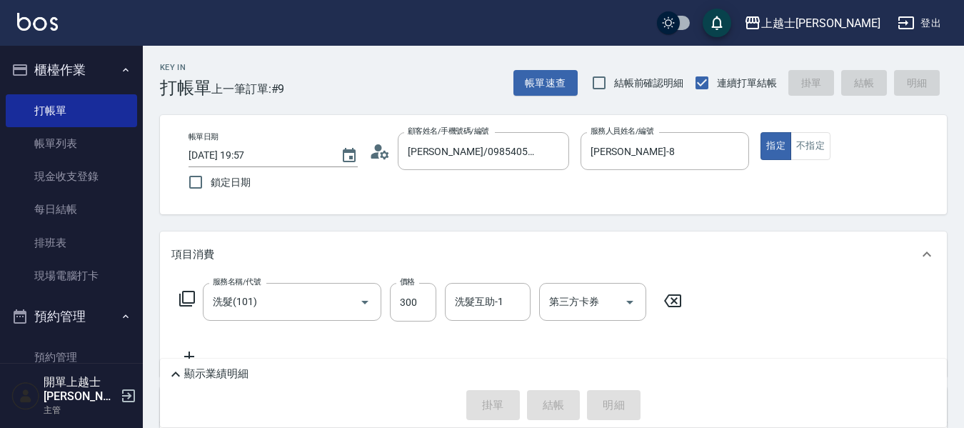
type input "[DATE] 19:59"
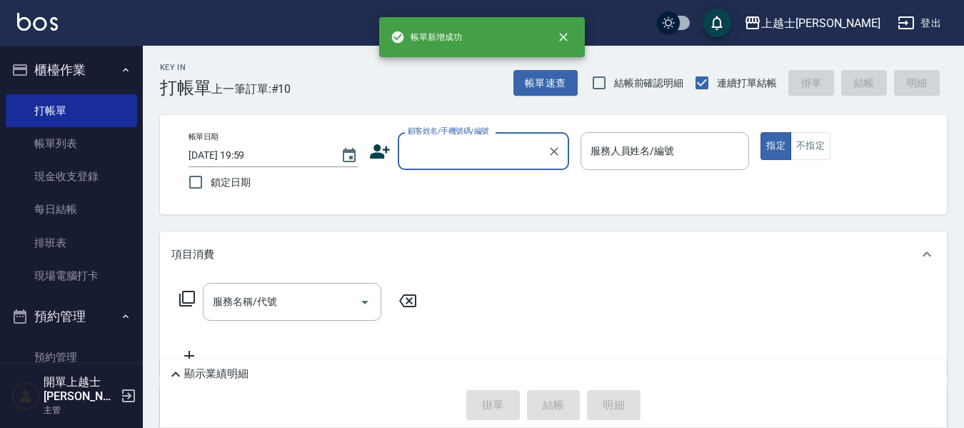
click at [484, 151] on input "顧客姓名/手機號碼/編號" at bounding box center [472, 151] width 137 height 25
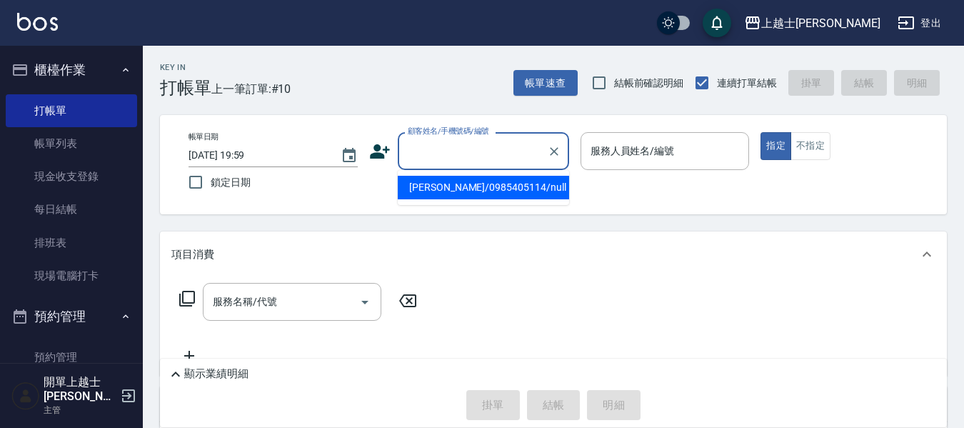
click at [493, 194] on li "[PERSON_NAME]/0985405114/null" at bounding box center [483, 188] width 171 height 24
type input "[PERSON_NAME]/0985405114/null"
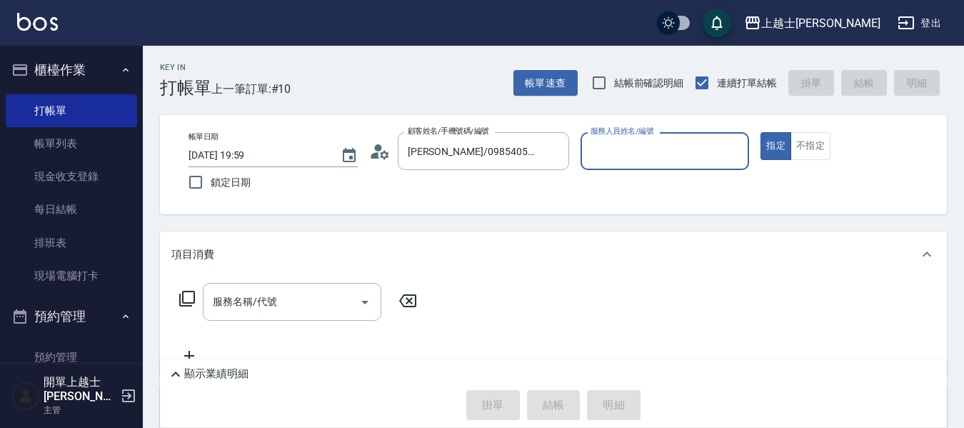
type input "[PERSON_NAME]-8"
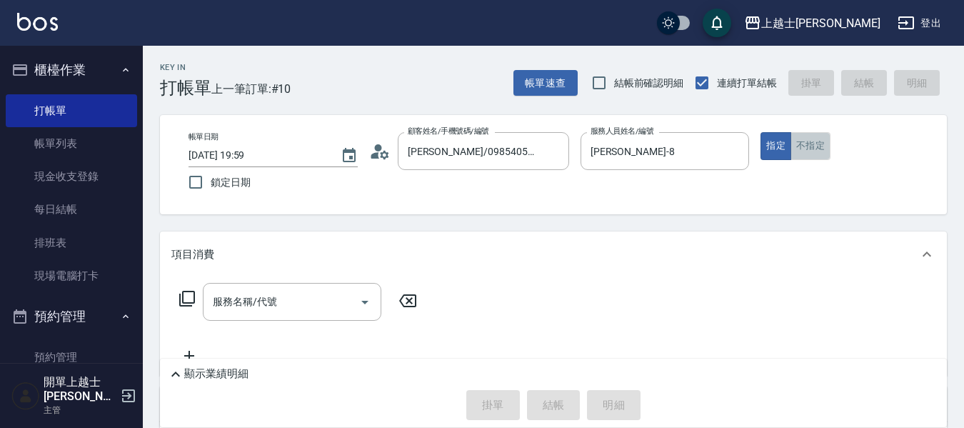
click at [811, 141] on button "不指定" at bounding box center [811, 146] width 40 height 28
click at [188, 301] on icon at bounding box center [187, 298] width 17 height 17
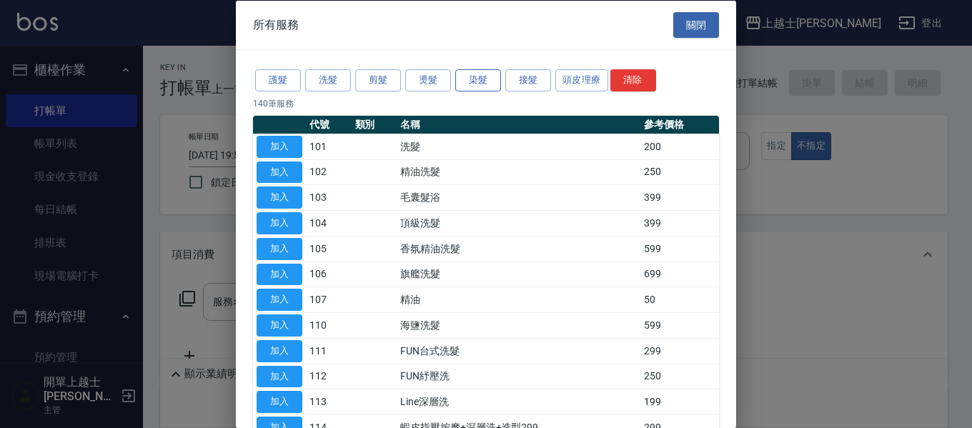
click at [486, 83] on button "染髮" at bounding box center [478, 80] width 46 height 22
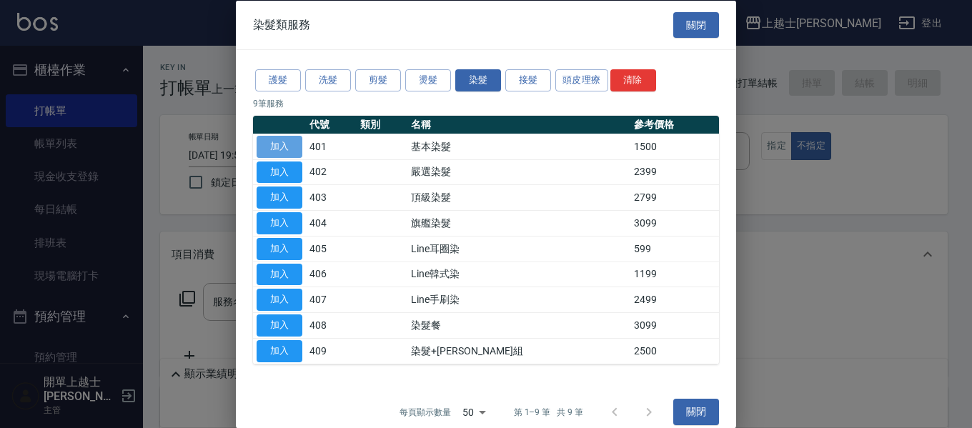
click at [274, 144] on button "加入" at bounding box center [279, 146] width 46 height 22
type input "基本染髮(401)"
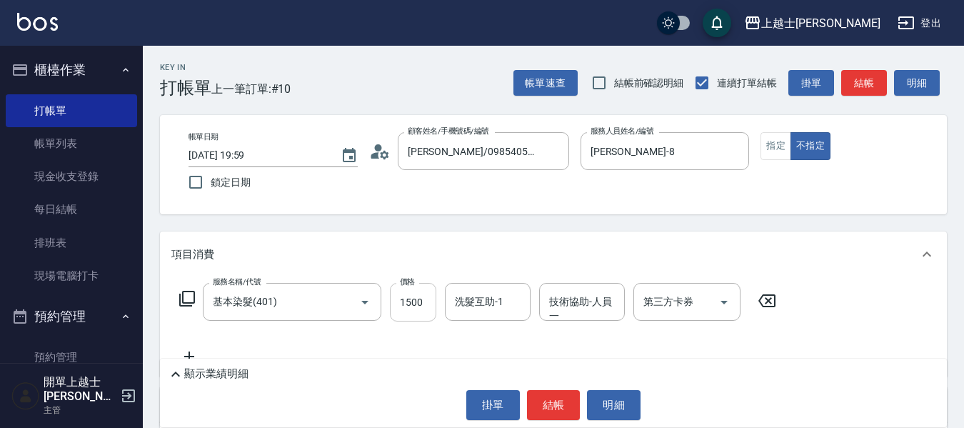
click at [409, 304] on input "1500" at bounding box center [413, 302] width 46 height 39
type input "1800"
click at [872, 79] on button "結帳" at bounding box center [865, 83] width 46 height 26
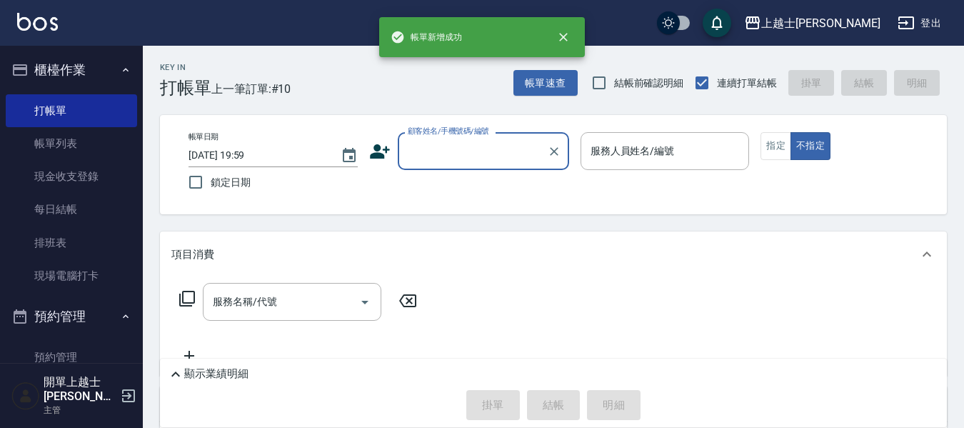
click at [430, 151] on input "顧客姓名/手機號碼/編號" at bounding box center [472, 151] width 137 height 25
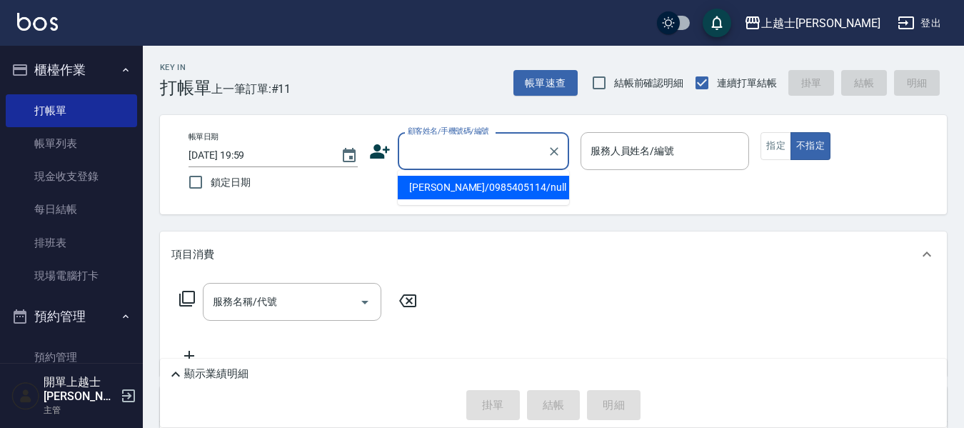
click at [444, 190] on li "[PERSON_NAME]/0985405114/null" at bounding box center [483, 188] width 171 height 24
type input "[PERSON_NAME]/0985405114/null"
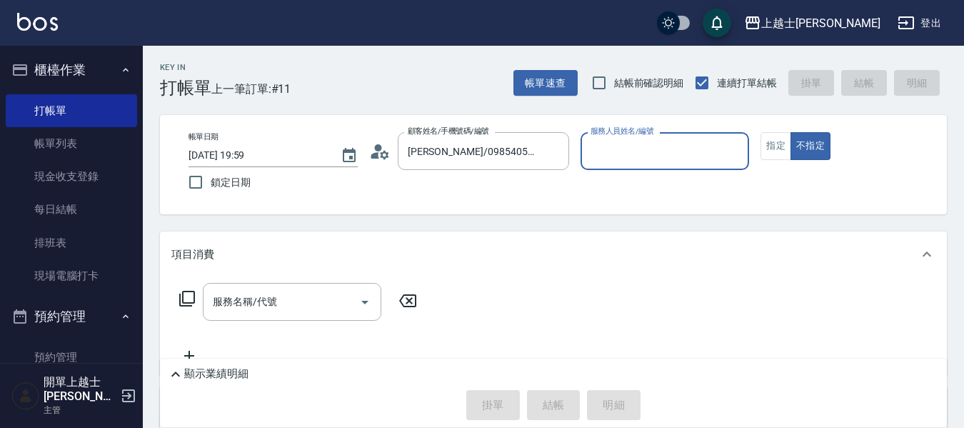
type input "[PERSON_NAME]-8"
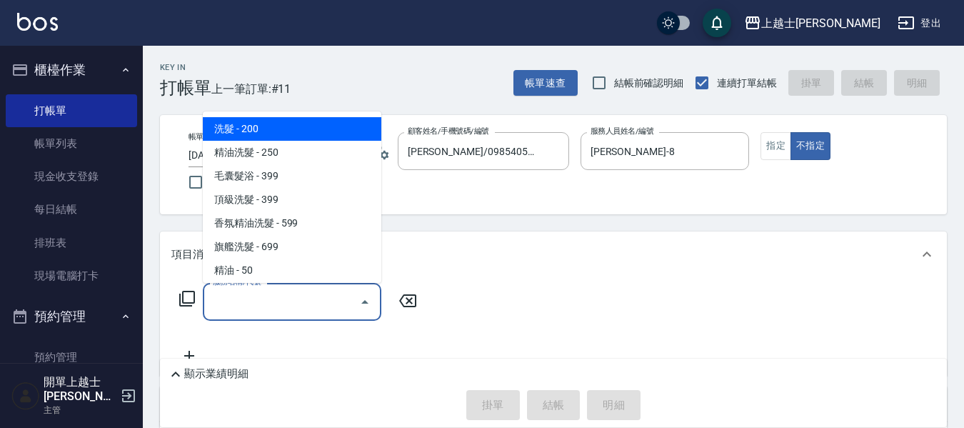
click at [267, 292] on input "服務名稱/代號" at bounding box center [281, 301] width 144 height 25
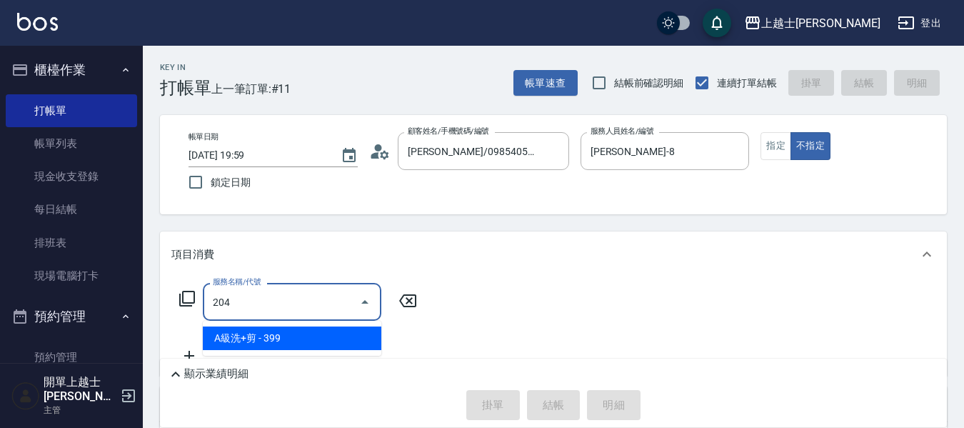
type input "A級洗+剪(204)"
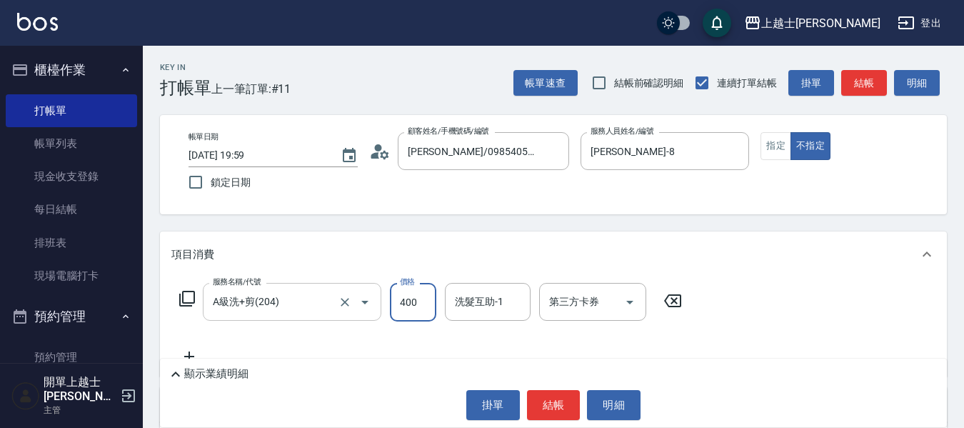
type input "400"
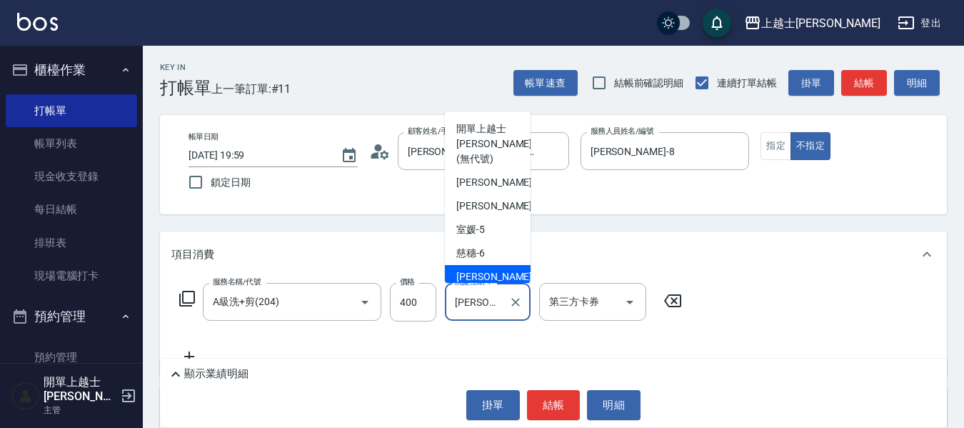
click at [480, 304] on input "[PERSON_NAME]-7" at bounding box center [476, 301] width 51 height 25
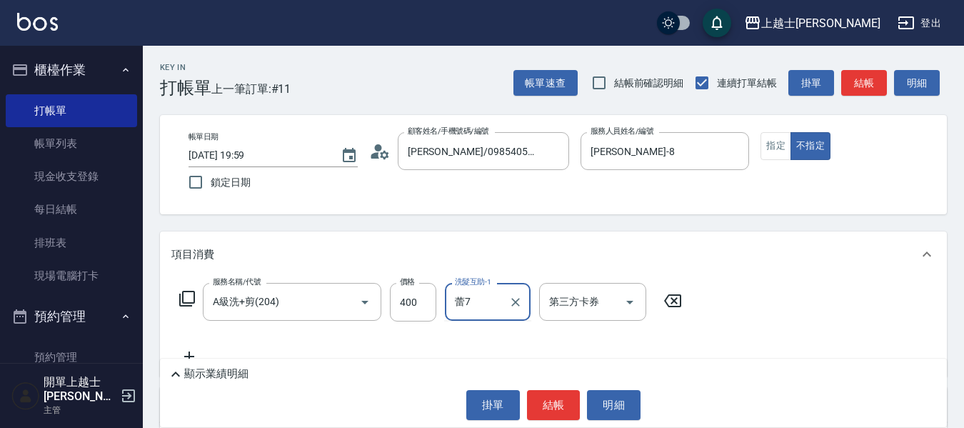
type input "7"
click at [481, 309] on input "7" at bounding box center [476, 301] width 51 height 25
type input "小葉-26"
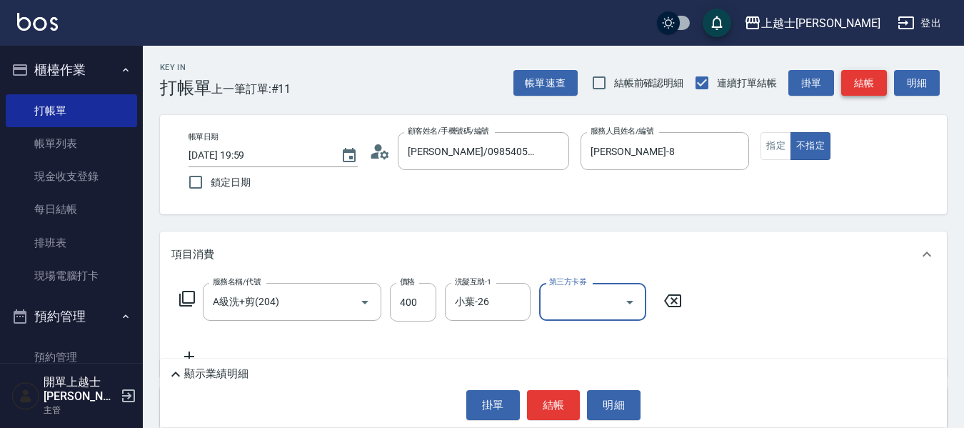
click at [868, 70] on button "結帳" at bounding box center [865, 83] width 46 height 26
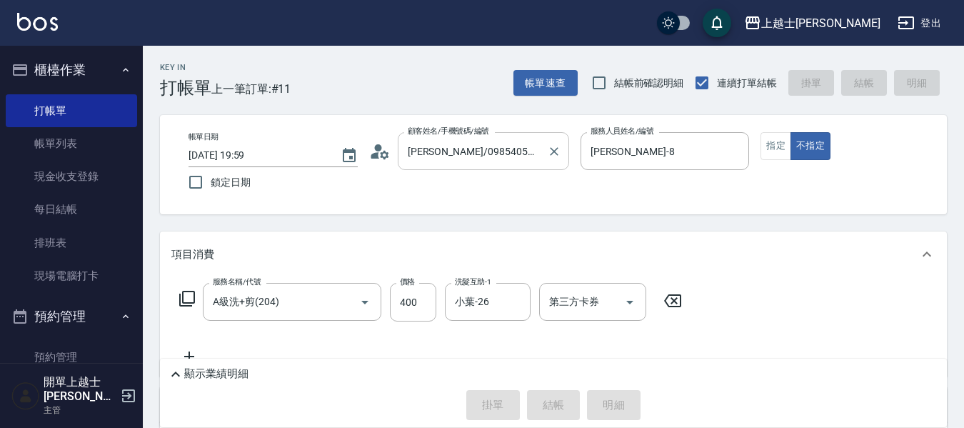
type input "[DATE] 20:00"
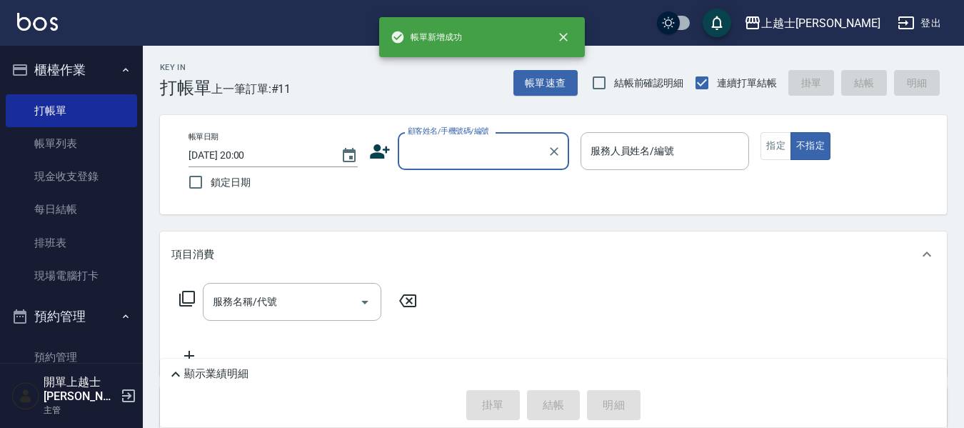
click at [486, 149] on input "顧客姓名/手機號碼/編號" at bounding box center [472, 151] width 137 height 25
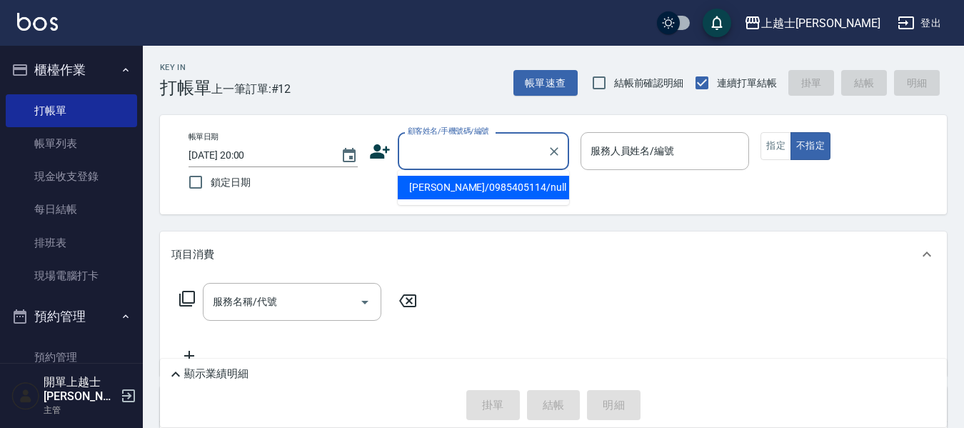
click at [491, 181] on li "[PERSON_NAME]/0985405114/null" at bounding box center [483, 188] width 171 height 24
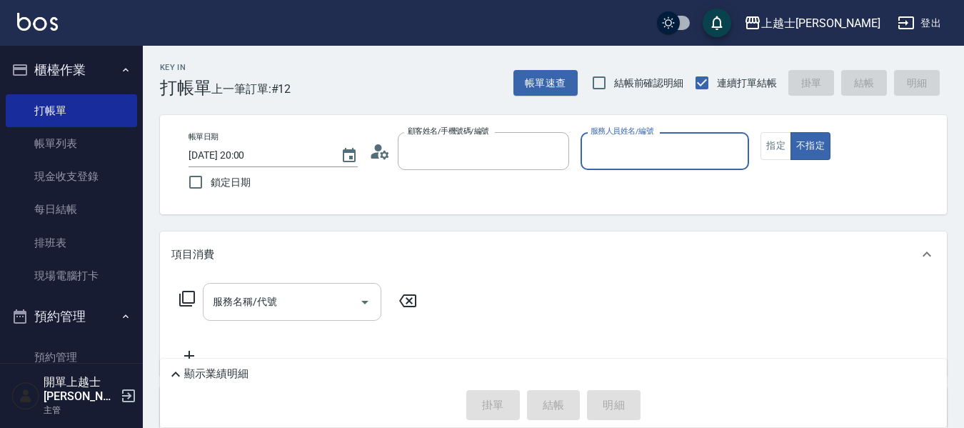
type input "[PERSON_NAME]/0985405114/null"
click at [237, 301] on div "服務名稱/代號 服務名稱/代號" at bounding box center [292, 302] width 179 height 38
type input "[PERSON_NAME]-8"
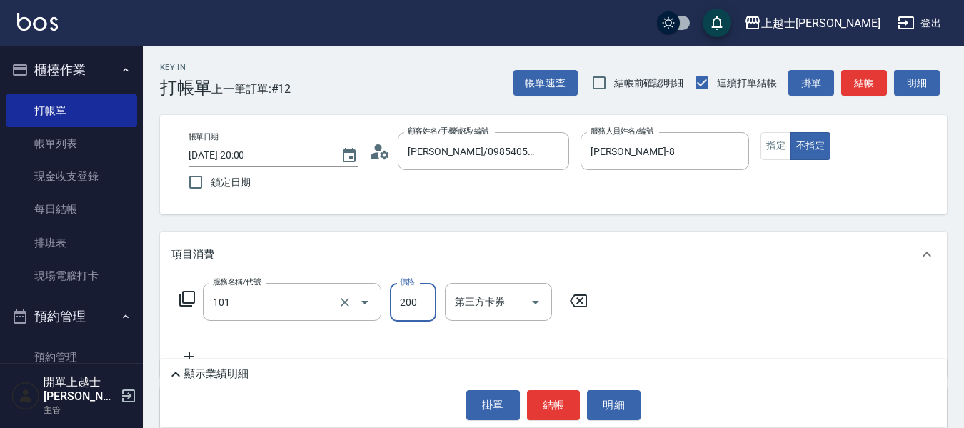
type input "洗髮(101)"
type input "400"
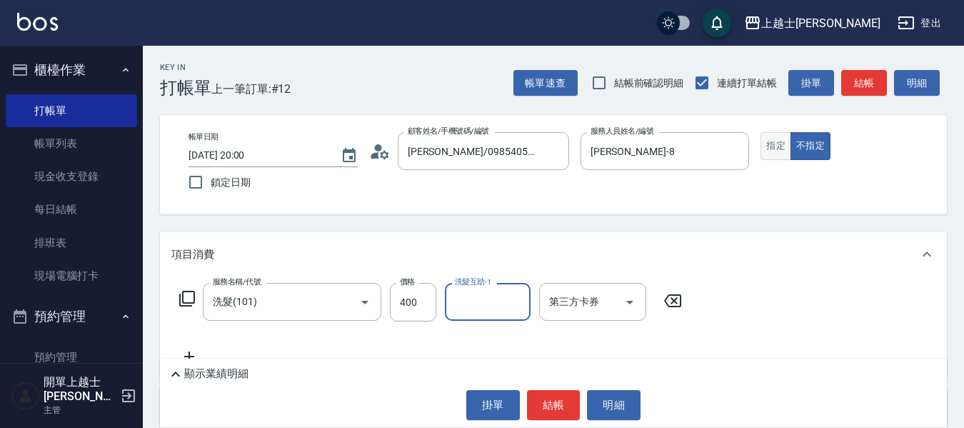
click at [768, 154] on button "指定" at bounding box center [776, 146] width 31 height 28
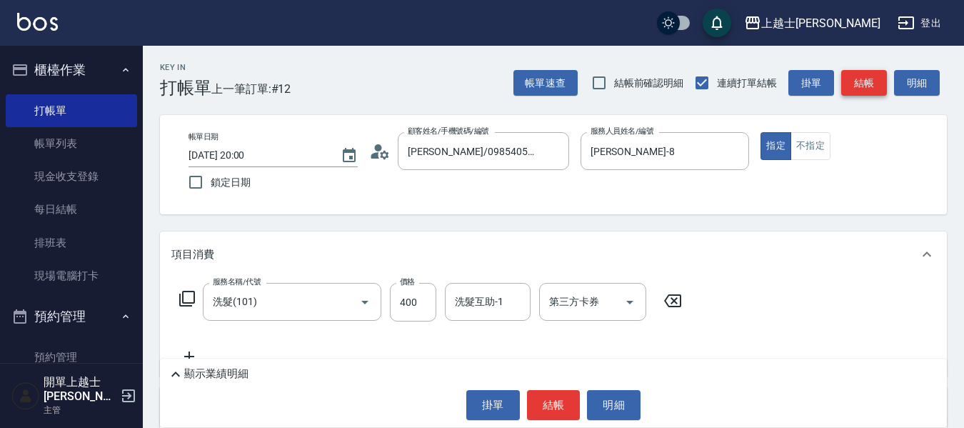
click at [858, 92] on button "結帳" at bounding box center [865, 83] width 46 height 26
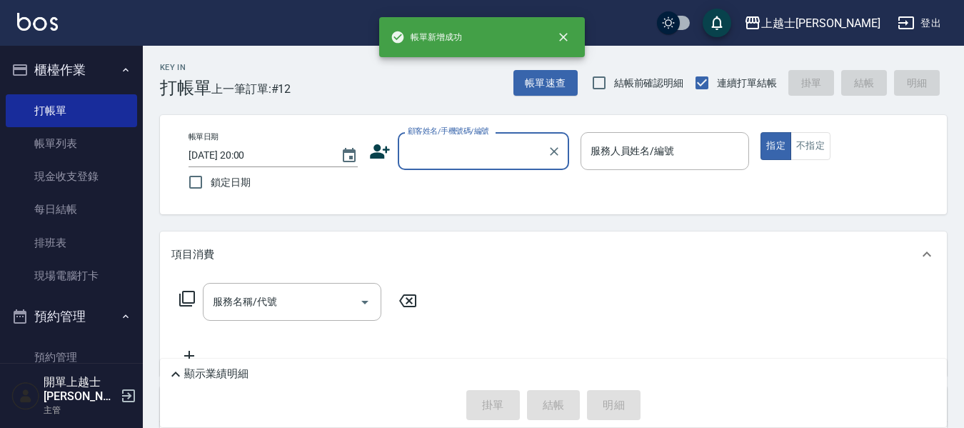
click at [481, 149] on input "顧客姓名/手機號碼/編號" at bounding box center [472, 151] width 137 height 25
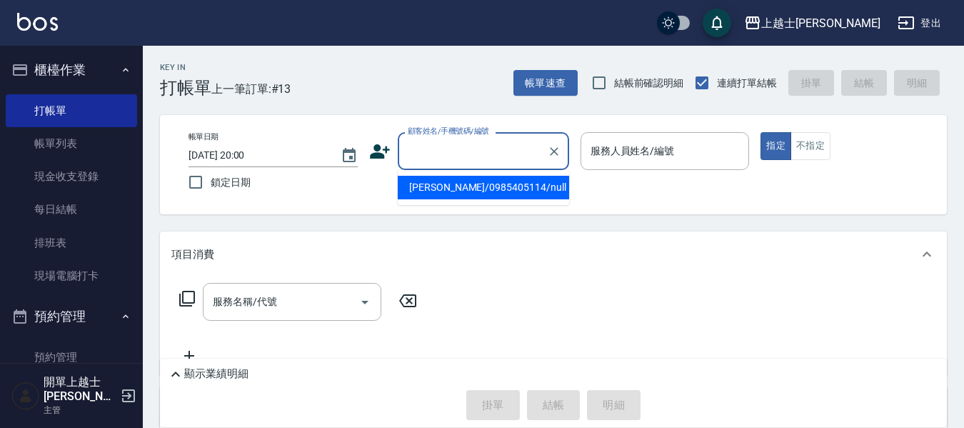
click at [474, 193] on li "[PERSON_NAME]/0985405114/null" at bounding box center [483, 188] width 171 height 24
type input "[PERSON_NAME]/0985405114/null"
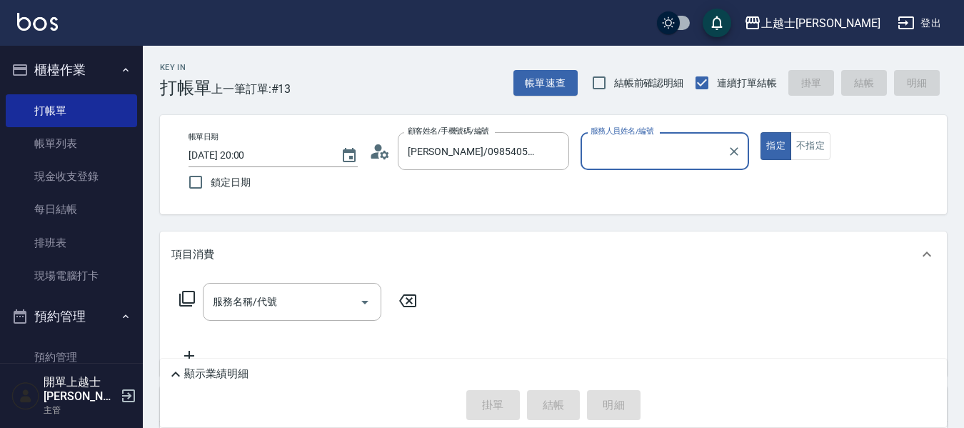
type input "[PERSON_NAME]-8"
click at [191, 296] on icon at bounding box center [187, 298] width 17 height 17
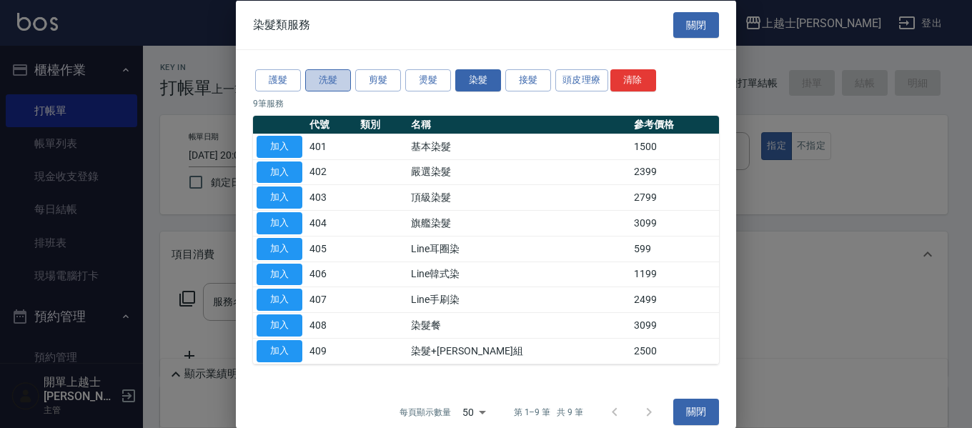
click at [336, 72] on button "洗髮" at bounding box center [328, 80] width 46 height 22
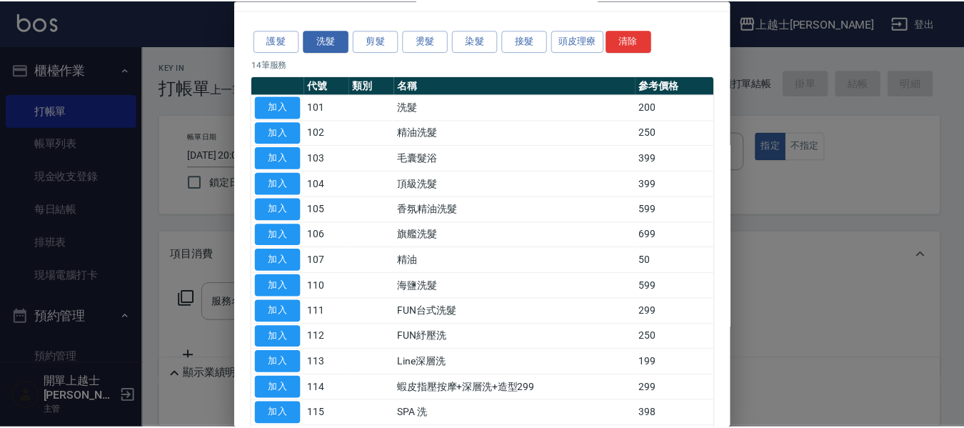
scroll to position [71, 0]
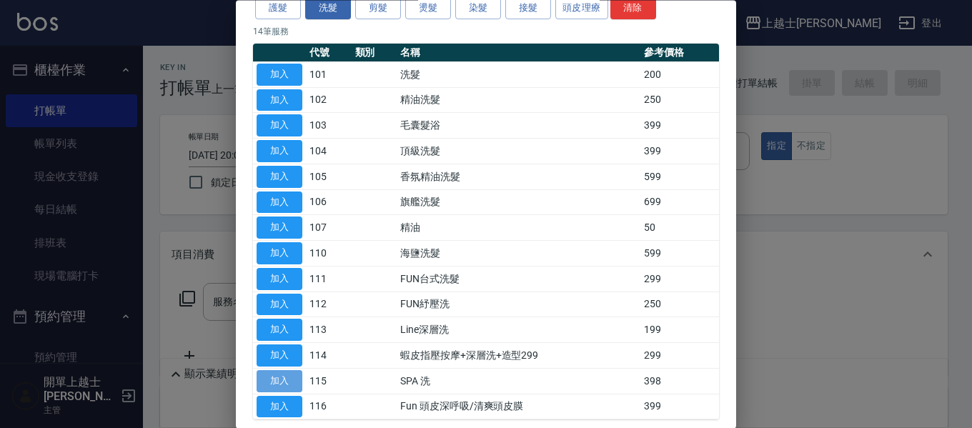
click at [271, 371] on button "加入" at bounding box center [279, 381] width 46 height 22
type input "SPA 洗(115)"
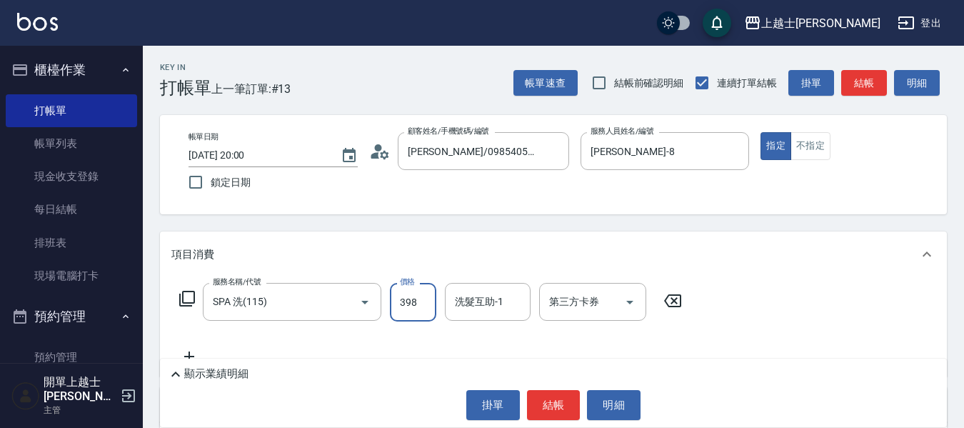
click at [430, 305] on input "398" at bounding box center [413, 302] width 46 height 39
type input "700"
click at [883, 70] on button "結帳" at bounding box center [865, 83] width 46 height 26
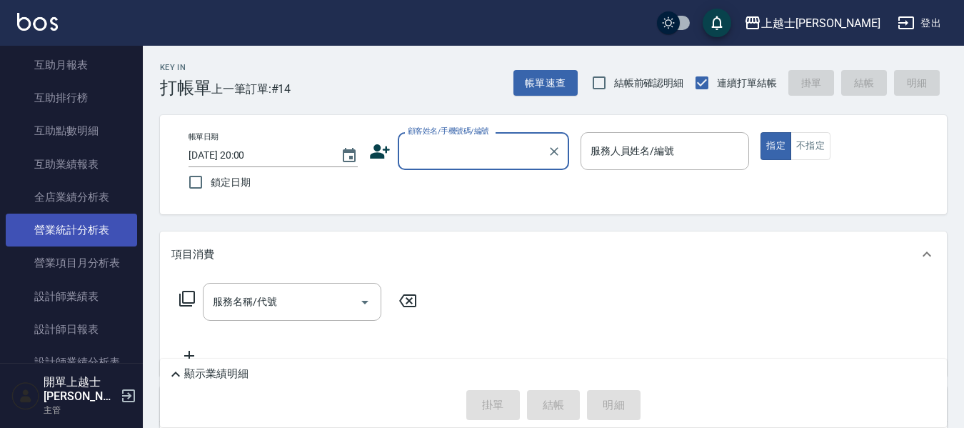
scroll to position [714, 0]
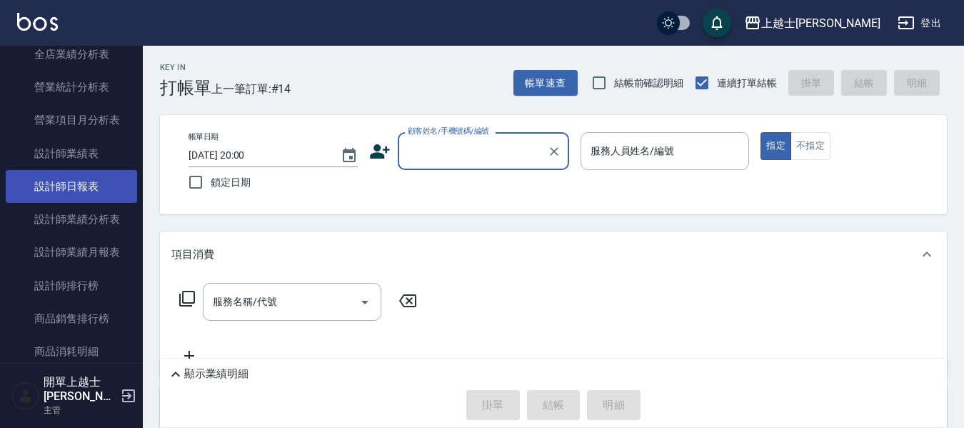
drag, startPoint x: 85, startPoint y: 187, endPoint x: 94, endPoint y: 187, distance: 9.3
click at [85, 187] on link "設計師日報表" at bounding box center [71, 186] width 131 height 33
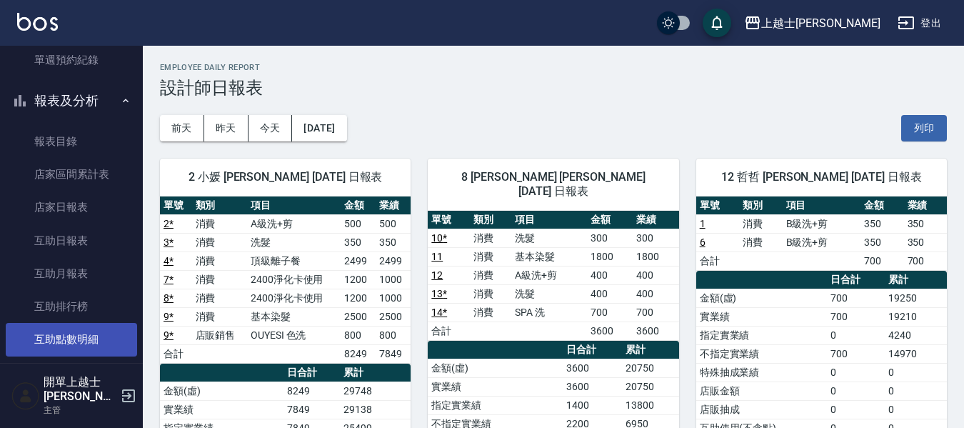
scroll to position [357, 0]
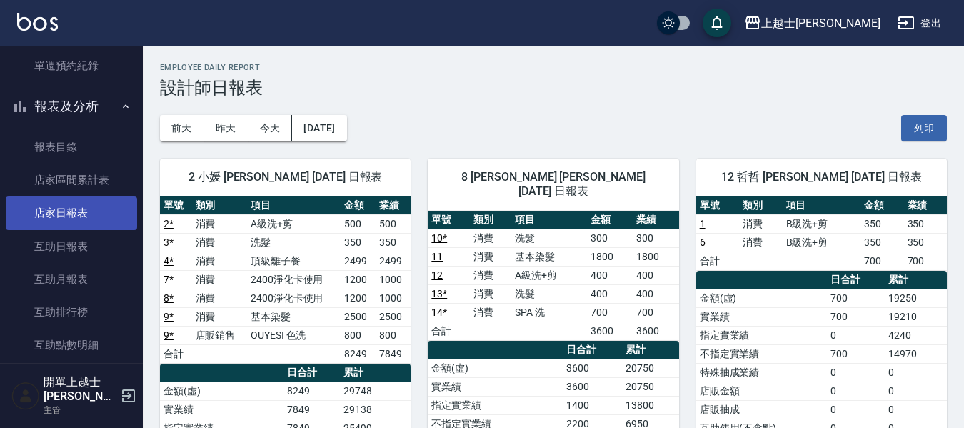
click at [56, 212] on link "店家日報表" at bounding box center [71, 212] width 131 height 33
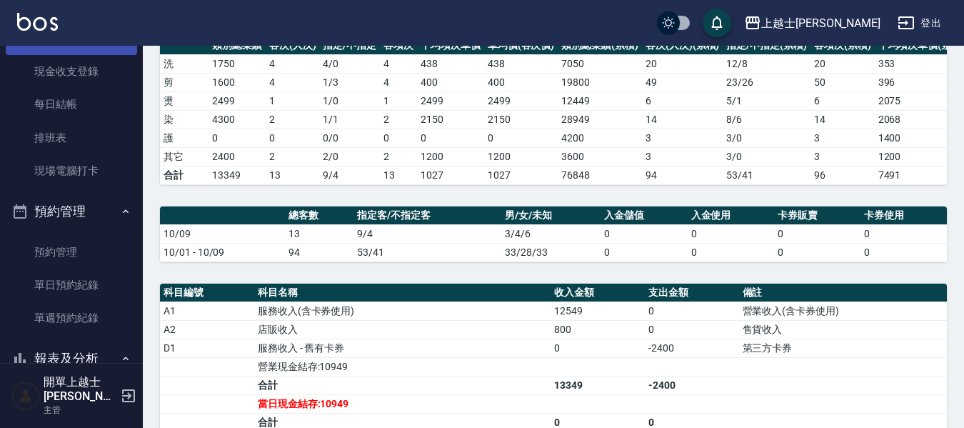
scroll to position [71, 0]
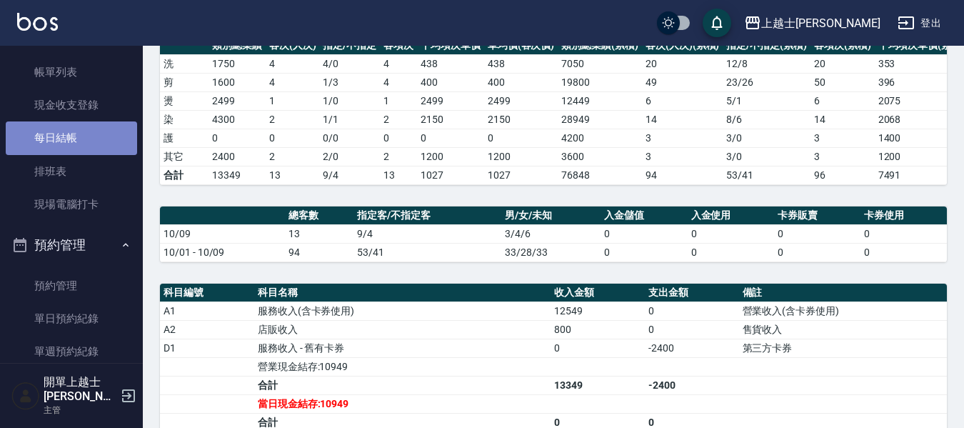
click at [80, 144] on link "每日結帳" at bounding box center [71, 137] width 131 height 33
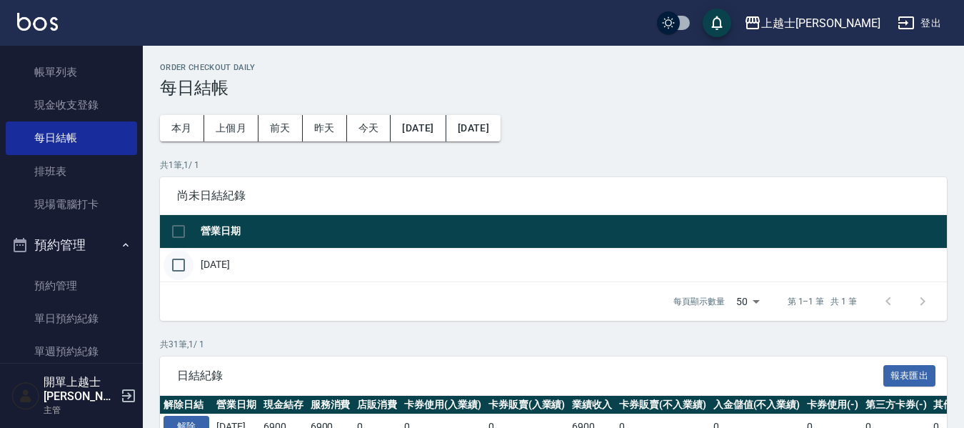
click at [181, 256] on input "checkbox" at bounding box center [179, 265] width 30 height 30
checkbox input "true"
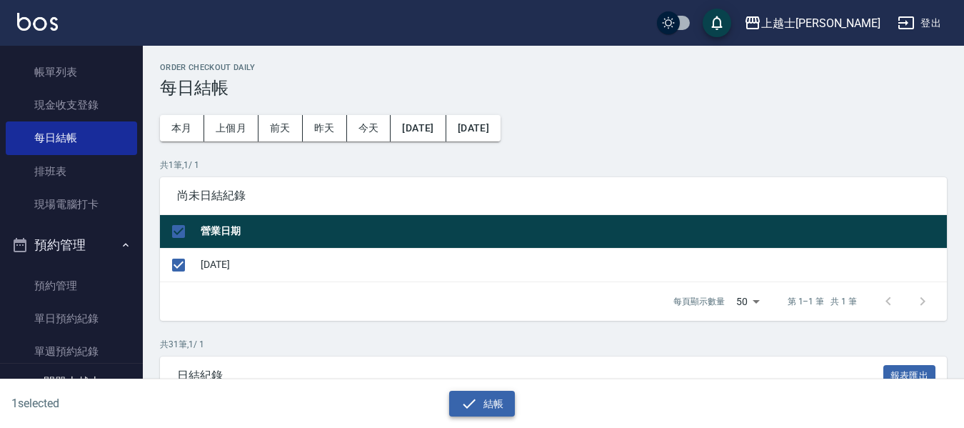
click at [499, 396] on button "結帳" at bounding box center [482, 404] width 66 height 26
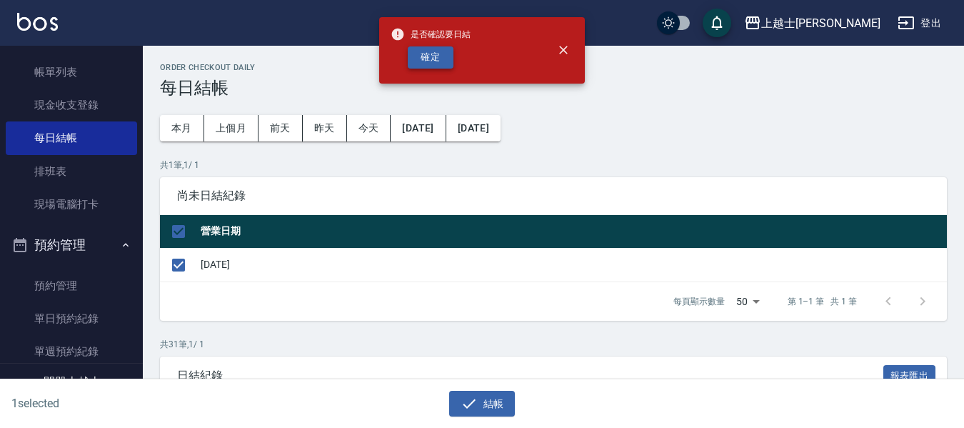
click at [417, 64] on button "確定" at bounding box center [431, 57] width 46 height 22
checkbox input "false"
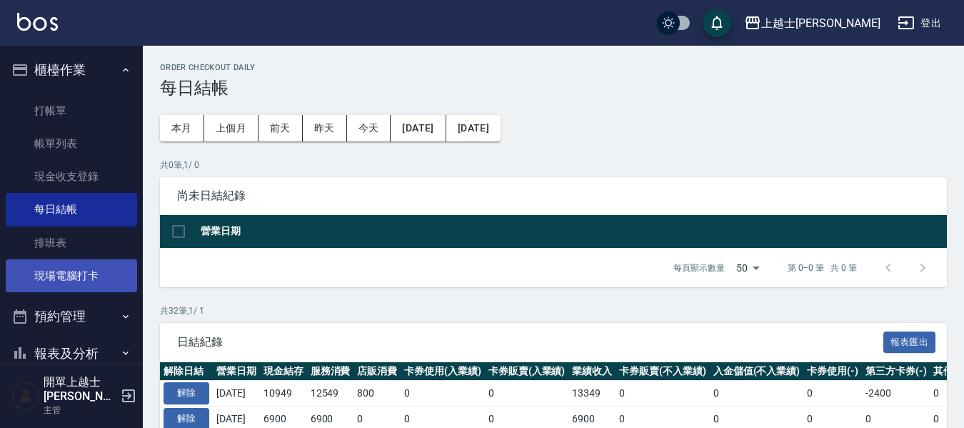
click at [85, 280] on link "現場電腦打卡" at bounding box center [71, 275] width 131 height 33
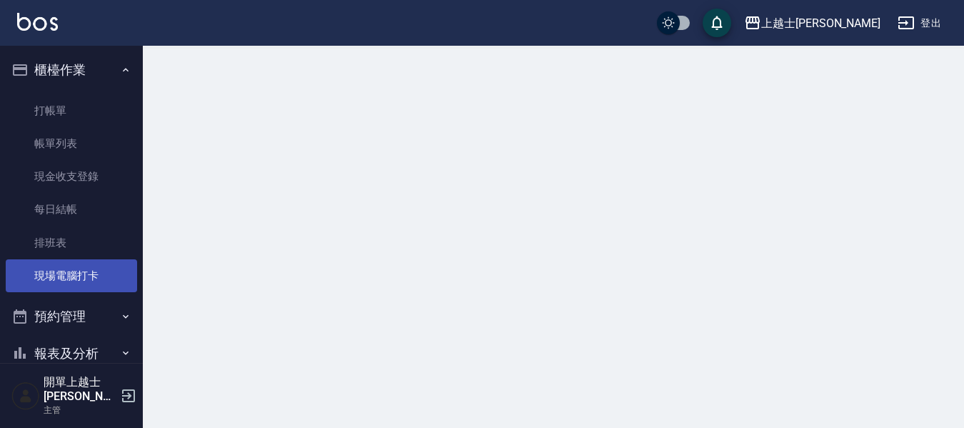
click at [84, 278] on link "現場電腦打卡" at bounding box center [71, 275] width 131 height 33
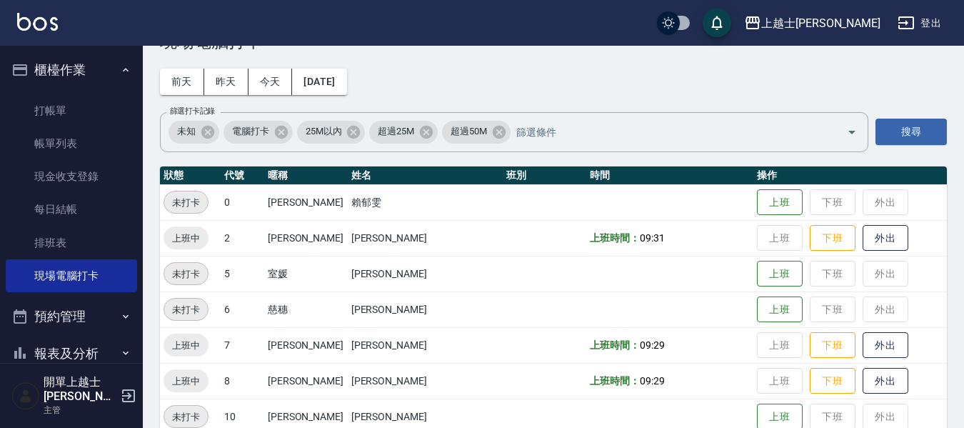
scroll to position [71, 0]
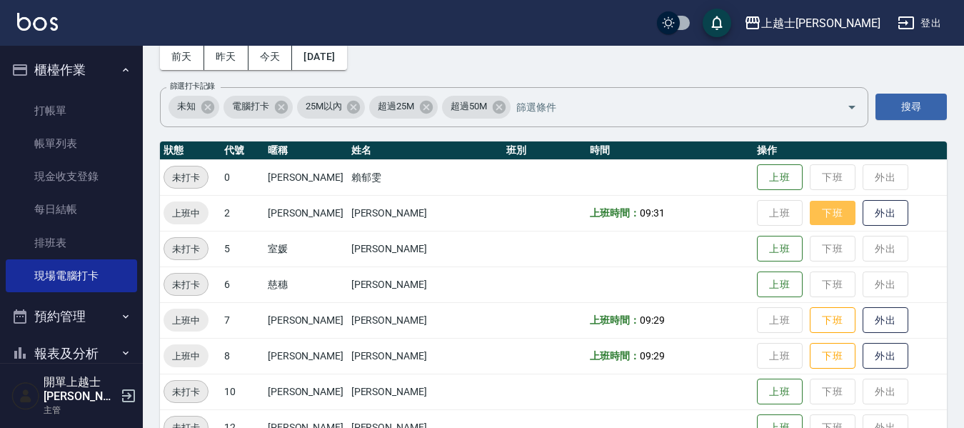
click at [810, 218] on button "下班" at bounding box center [833, 213] width 46 height 25
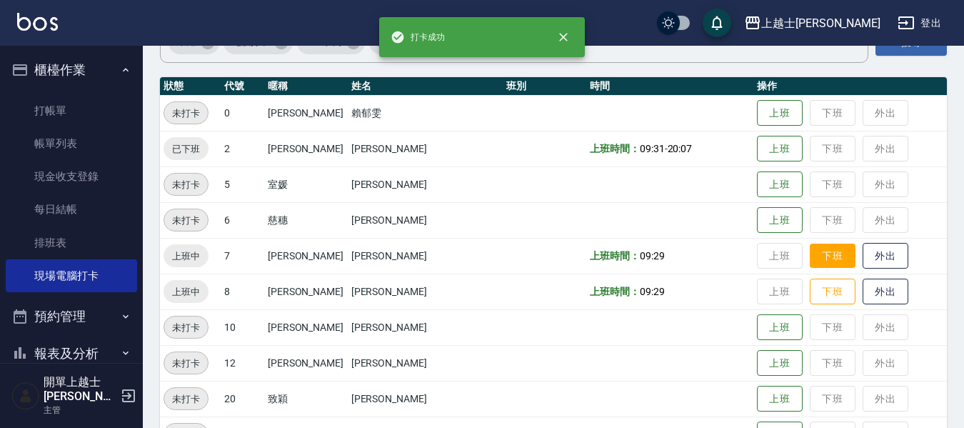
scroll to position [143, 0]
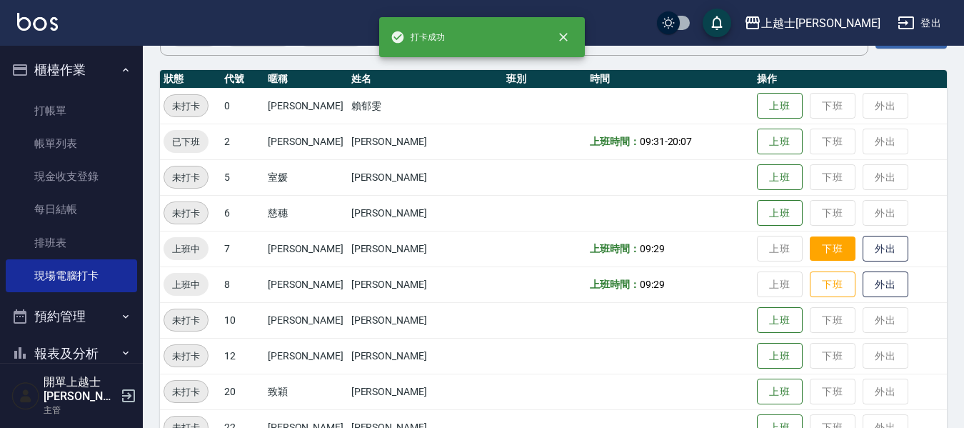
click at [811, 253] on button "下班" at bounding box center [833, 248] width 46 height 25
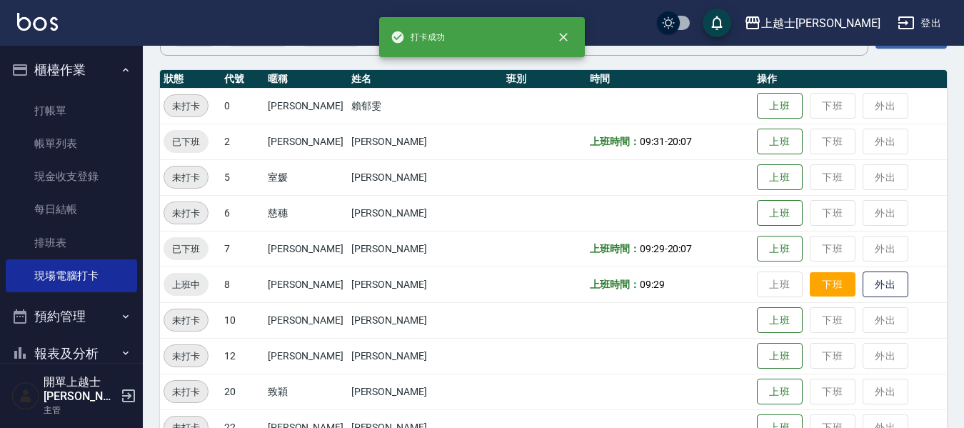
scroll to position [214, 0]
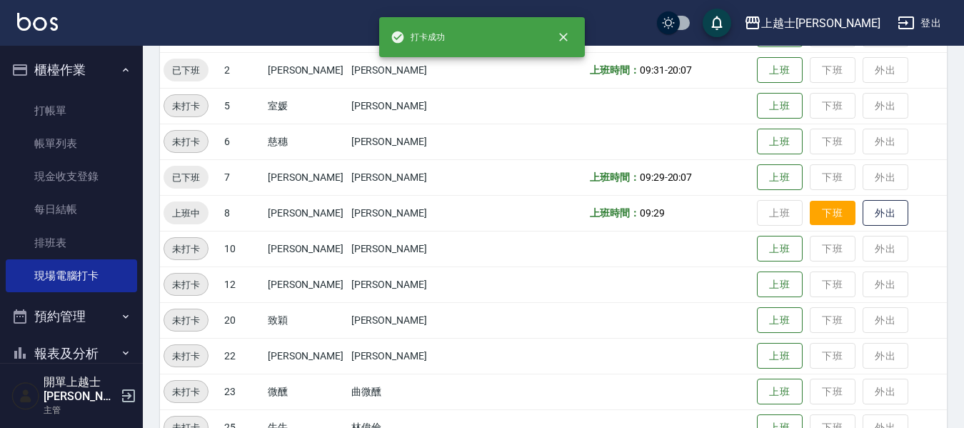
click at [810, 224] on button "下班" at bounding box center [833, 213] width 46 height 25
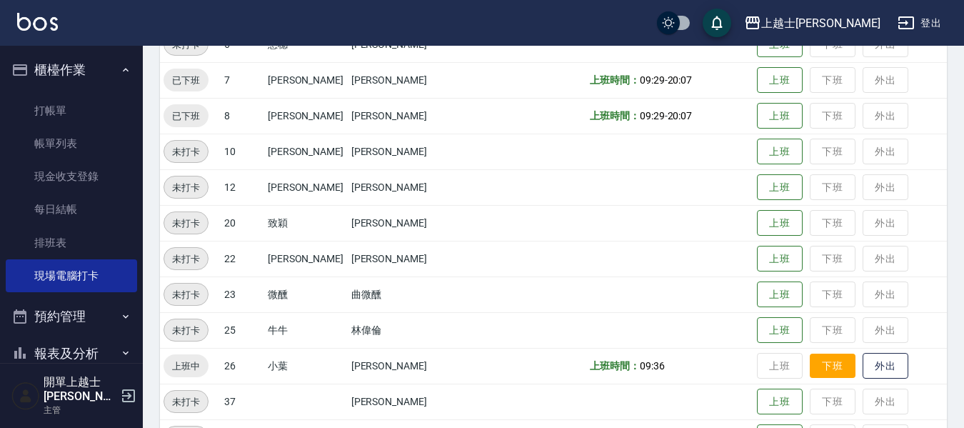
scroll to position [357, 0]
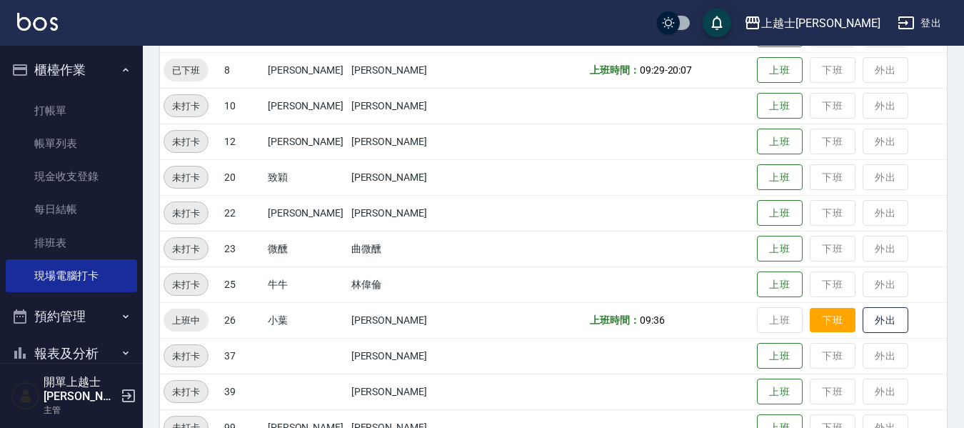
click at [817, 324] on button "下班" at bounding box center [833, 320] width 46 height 25
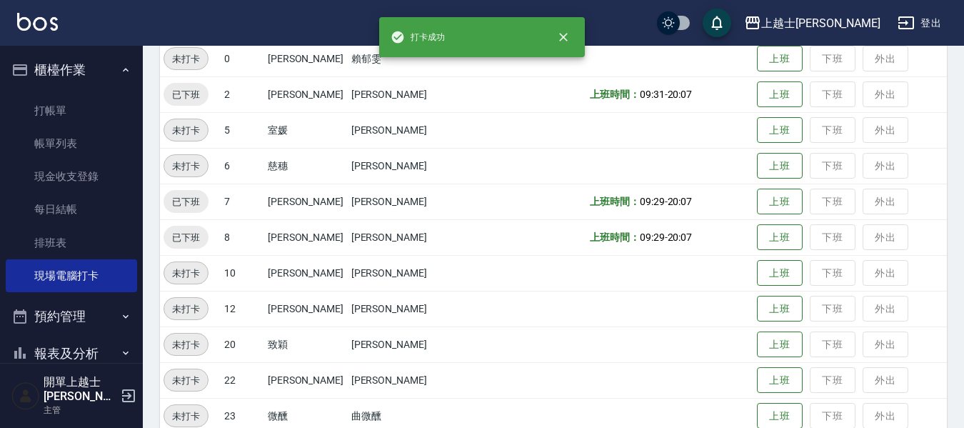
scroll to position [214, 0]
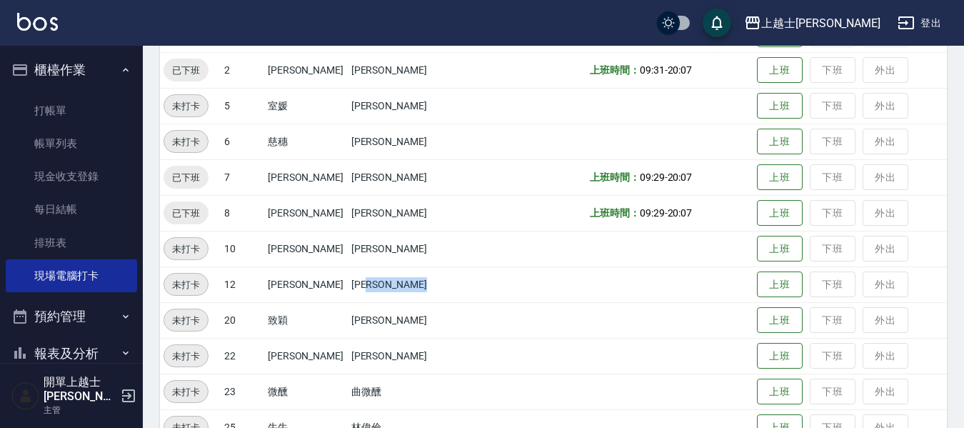
drag, startPoint x: 368, startPoint y: 285, endPoint x: 449, endPoint y: 295, distance: 82.0
click at [449, 295] on tr "未打卡 12 哲哲 張育哲 上班 下班 外出" at bounding box center [553, 284] width 787 height 36
